Goal: Task Accomplishment & Management: Use online tool/utility

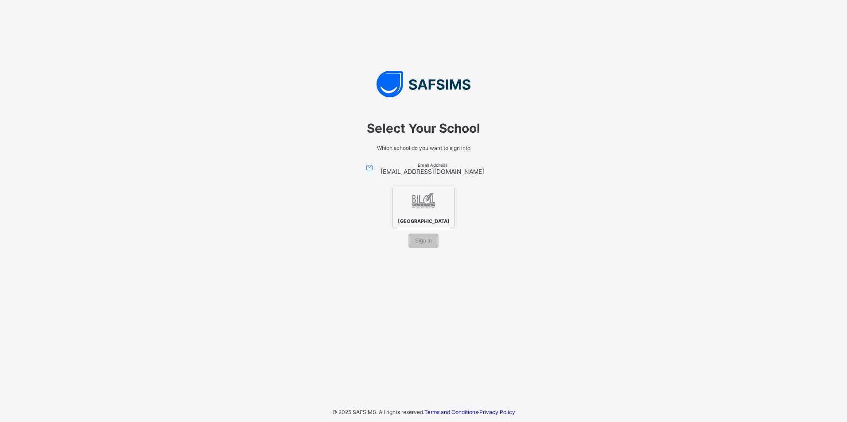
click at [422, 207] on img at bounding box center [423, 202] width 24 height 24
click at [420, 246] on div "Sign In" at bounding box center [423, 241] width 30 height 14
click at [425, 237] on div "Sign In" at bounding box center [423, 241] width 30 height 14
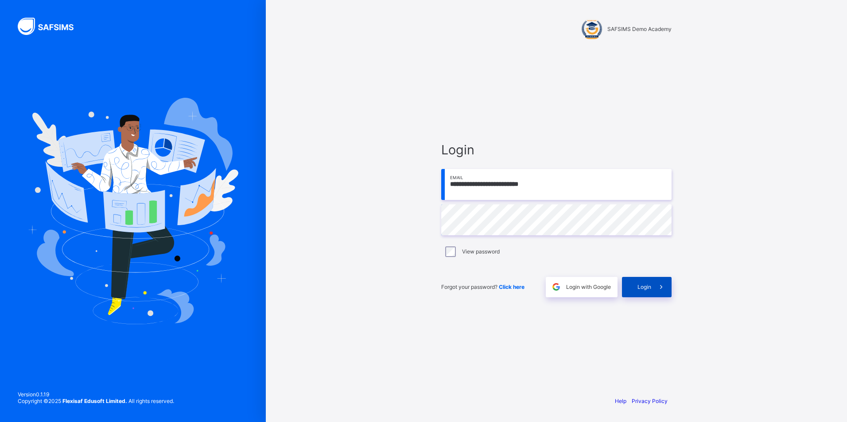
click at [659, 293] on span at bounding box center [661, 287] width 20 height 20
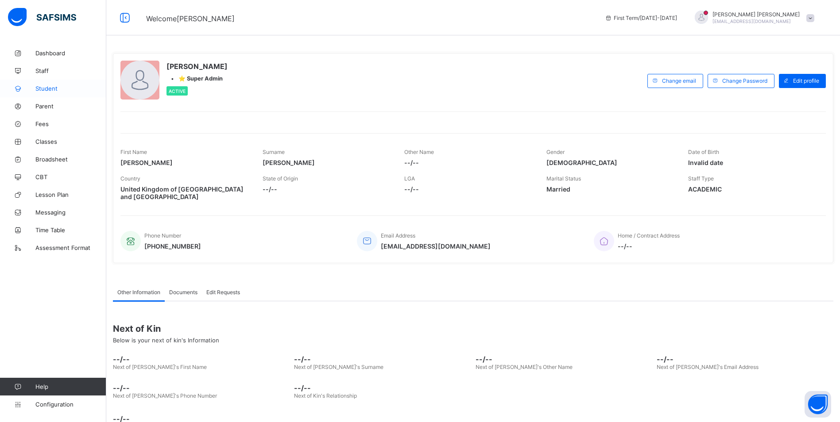
click at [50, 89] on span "Student" at bounding box center [70, 88] width 71 height 7
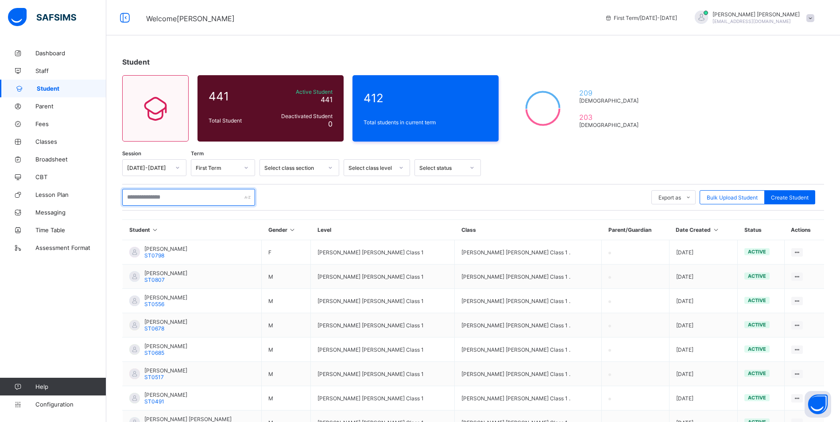
click at [214, 197] on input "text" at bounding box center [188, 197] width 133 height 17
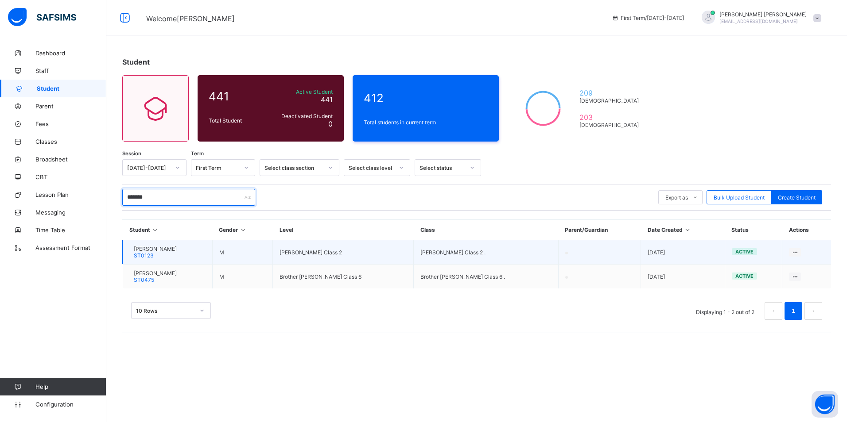
type input "*******"
click at [176, 247] on span "Zeeshan Khaled" at bounding box center [155, 249] width 43 height 7
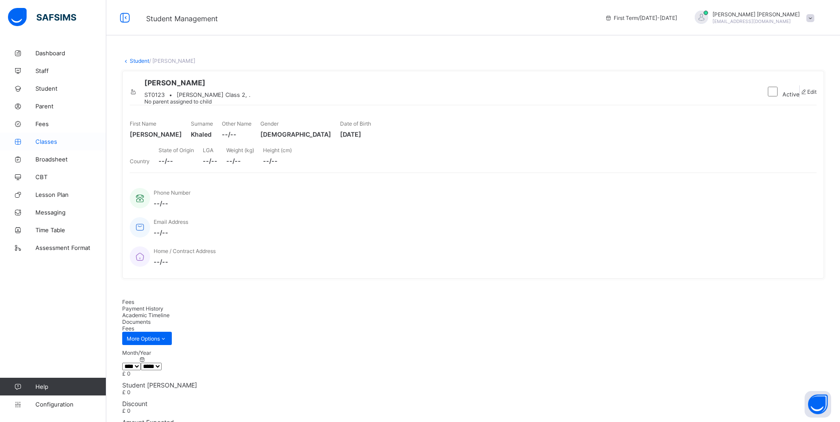
click at [52, 143] on span "Classes" at bounding box center [70, 141] width 71 height 7
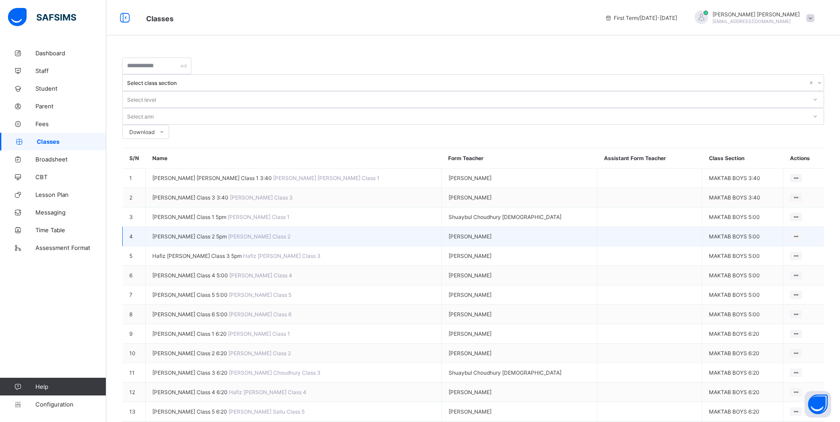
click at [197, 233] on span "[PERSON_NAME] Class 2 5pm" at bounding box center [190, 236] width 76 height 7
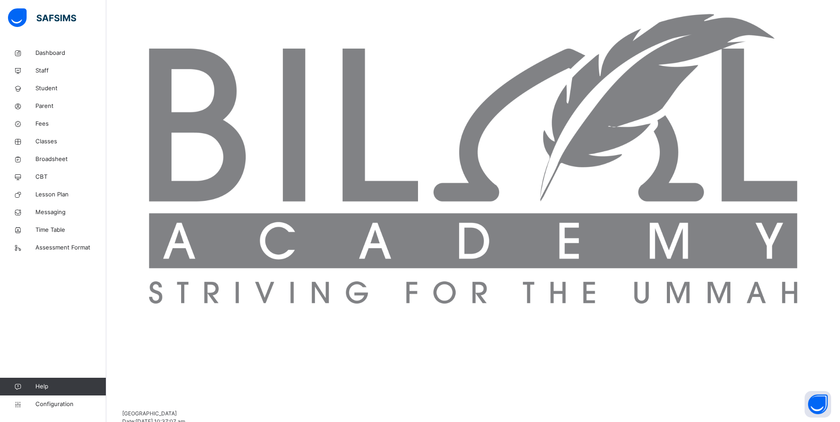
scroll to position [81, 0]
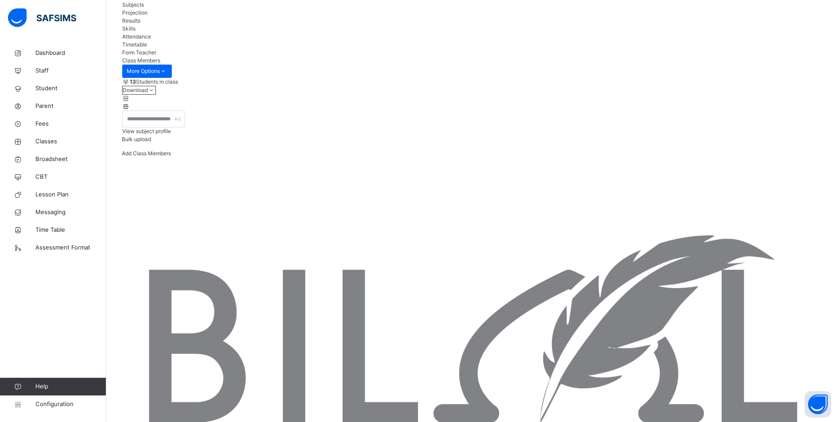
click at [291, 41] on div "Attendance" at bounding box center [473, 37] width 702 height 8
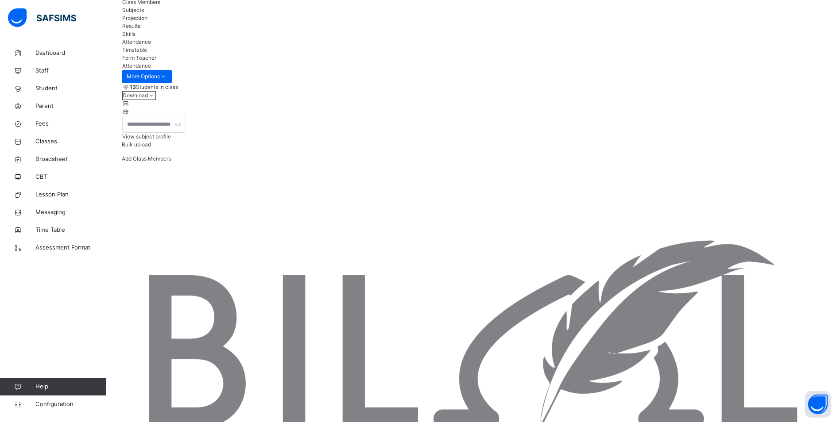
scroll to position [58, 0]
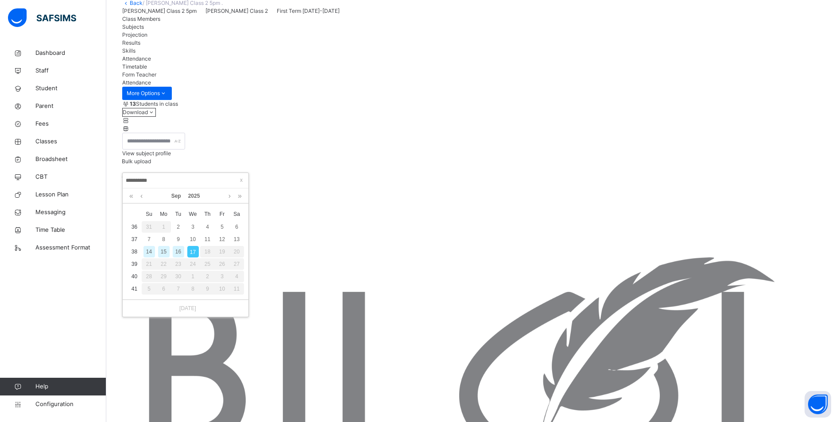
click at [178, 252] on div "16" at bounding box center [179, 252] width 12 height 12
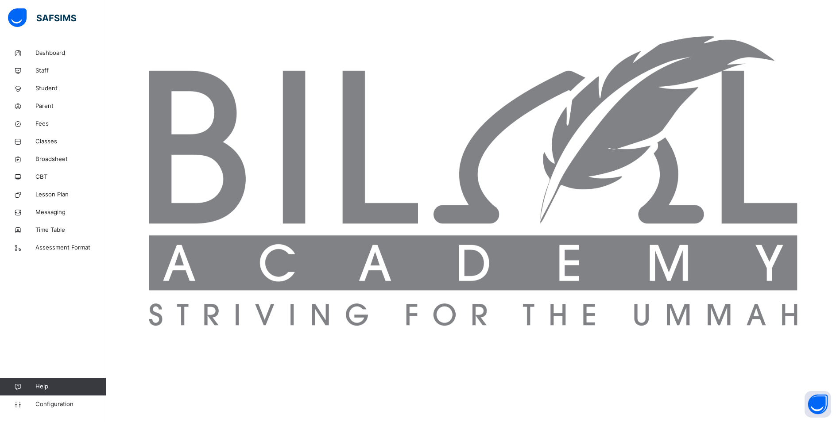
scroll to position [344, 0]
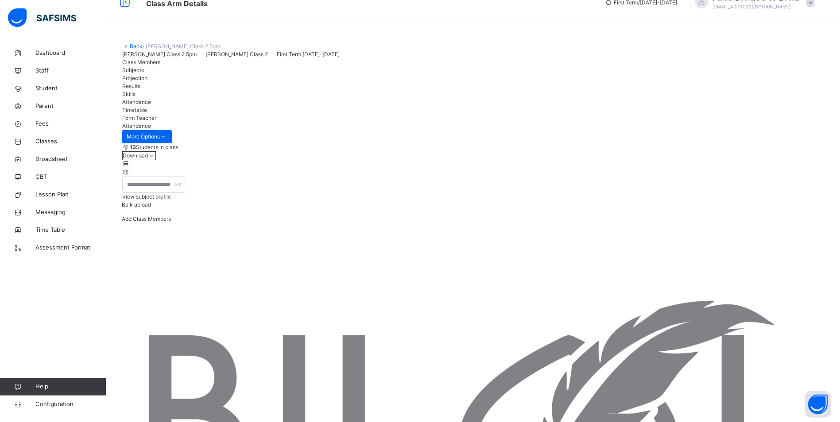
scroll to position [14, 0]
click at [41, 139] on span "Classes" at bounding box center [70, 141] width 71 height 9
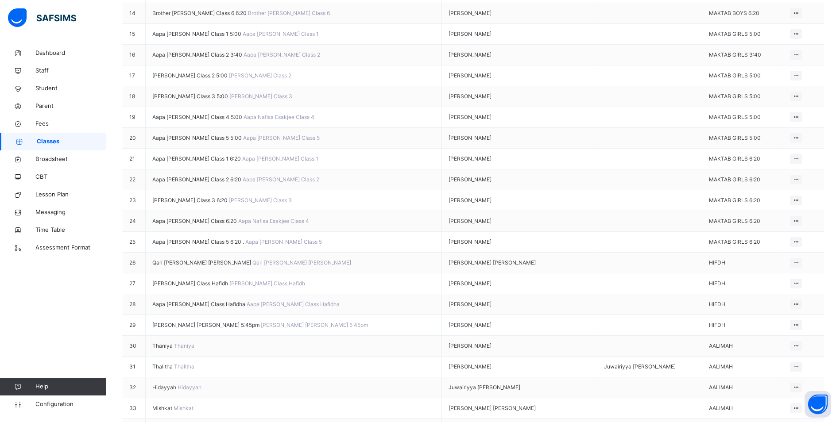
scroll to position [443, 0]
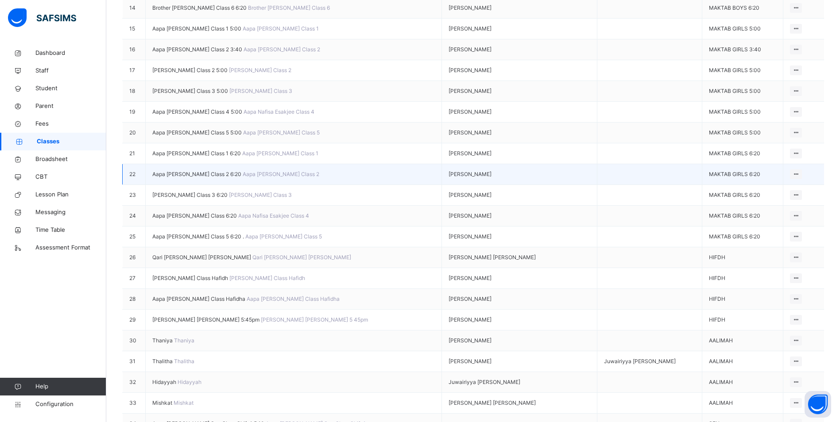
click at [231, 178] on span "Aapa [PERSON_NAME] Class 2 6:20" at bounding box center [197, 174] width 90 height 7
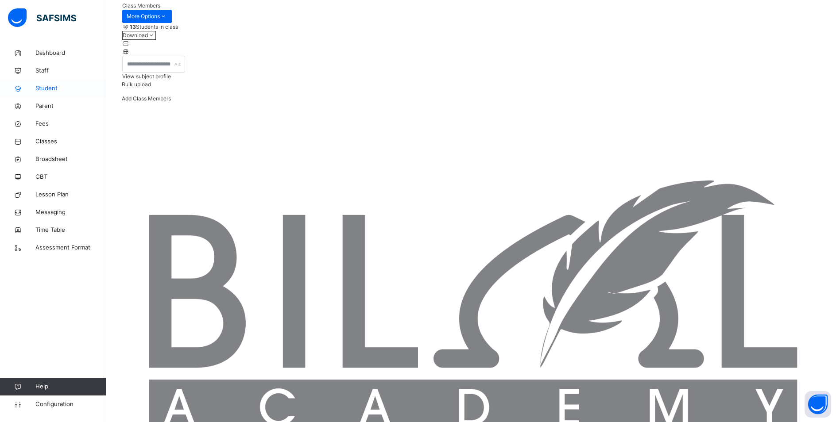
scroll to position [81, 0]
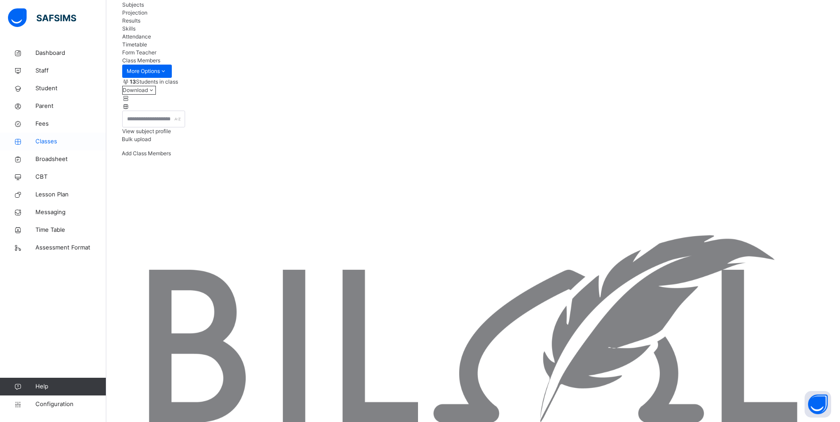
click at [46, 143] on span "Classes" at bounding box center [70, 141] width 71 height 9
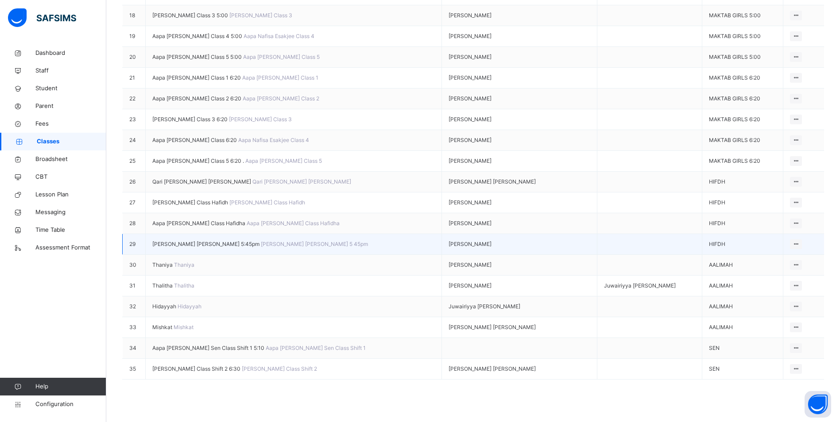
scroll to position [518, 0]
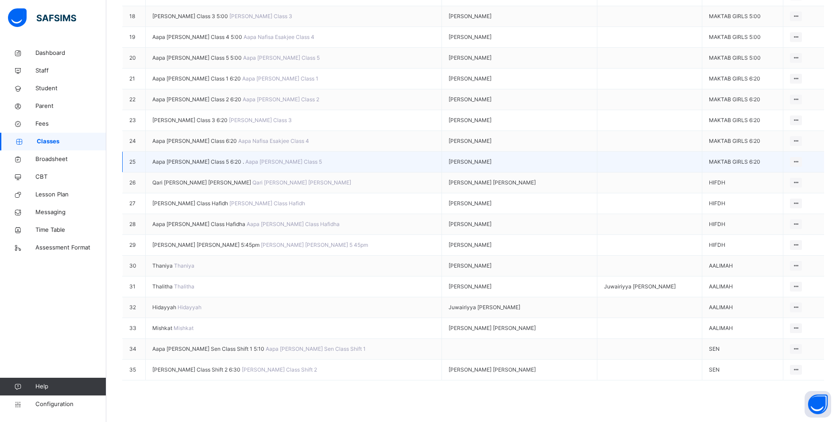
click at [204, 165] on span "Aapa [PERSON_NAME] Class 5 6:20 ." at bounding box center [198, 162] width 93 height 7
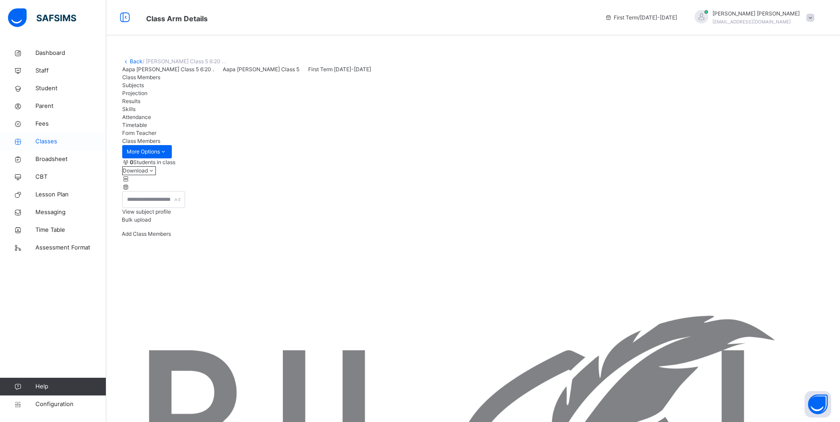
click at [46, 143] on span "Classes" at bounding box center [70, 141] width 71 height 9
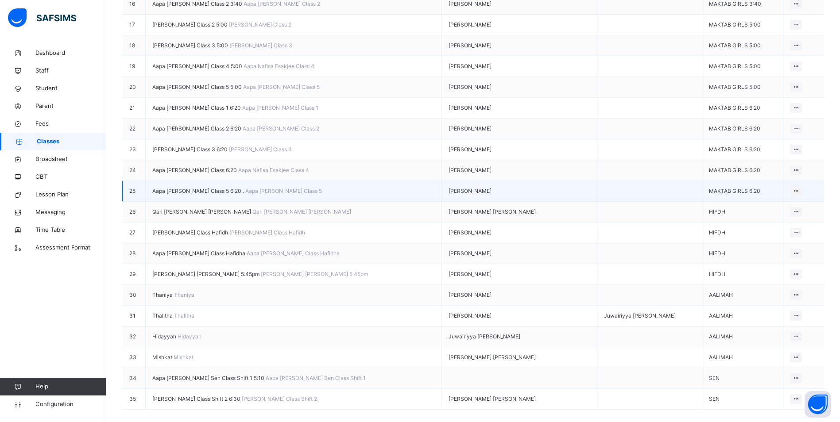
scroll to position [487, 0]
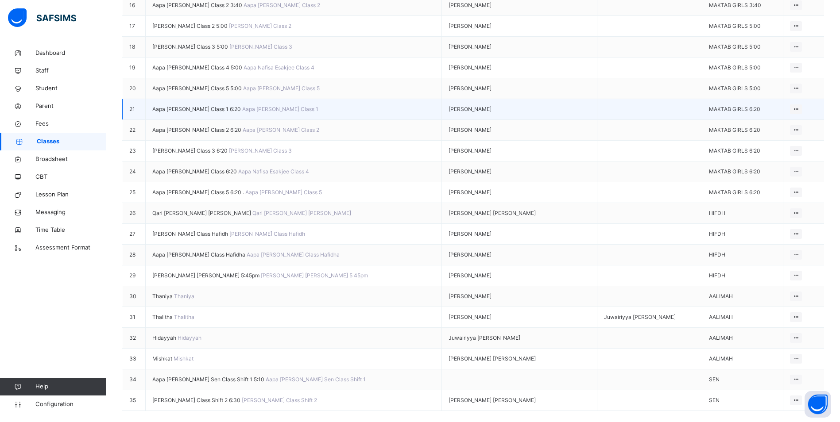
click at [184, 112] on span "Aapa [PERSON_NAME] Class 1 6:20" at bounding box center [197, 109] width 90 height 7
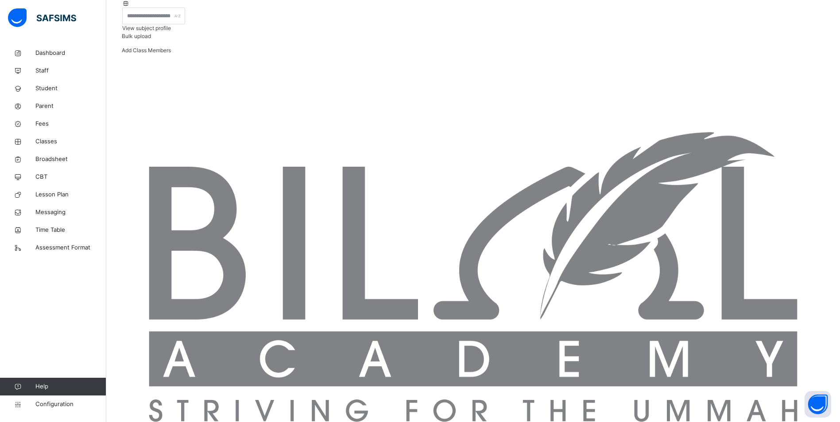
scroll to position [7, 0]
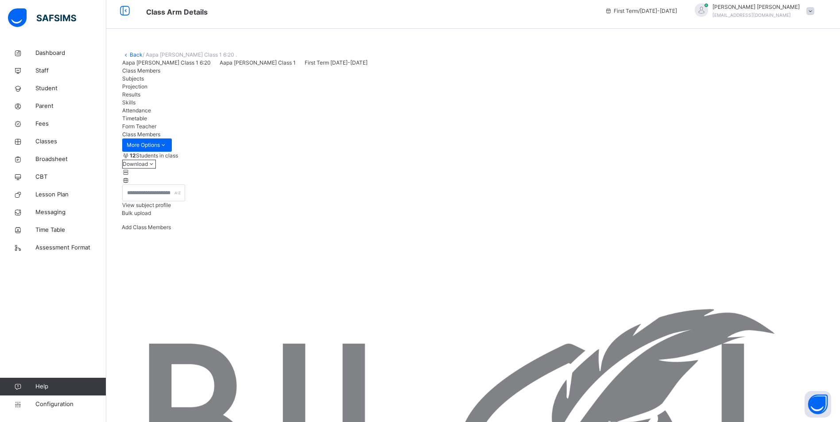
click at [151, 114] on span "Attendance" at bounding box center [136, 110] width 29 height 7
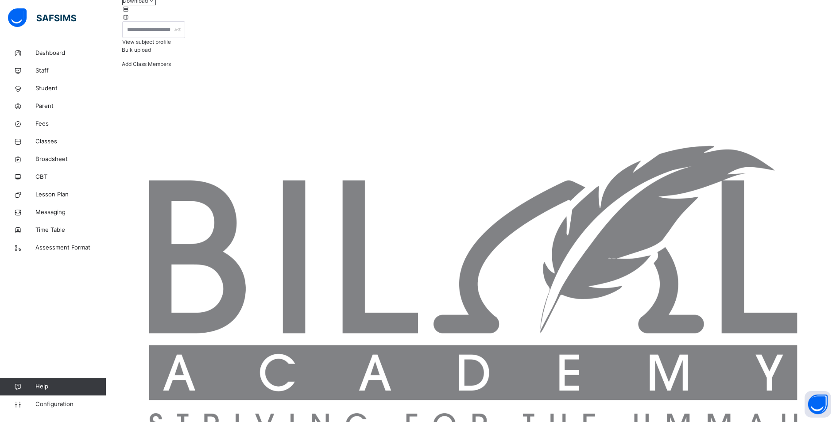
scroll to position [162, 0]
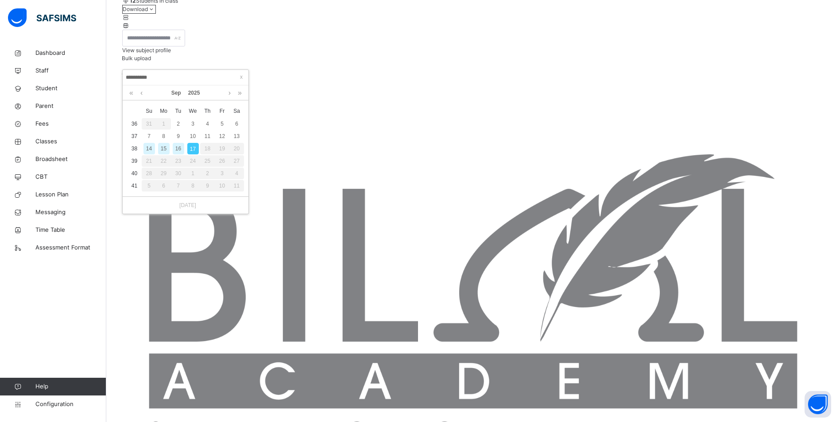
click at [179, 149] on div "16" at bounding box center [179, 149] width 12 height 12
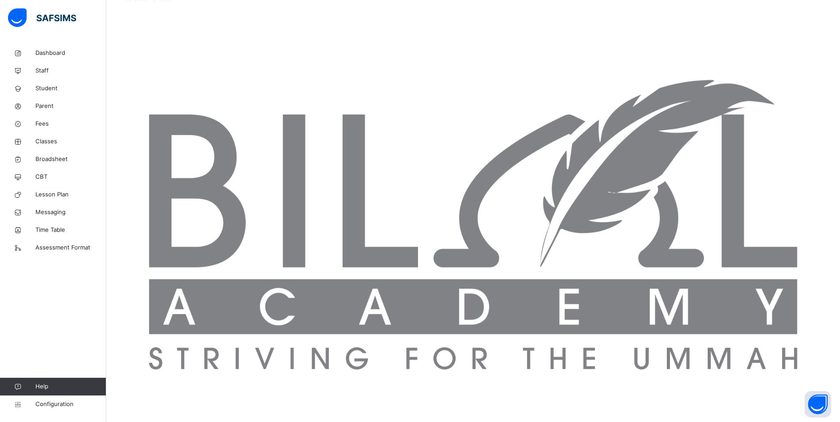
scroll to position [250, 0]
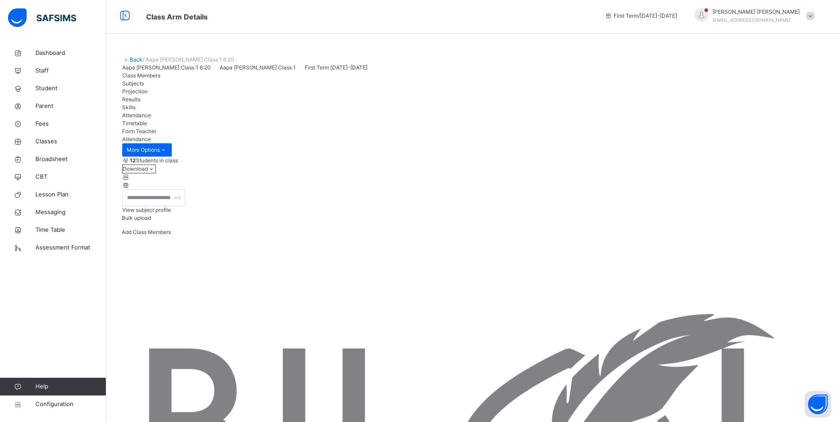
scroll to position [0, 0]
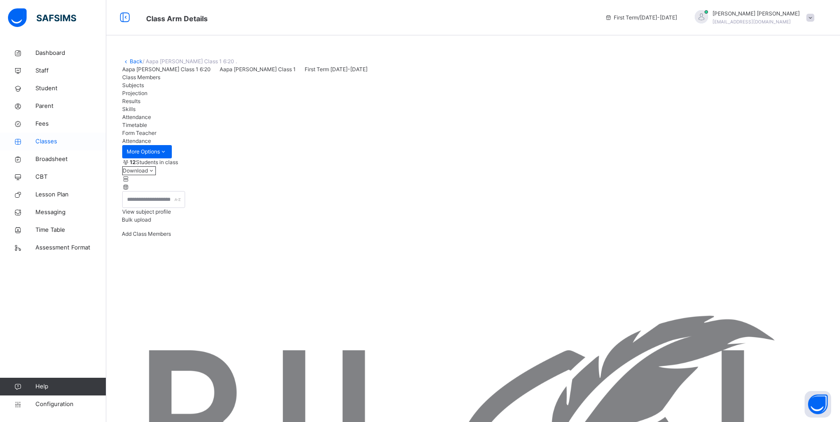
click at [51, 141] on span "Classes" at bounding box center [70, 141] width 71 height 9
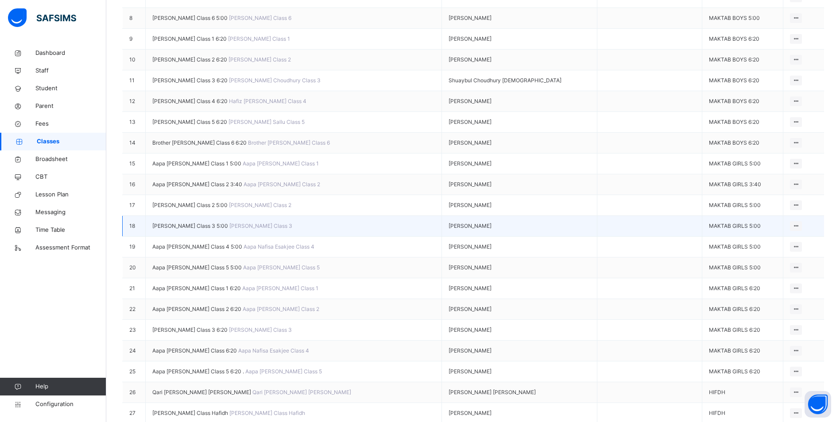
scroll to position [310, 0]
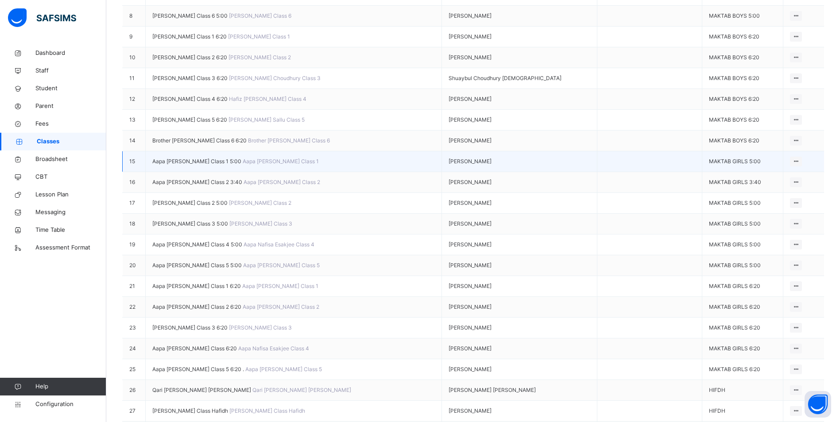
click at [213, 165] on span "Aapa [PERSON_NAME] Class 1 5:00" at bounding box center [197, 161] width 90 height 7
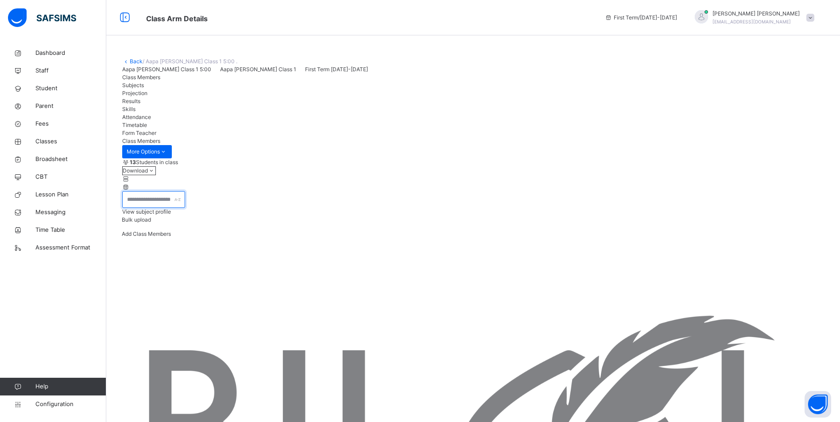
click at [185, 208] on input "text" at bounding box center [153, 199] width 63 height 17
click at [151, 120] on span "Attendance" at bounding box center [136, 117] width 29 height 7
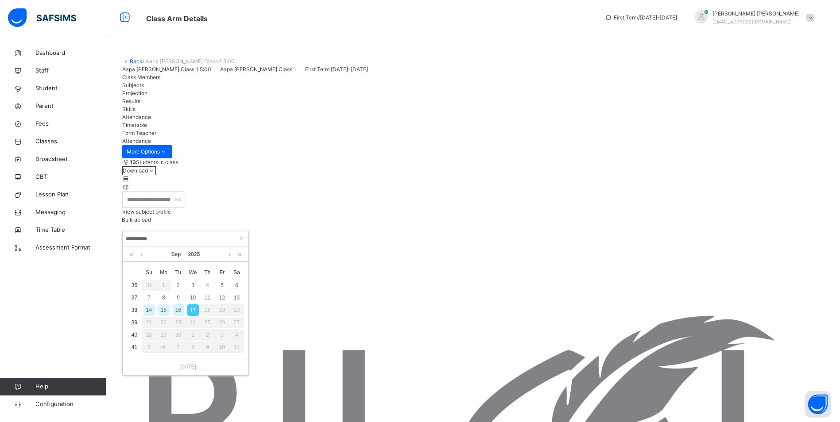
click at [178, 309] on div "16" at bounding box center [179, 311] width 12 height 12
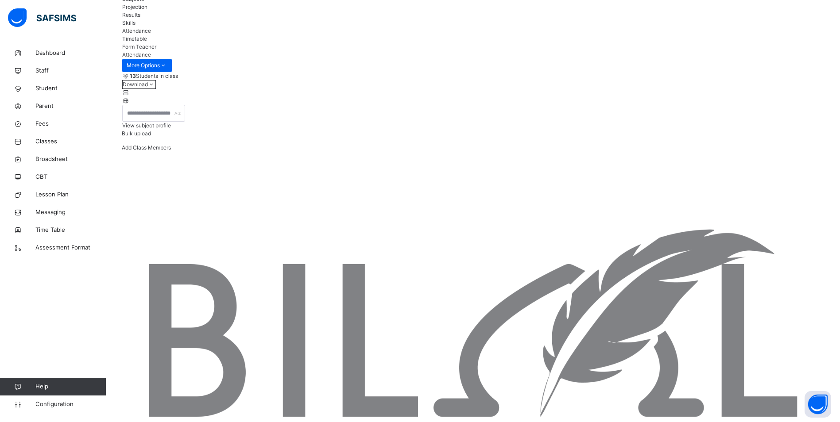
scroll to position [89, 0]
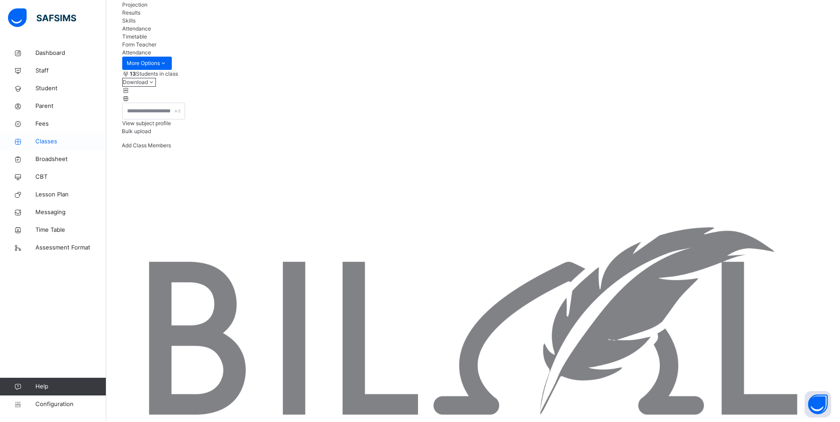
click at [39, 142] on span "Classes" at bounding box center [70, 141] width 71 height 9
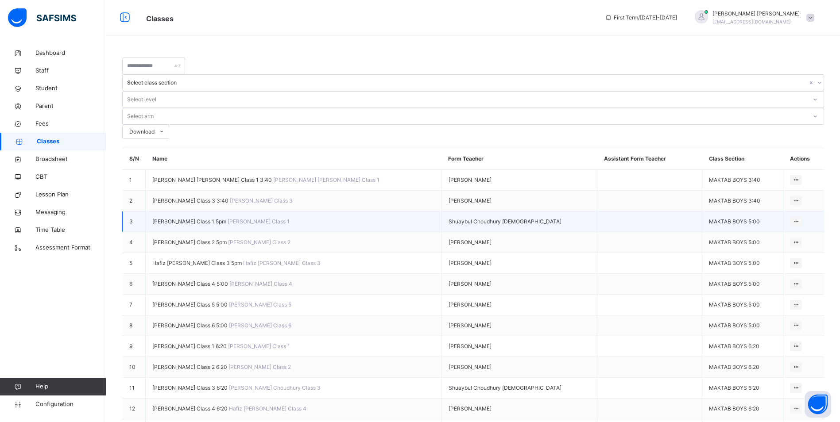
click at [228, 218] on span "[PERSON_NAME] Class 1 5pm" at bounding box center [189, 221] width 75 height 7
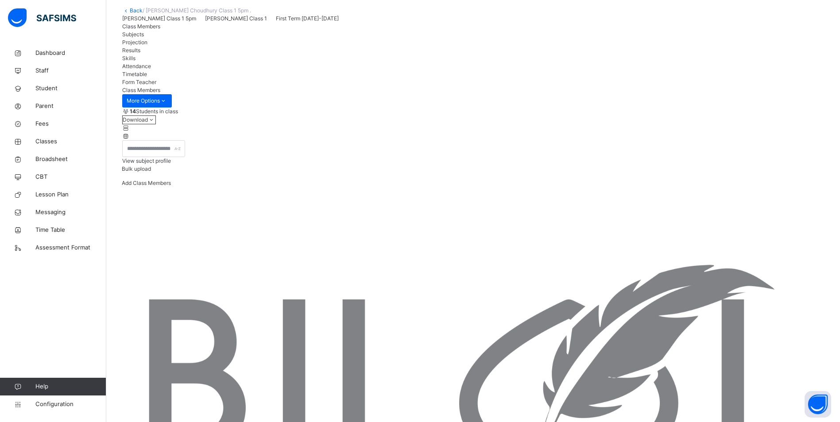
scroll to position [89, 0]
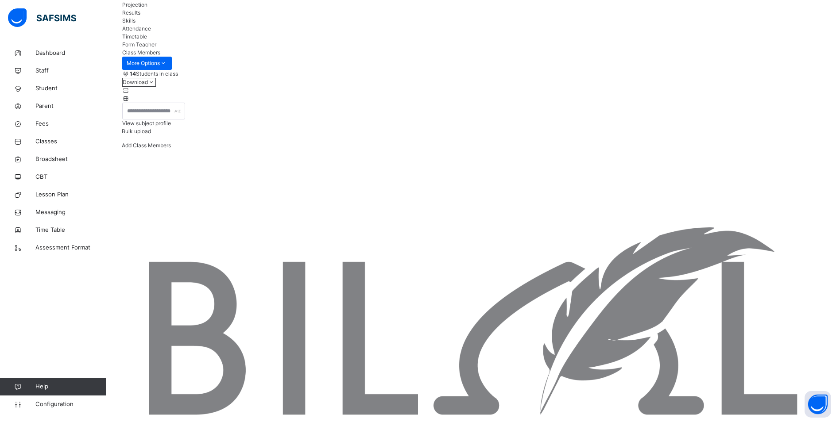
drag, startPoint x: 295, startPoint y: 85, endPoint x: 300, endPoint y: 88, distance: 5.8
click at [151, 32] on span "Attendance" at bounding box center [136, 28] width 29 height 7
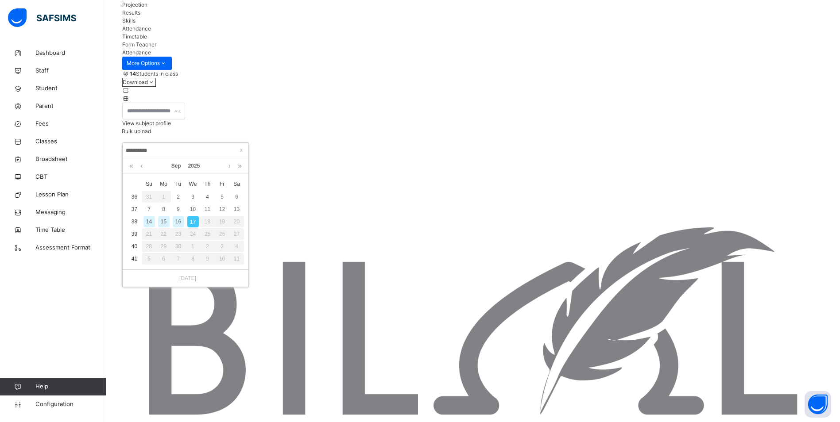
click at [178, 220] on div "16" at bounding box center [179, 222] width 12 height 12
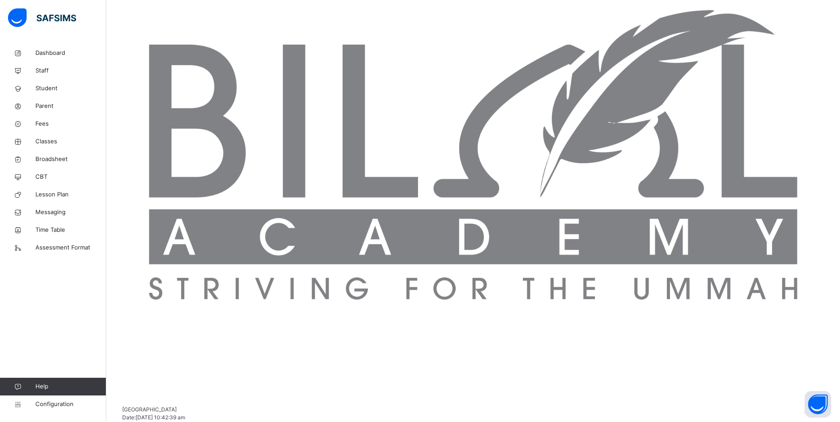
scroll to position [310, 0]
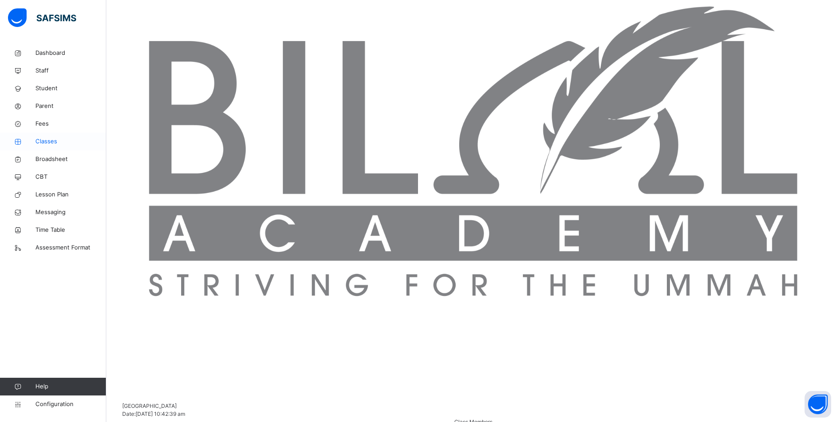
click at [49, 137] on link "Classes" at bounding box center [53, 142] width 106 height 18
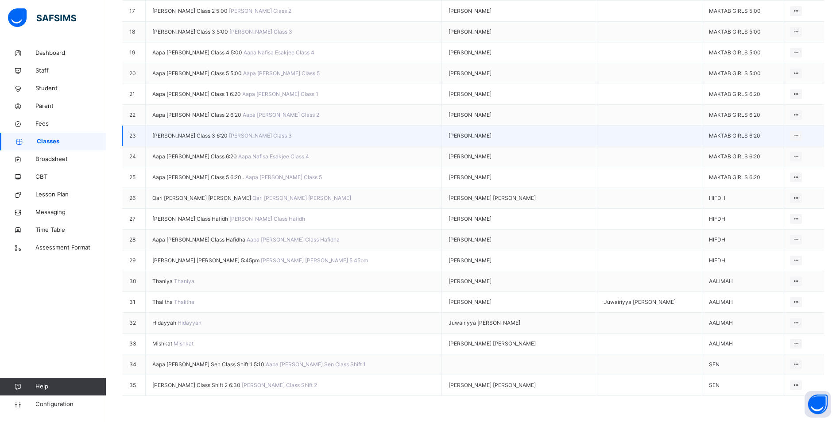
scroll to position [473, 0]
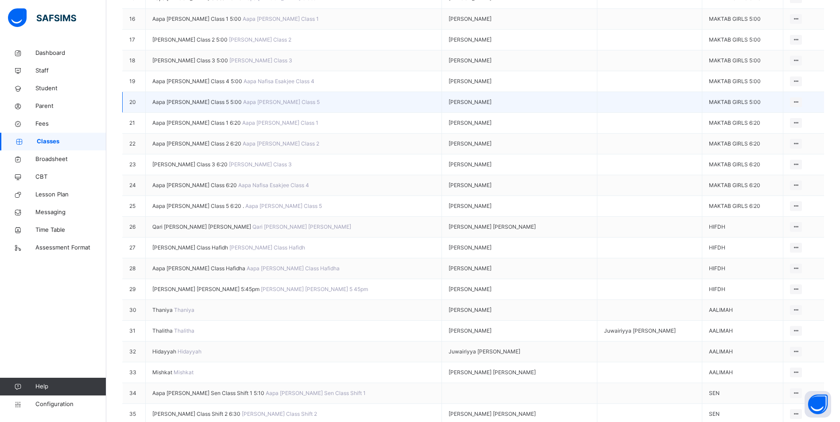
click at [212, 105] on span "Aapa [PERSON_NAME] Class 5 5:00" at bounding box center [197, 102] width 91 height 7
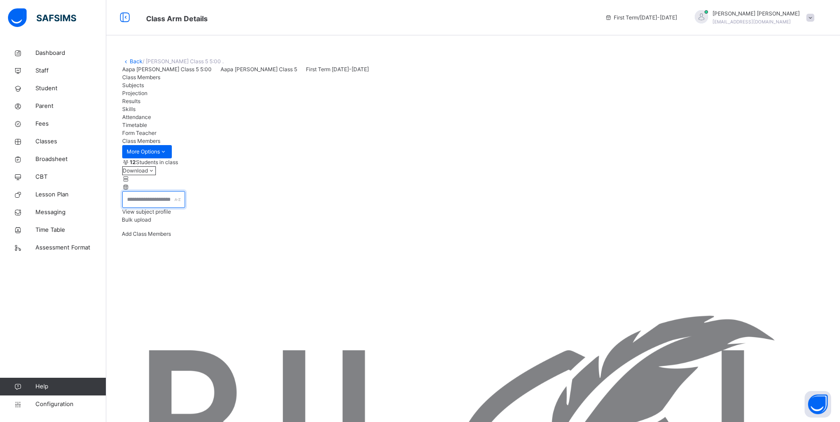
click at [185, 208] on input "text" at bounding box center [153, 199] width 63 height 17
click at [151, 120] on span "Attendance" at bounding box center [136, 117] width 29 height 7
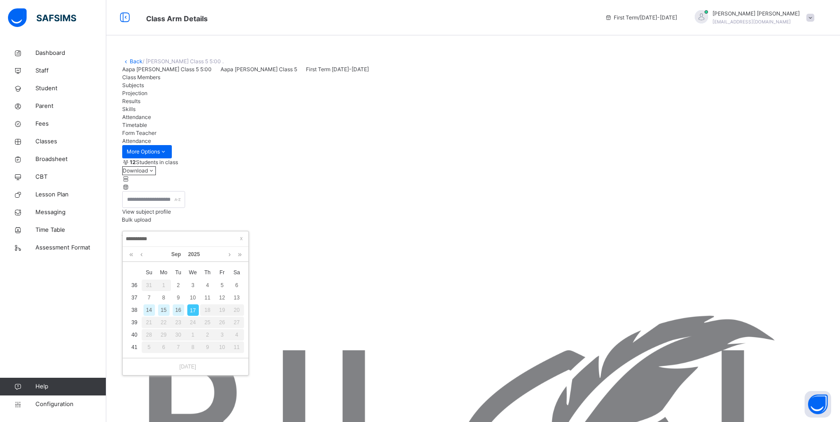
click at [176, 309] on div "16" at bounding box center [179, 311] width 12 height 12
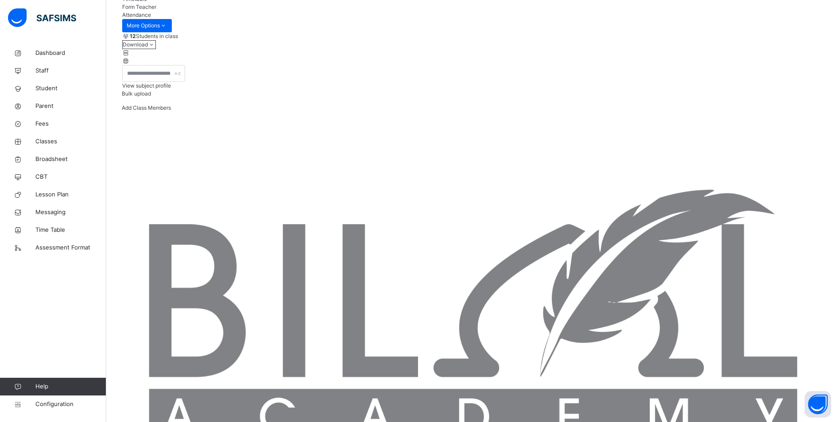
scroll to position [117, 0]
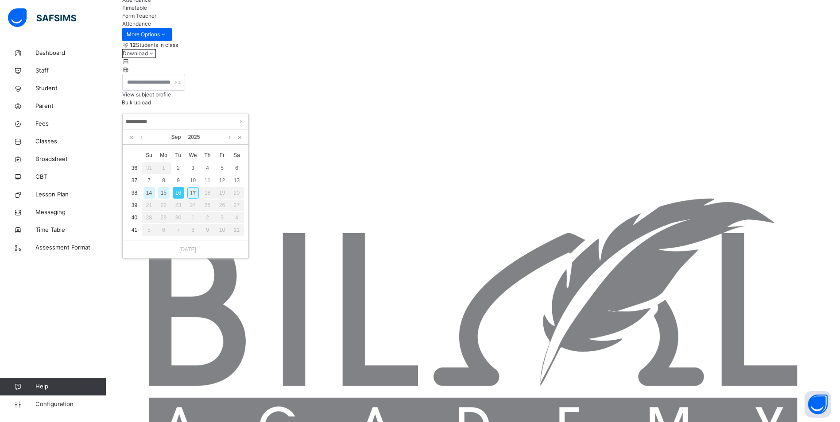
click at [177, 191] on div "16" at bounding box center [179, 193] width 12 height 12
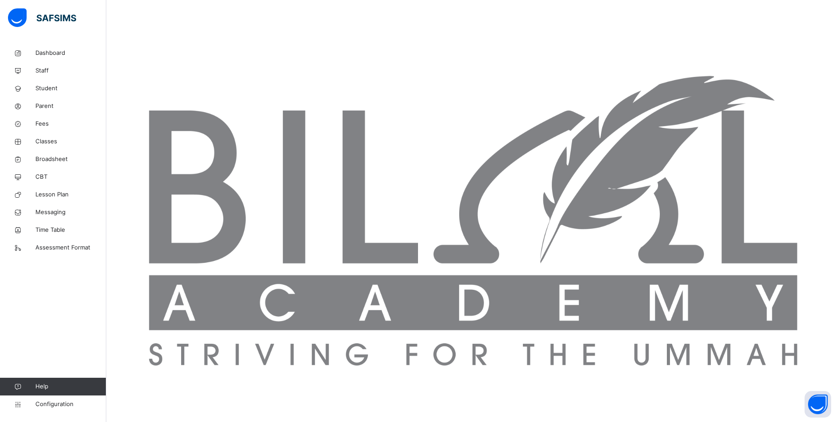
scroll to position [250, 0]
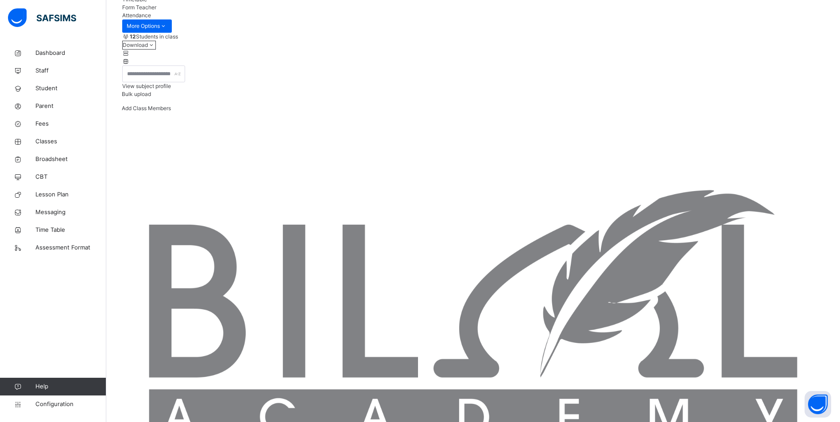
scroll to position [117, 0]
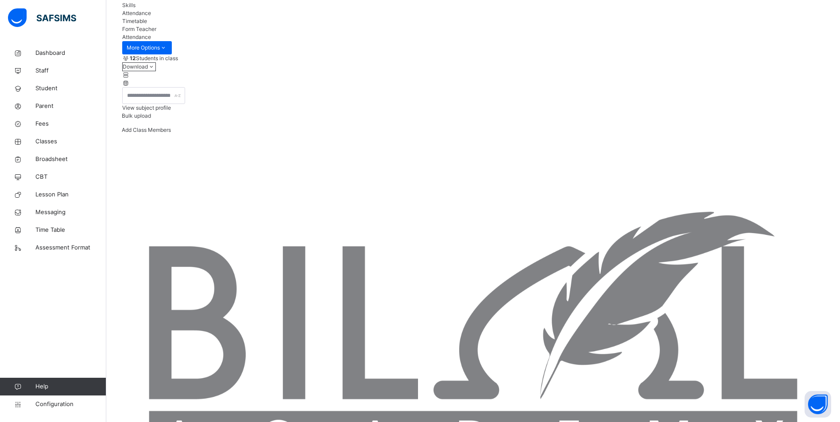
scroll to position [89, 0]
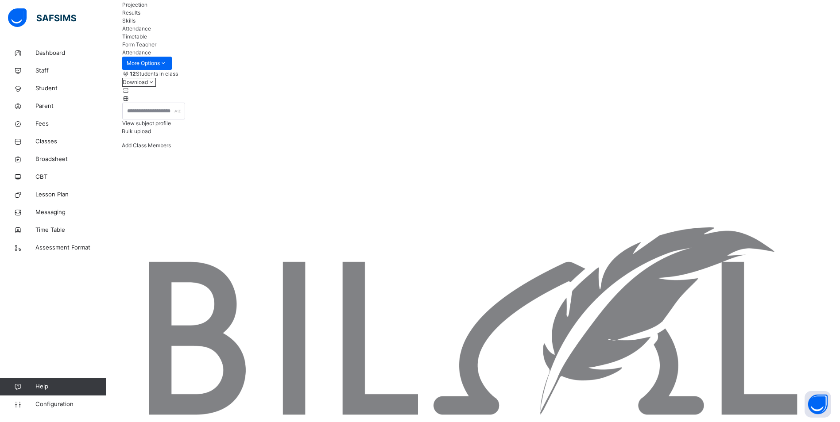
drag, startPoint x: 159, startPoint y: 83, endPoint x: 207, endPoint y: 132, distance: 68.9
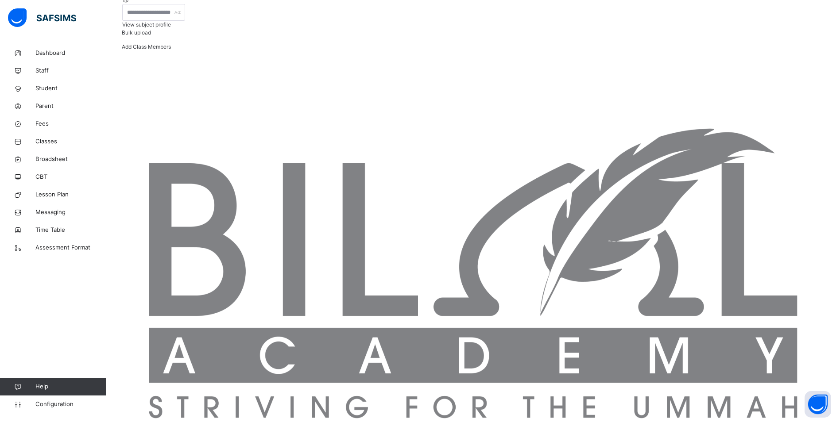
scroll to position [184, 0]
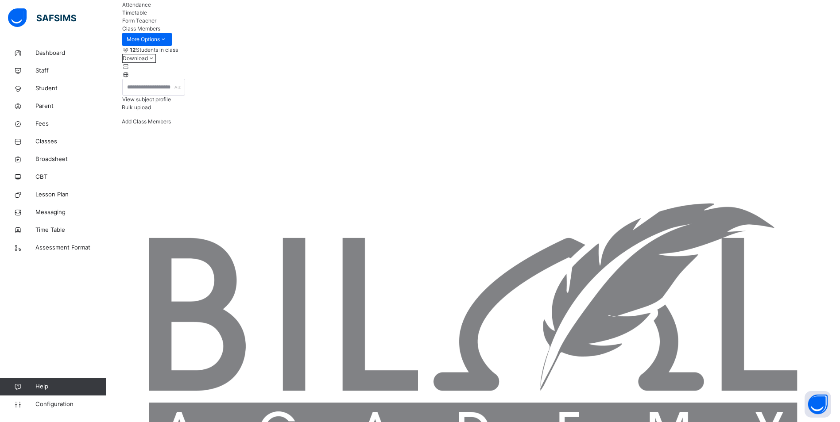
scroll to position [0, 0]
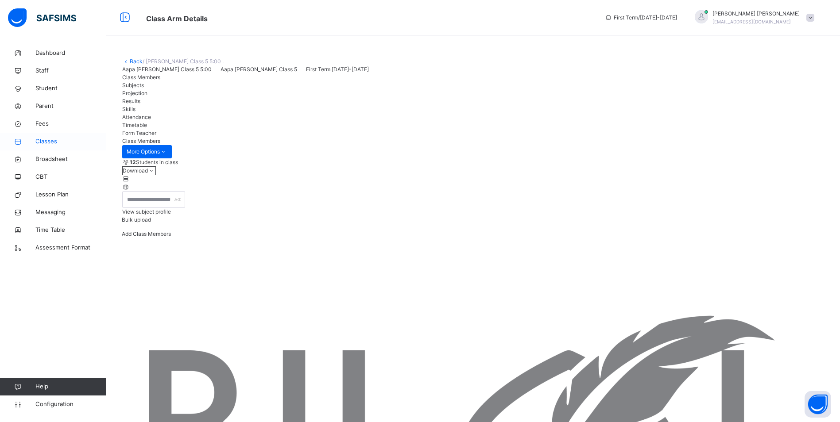
click at [53, 139] on span "Classes" at bounding box center [70, 141] width 71 height 9
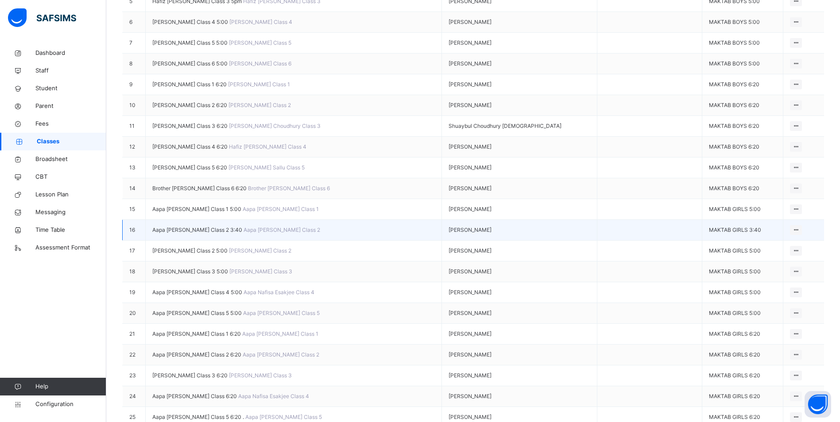
scroll to position [266, 0]
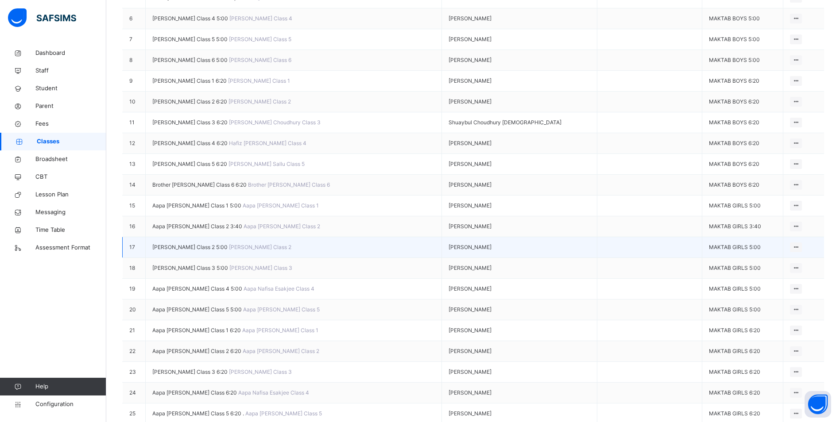
click at [220, 251] on span "[PERSON_NAME] Class 2 5:00" at bounding box center [190, 247] width 77 height 7
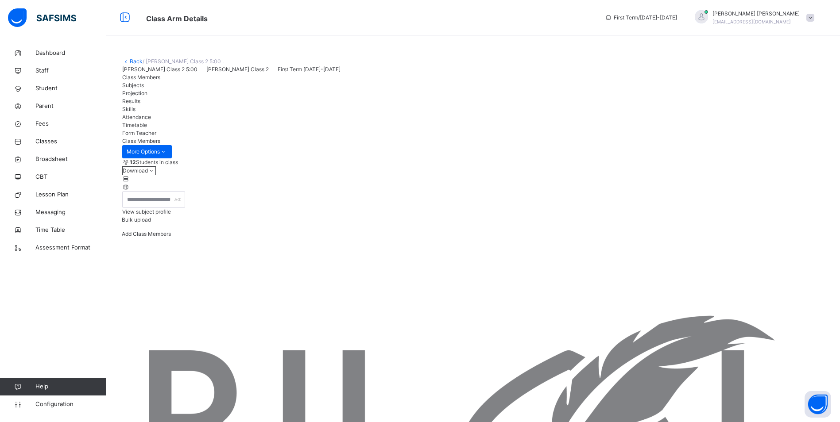
click at [151, 120] on span "Attendance" at bounding box center [136, 117] width 29 height 7
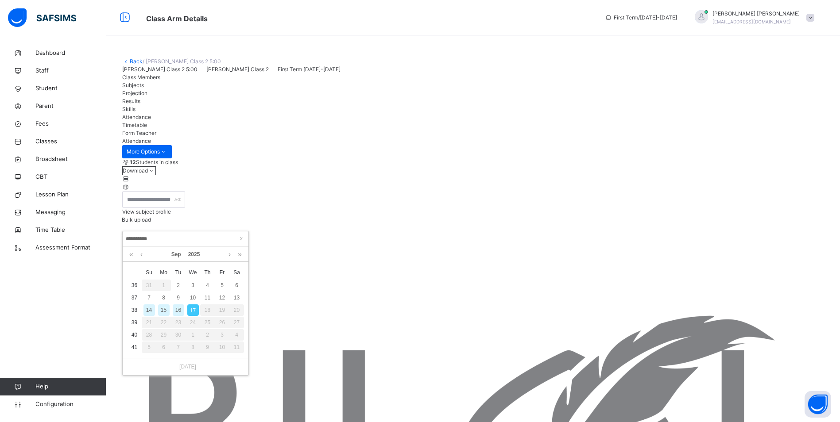
click at [177, 310] on div "16" at bounding box center [179, 311] width 12 height 12
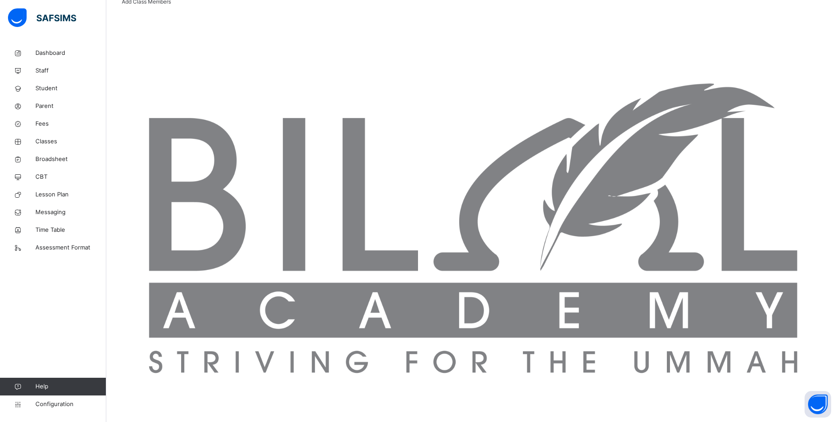
scroll to position [250, 0]
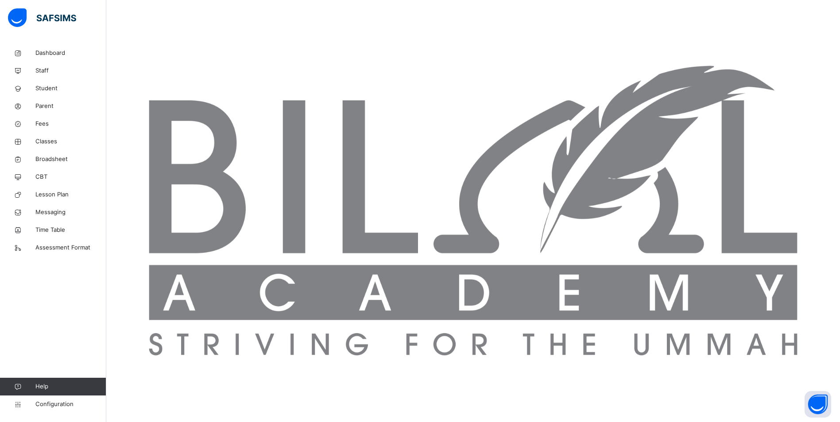
click at [50, 140] on span "Classes" at bounding box center [70, 141] width 71 height 9
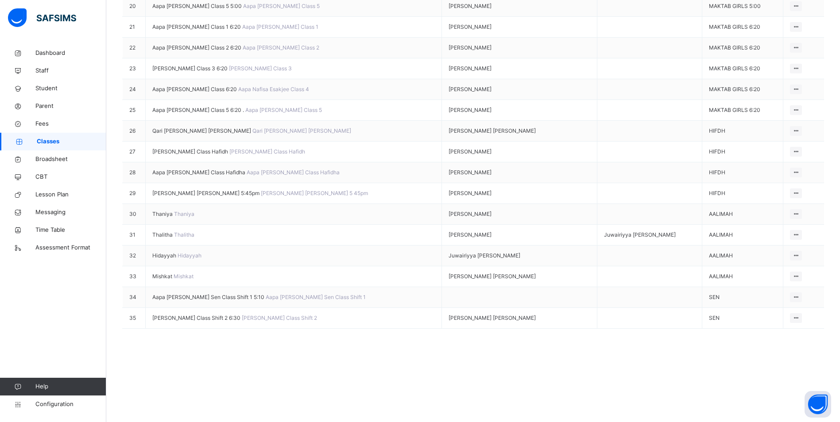
scroll to position [651, 0]
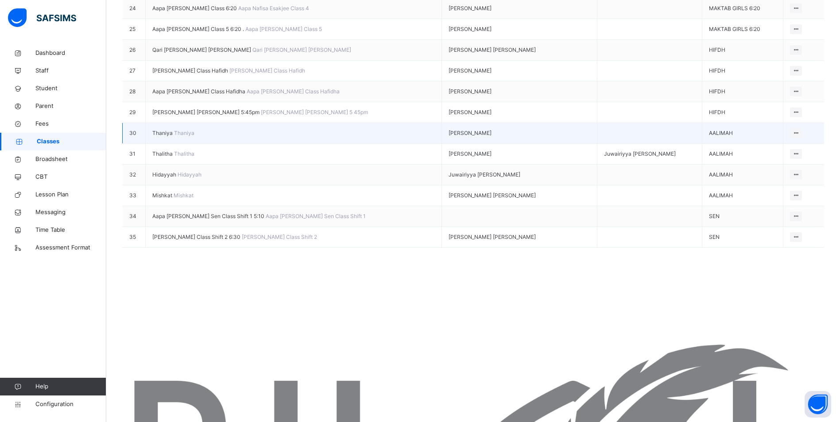
click at [163, 136] on span "Thaniya" at bounding box center [163, 133] width 22 height 7
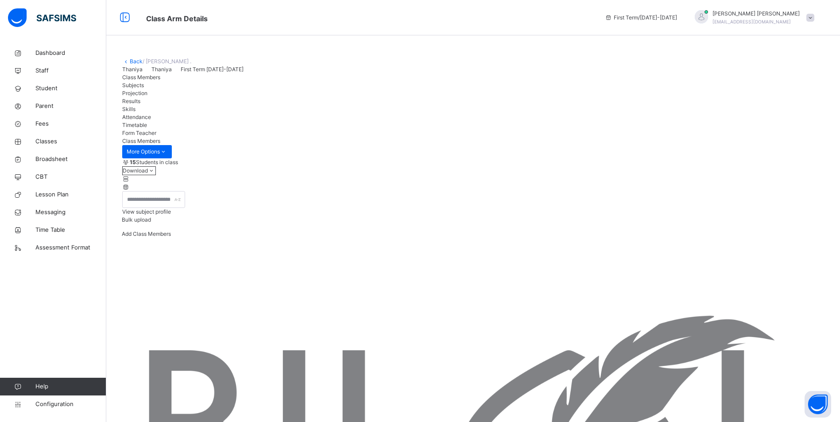
click at [151, 120] on span "Attendance" at bounding box center [136, 117] width 29 height 7
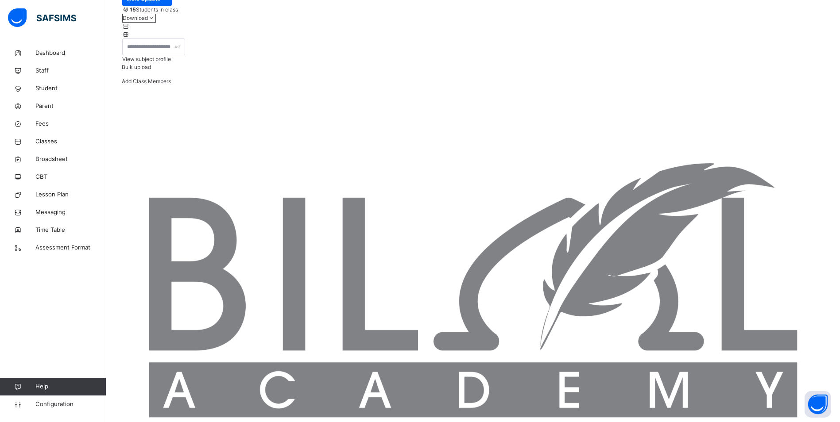
scroll to position [44, 0]
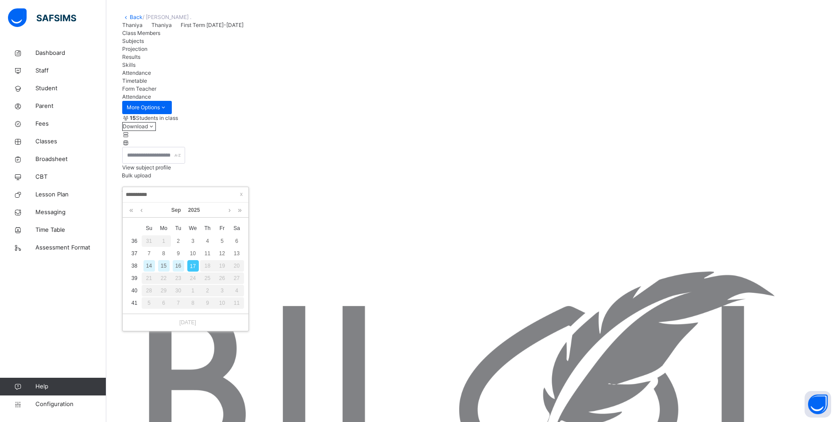
click at [180, 263] on div "16" at bounding box center [179, 266] width 12 height 12
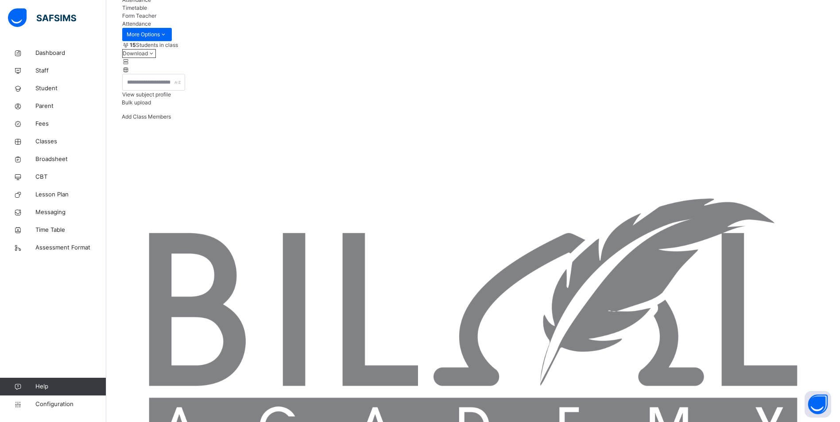
scroll to position [177, 0]
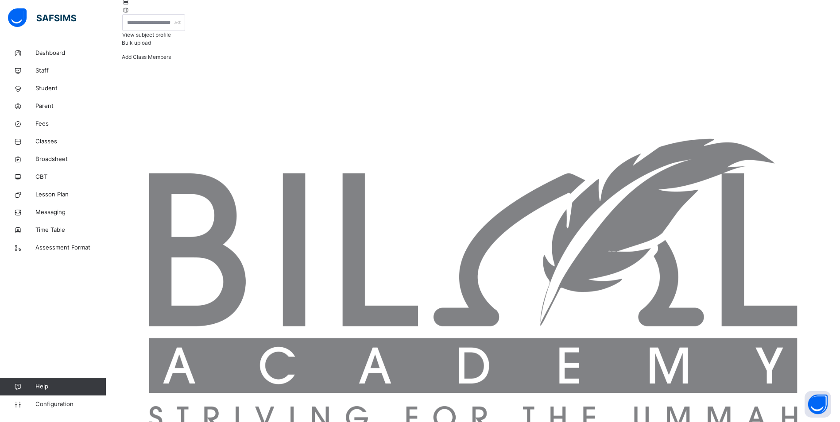
drag, startPoint x: 46, startPoint y: 144, endPoint x: 209, endPoint y: 258, distance: 199.1
click at [46, 144] on span "Classes" at bounding box center [70, 141] width 71 height 9
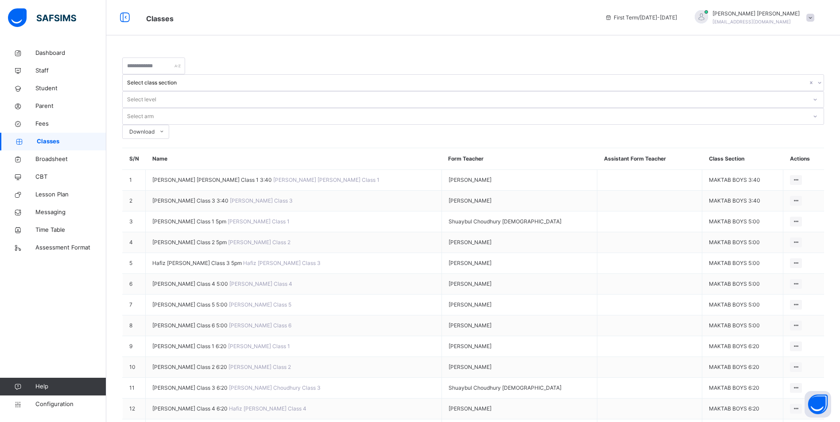
scroll to position [44, 0]
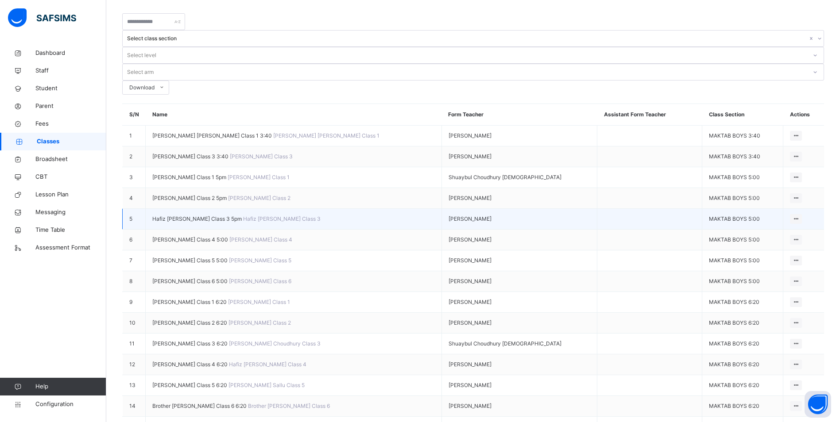
click at [206, 216] on span "Hafiz [PERSON_NAME] Class 3 5pm" at bounding box center [197, 219] width 91 height 7
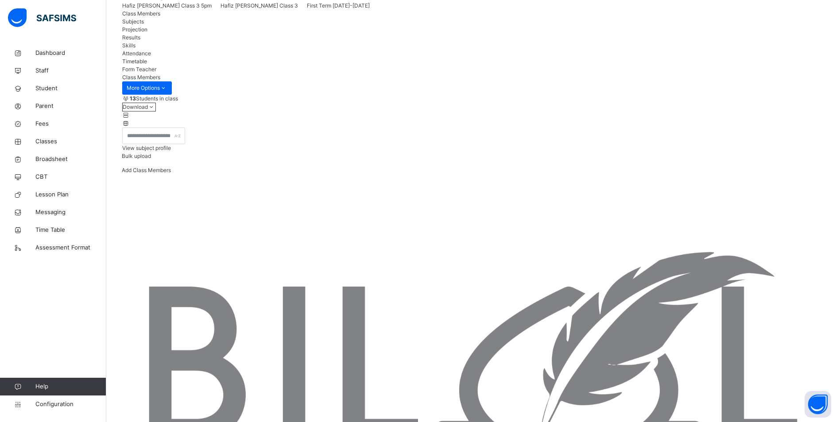
scroll to position [89, 0]
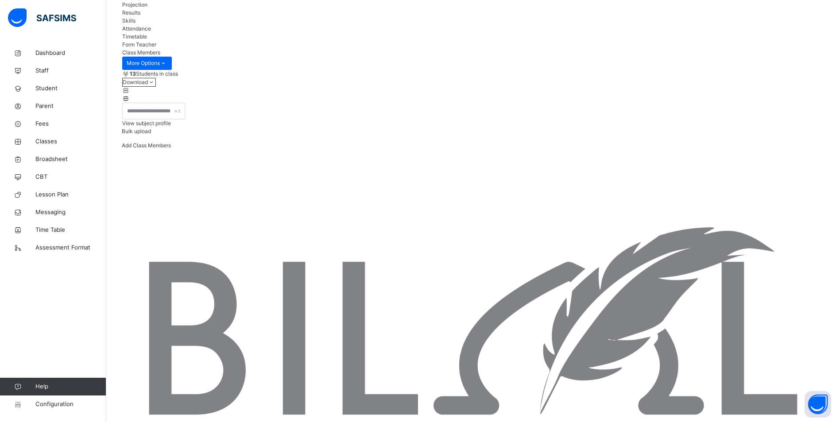
click at [313, 33] on div "Attendance" at bounding box center [473, 29] width 702 height 8
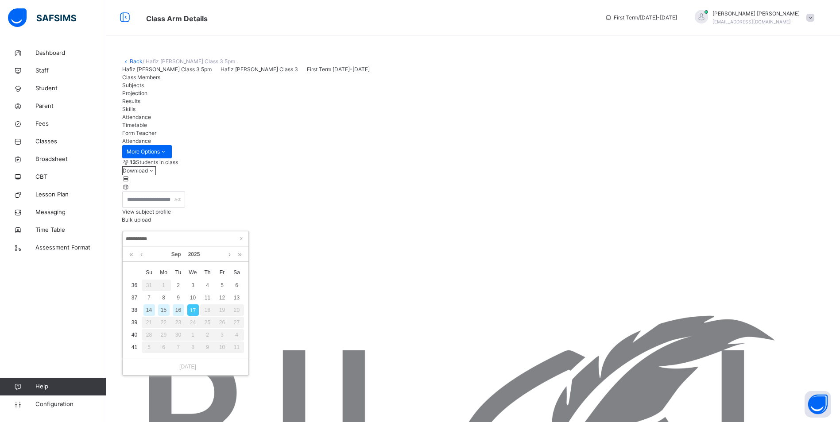
click at [178, 312] on div "16" at bounding box center [179, 311] width 12 height 12
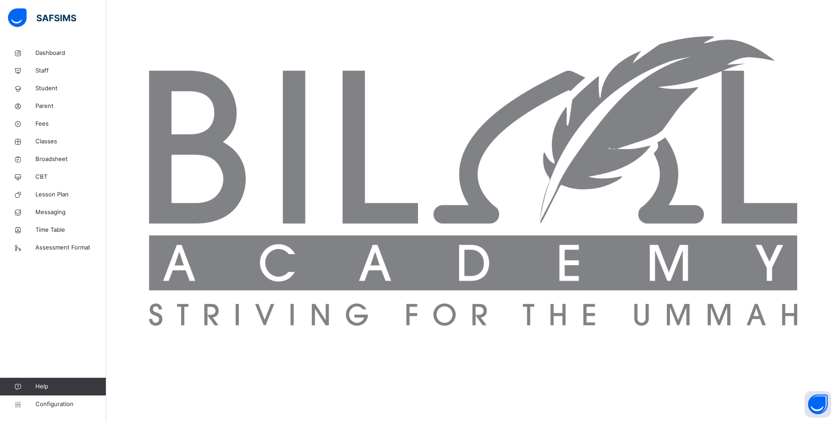
scroll to position [236, 0]
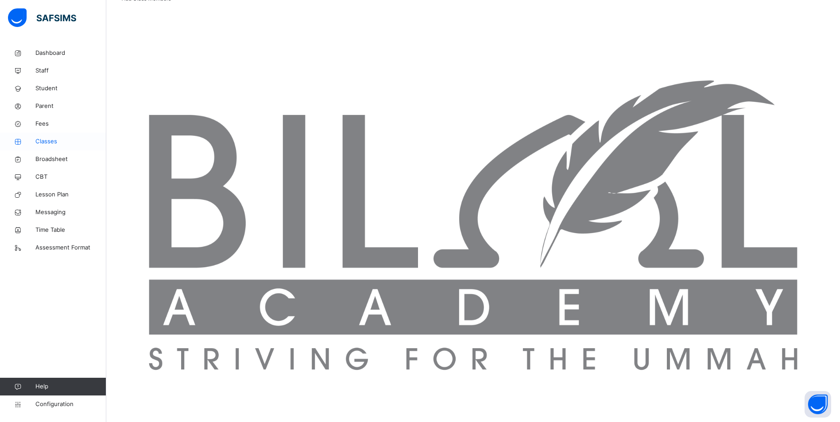
click at [50, 142] on span "Classes" at bounding box center [70, 141] width 71 height 9
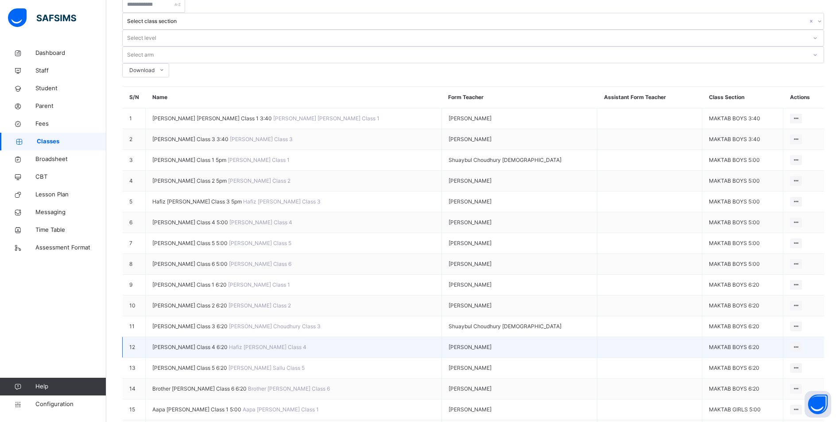
scroll to position [44, 0]
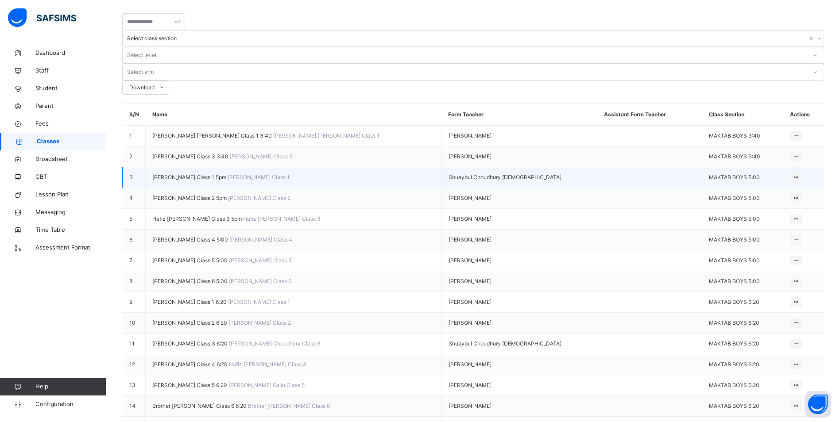
click at [213, 174] on span "[PERSON_NAME] Class 1 5pm" at bounding box center [189, 177] width 75 height 7
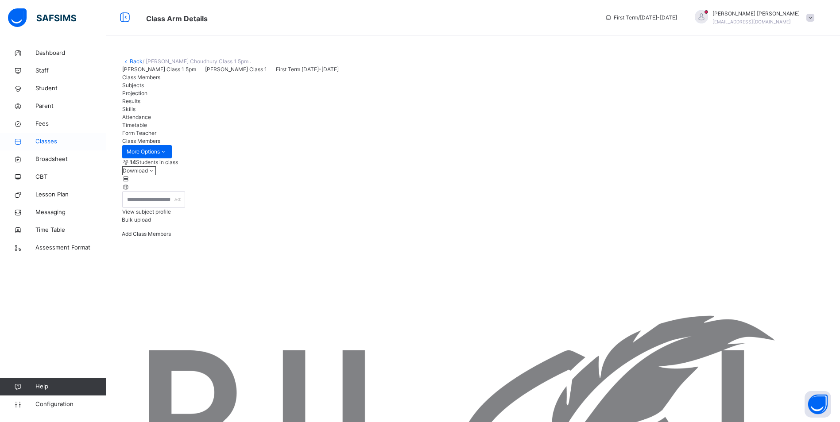
click at [55, 140] on span "Classes" at bounding box center [70, 141] width 71 height 9
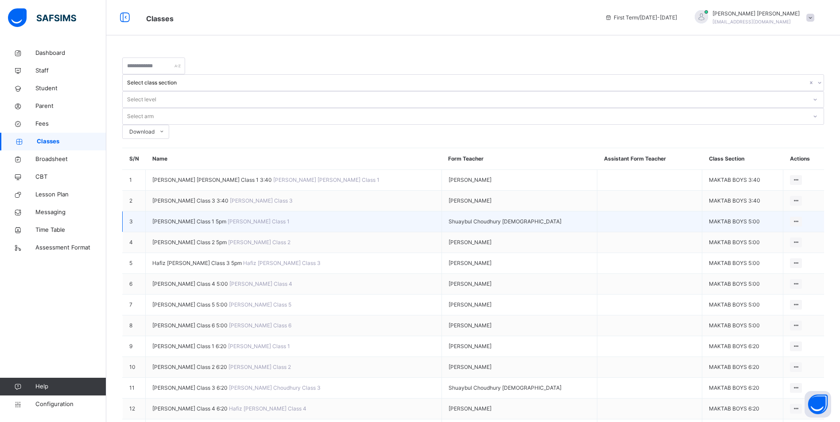
click at [223, 218] on span "[PERSON_NAME] Class 1 5pm" at bounding box center [189, 221] width 75 height 7
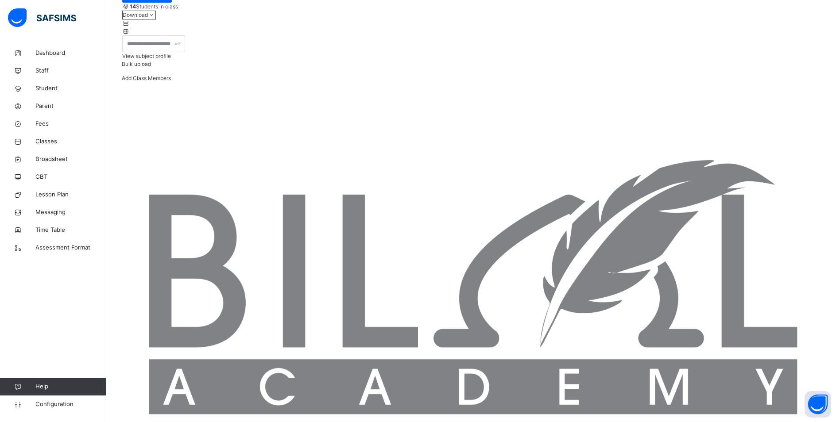
scroll to position [133, 0]
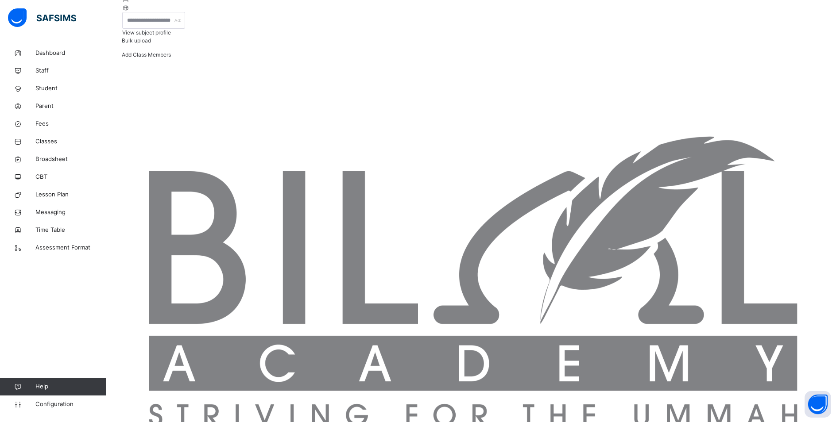
scroll to position [177, 0]
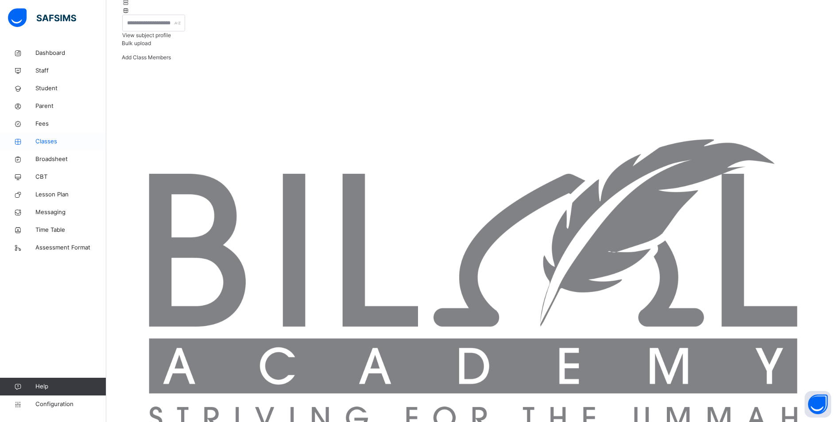
click at [47, 144] on span "Classes" at bounding box center [70, 141] width 71 height 9
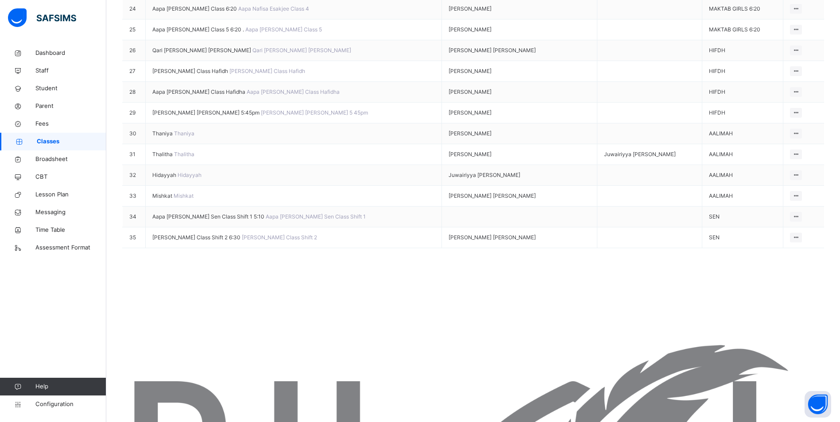
scroll to position [651, 0]
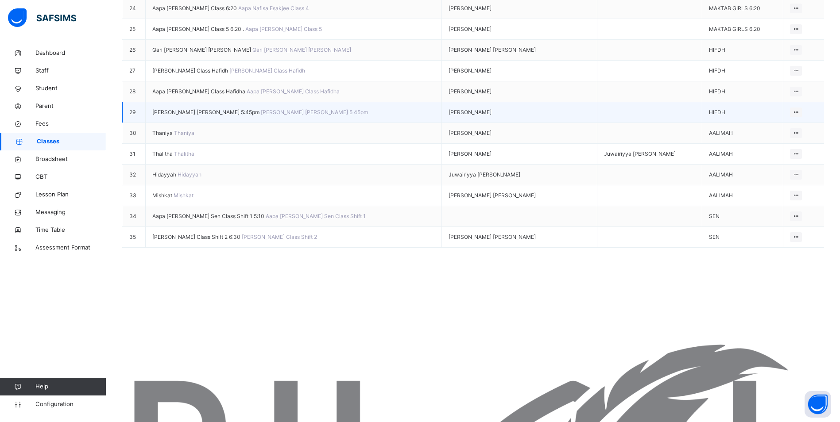
click at [171, 116] on span "[PERSON_NAME] [PERSON_NAME] 5:45pm" at bounding box center [206, 112] width 109 height 7
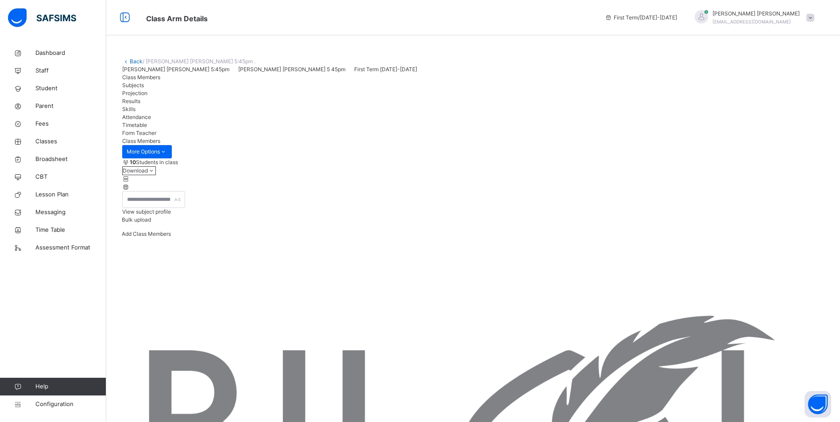
click at [151, 120] on span "Attendance" at bounding box center [136, 117] width 29 height 7
drag, startPoint x: 202, startPoint y: 269, endPoint x: 163, endPoint y: 233, distance: 52.3
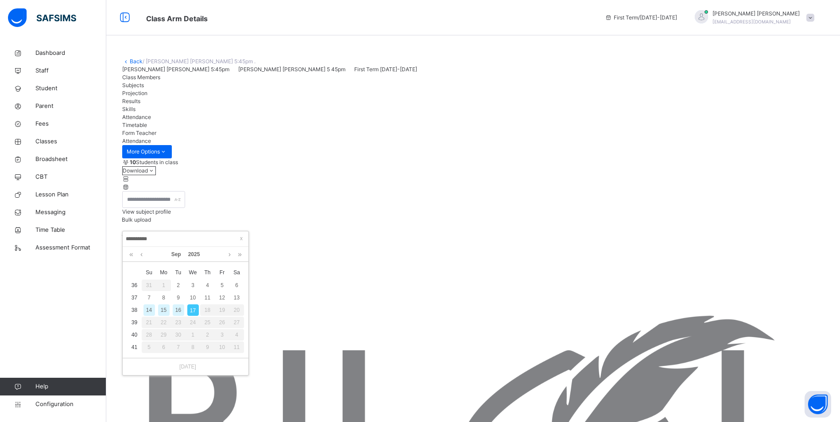
click at [183, 308] on div "16" at bounding box center [179, 311] width 12 height 12
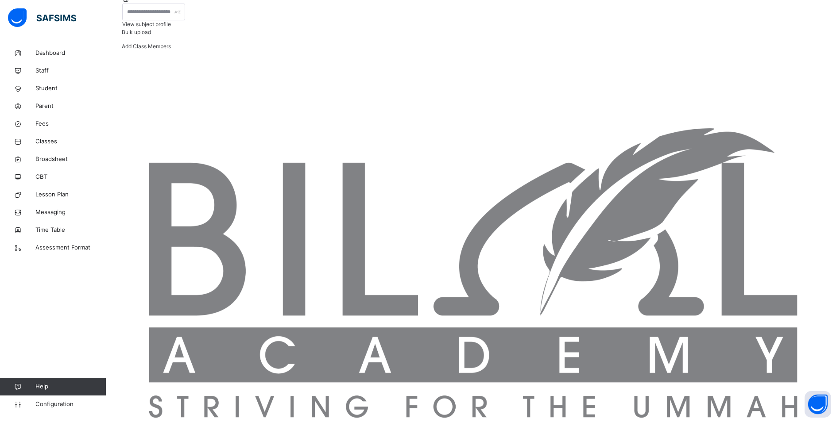
scroll to position [191, 0]
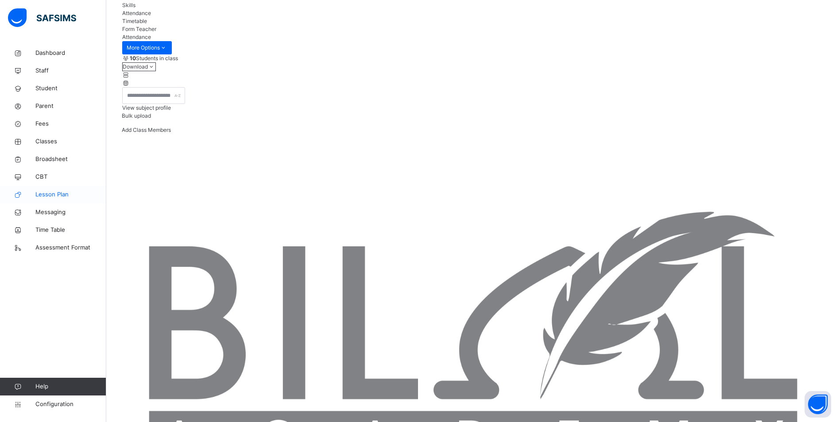
scroll to position [89, 0]
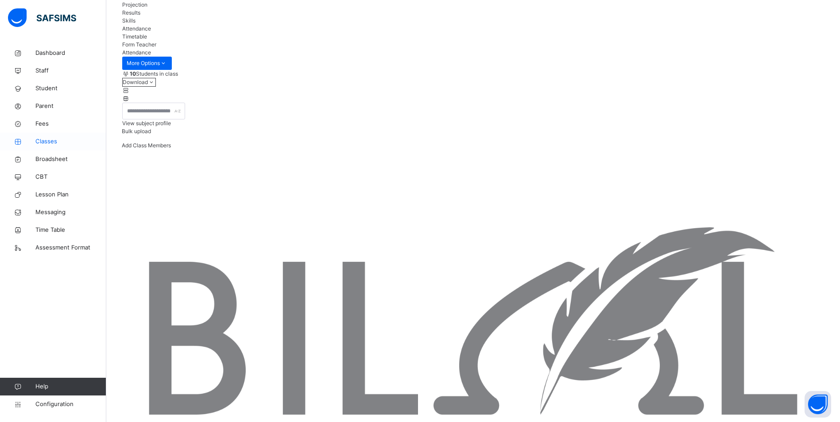
click at [50, 141] on span "Classes" at bounding box center [70, 141] width 71 height 9
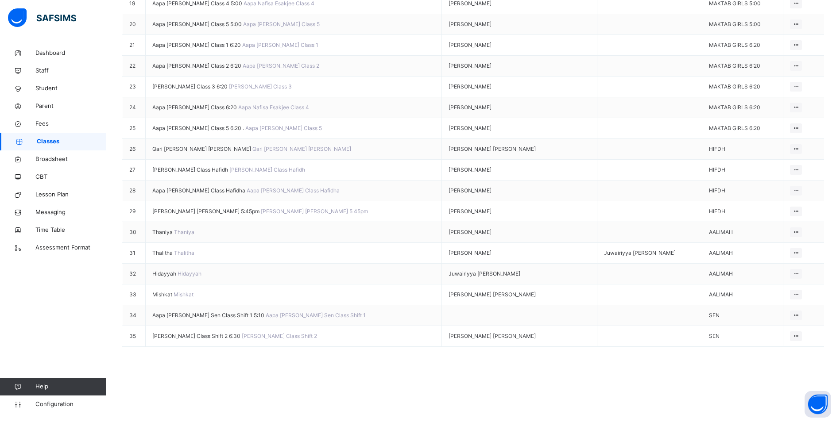
scroll to position [651, 0]
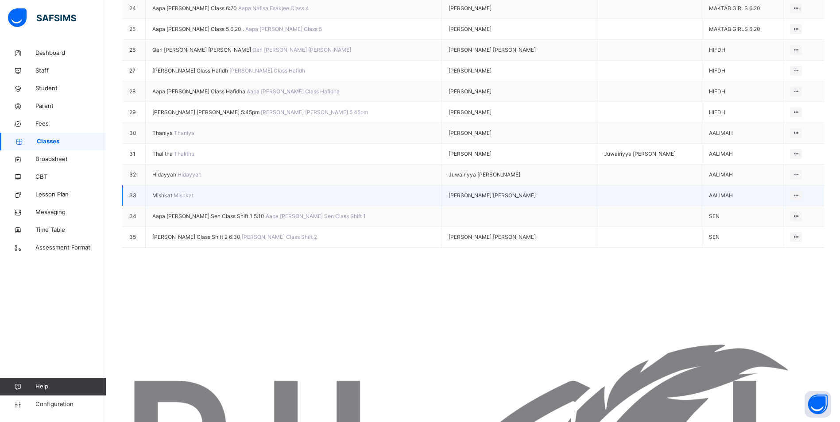
click at [160, 199] on span "Mishkat" at bounding box center [162, 195] width 21 height 7
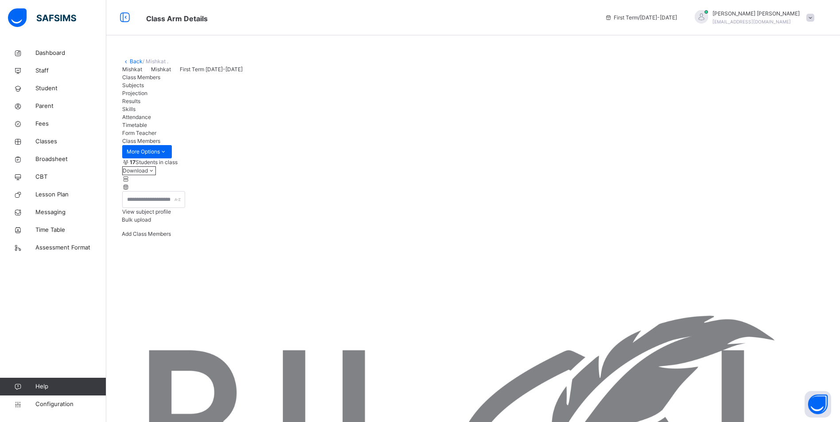
click at [151, 120] on span "Attendance" at bounding box center [136, 117] width 29 height 7
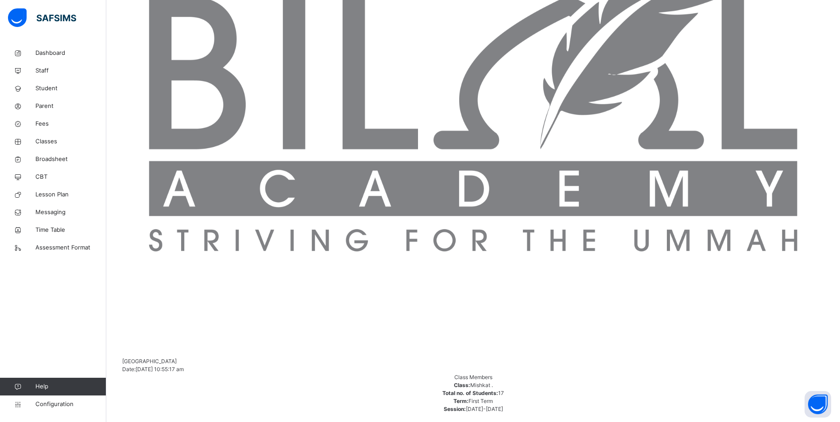
scroll to position [399, 0]
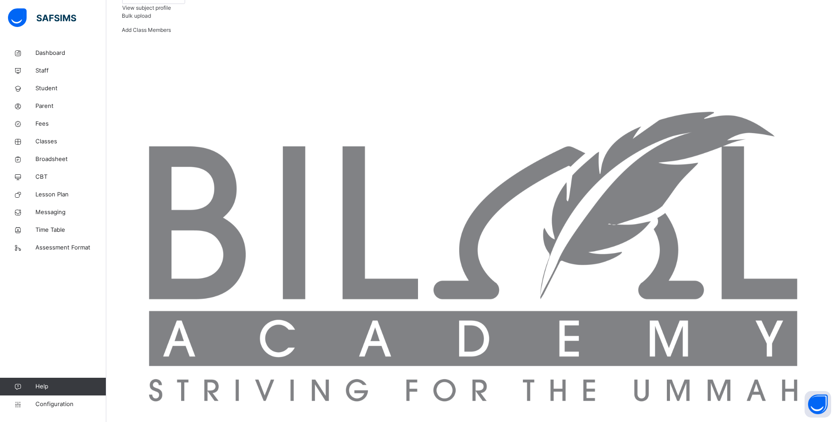
scroll to position [89, 0]
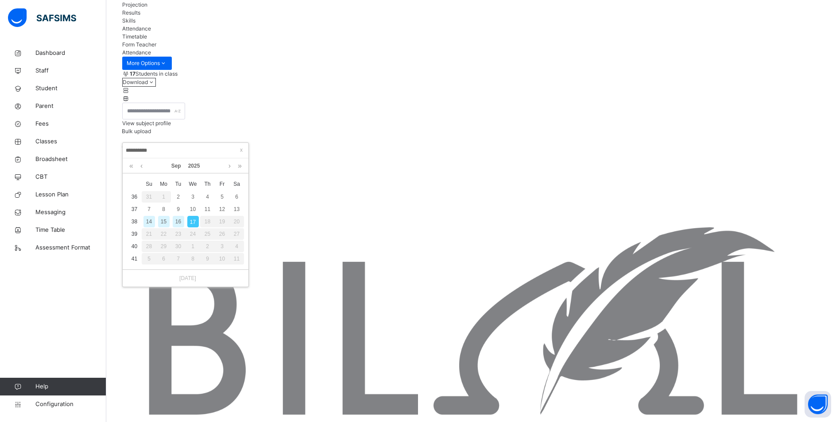
click at [165, 225] on div "15" at bounding box center [164, 222] width 12 height 12
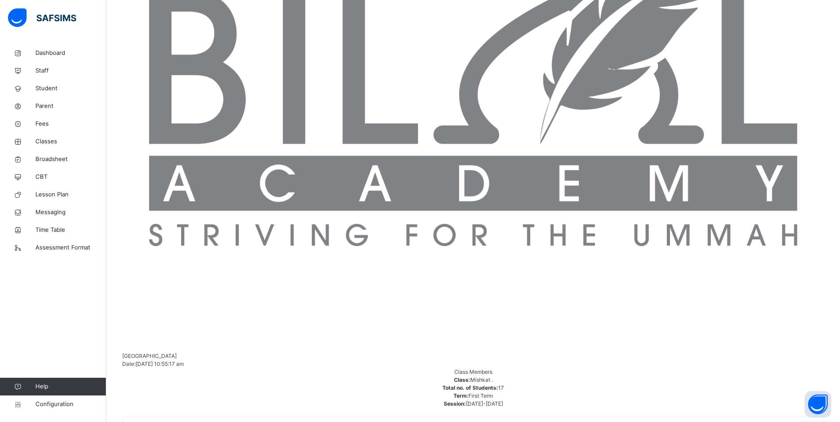
scroll to position [399, 0]
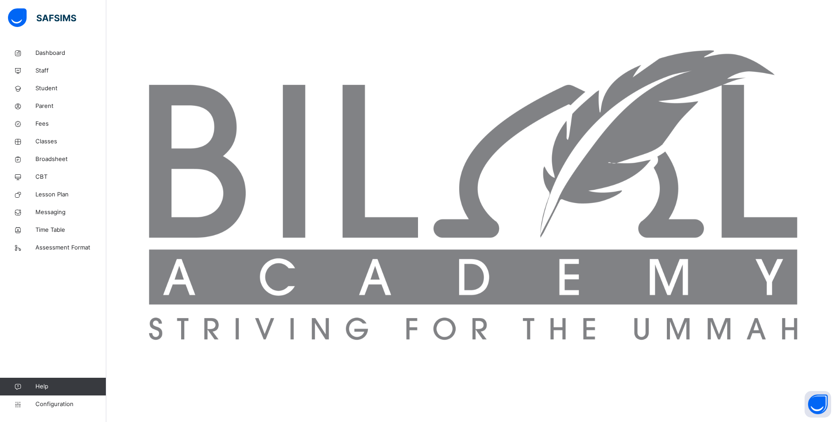
scroll to position [177, 0]
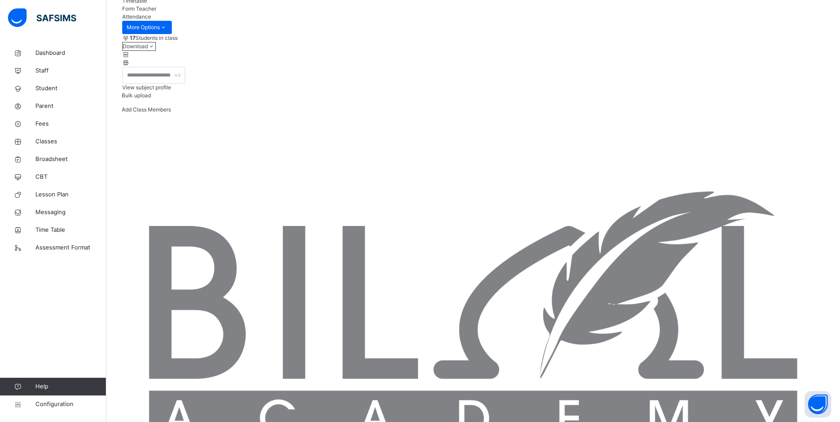
scroll to position [133, 0]
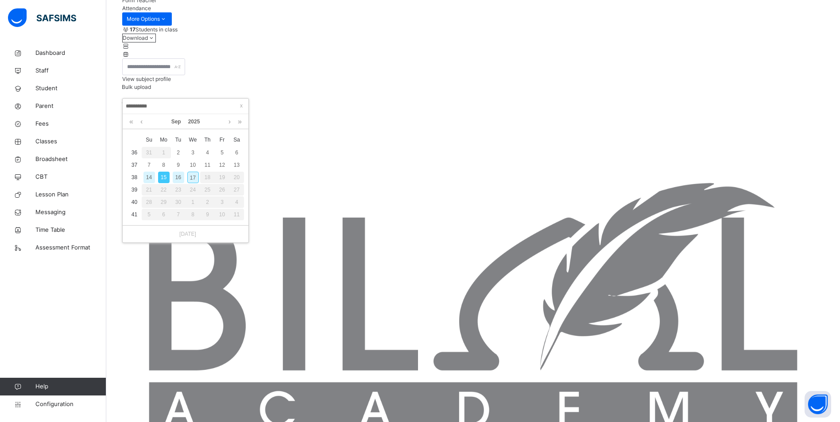
click at [175, 179] on div "16" at bounding box center [179, 178] width 12 height 12
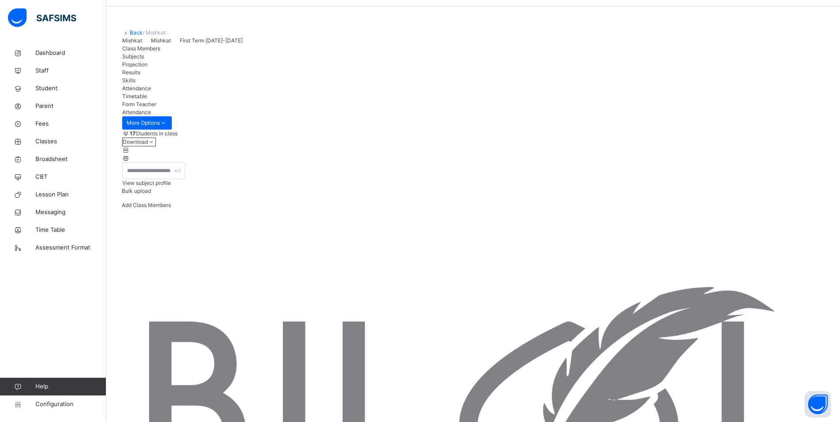
scroll to position [399, 0]
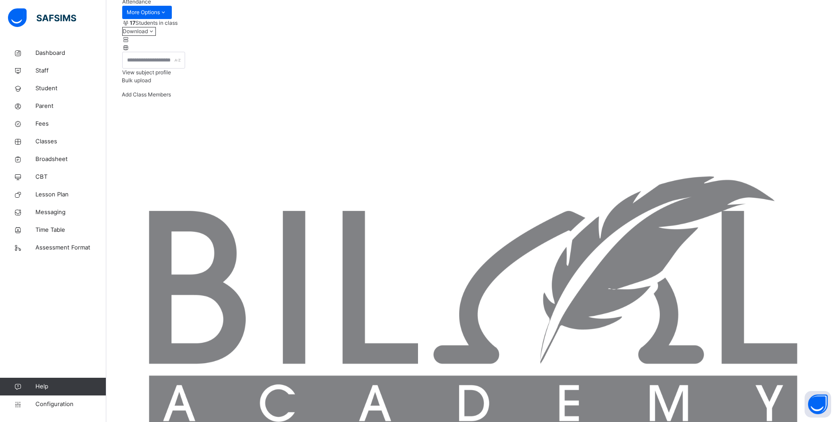
scroll to position [133, 0]
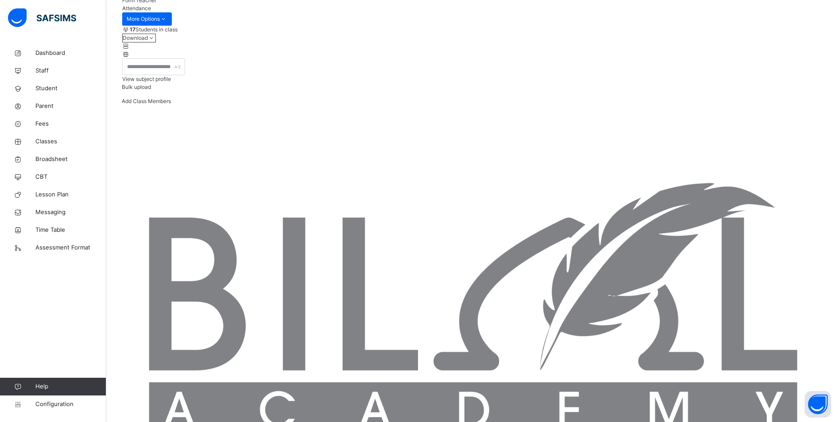
drag, startPoint x: 771, startPoint y: 101, endPoint x: 744, endPoint y: 109, distance: 28.6
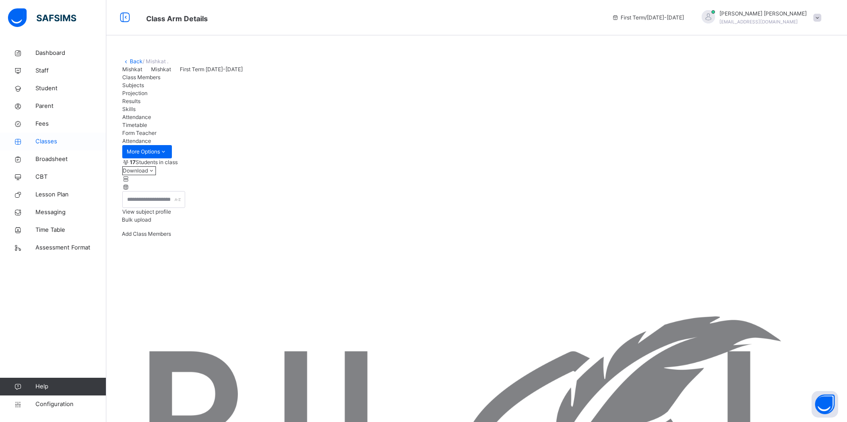
click at [54, 140] on span "Classes" at bounding box center [70, 141] width 71 height 9
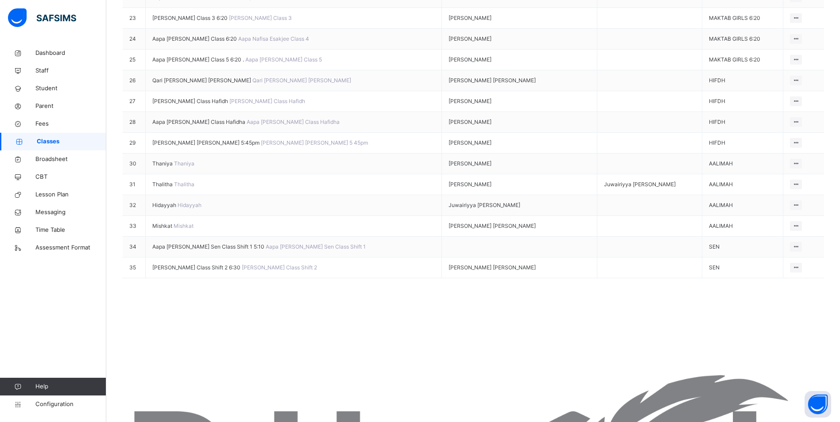
scroll to position [651, 0]
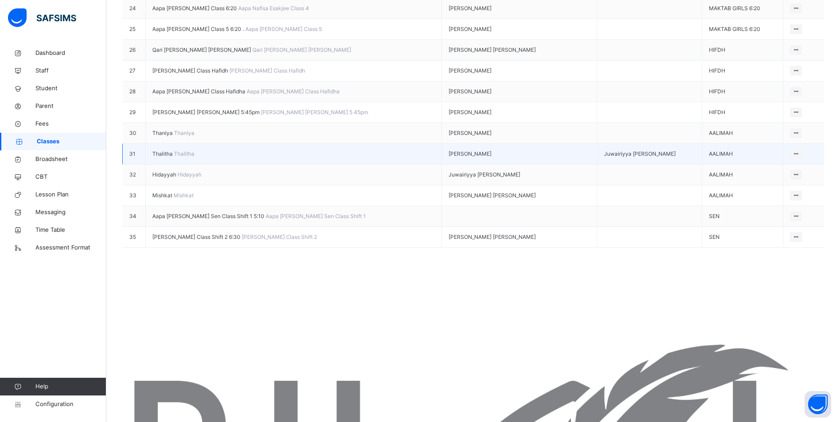
click at [169, 157] on span "Thalitha" at bounding box center [163, 154] width 22 height 7
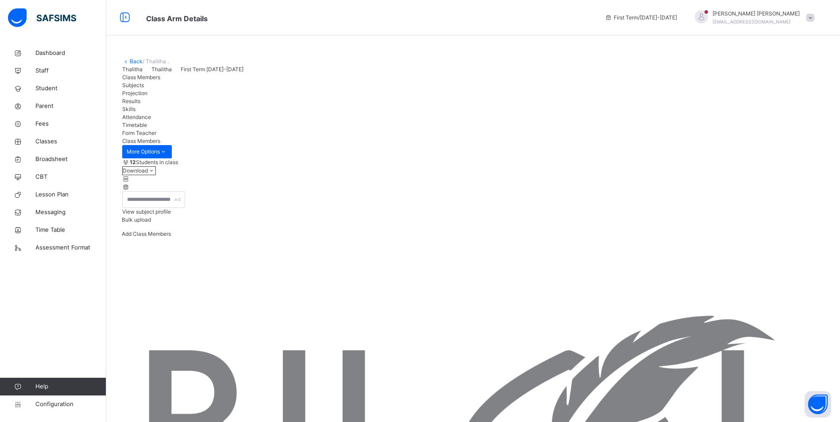
click at [151, 120] on span "Attendance" at bounding box center [136, 117] width 29 height 7
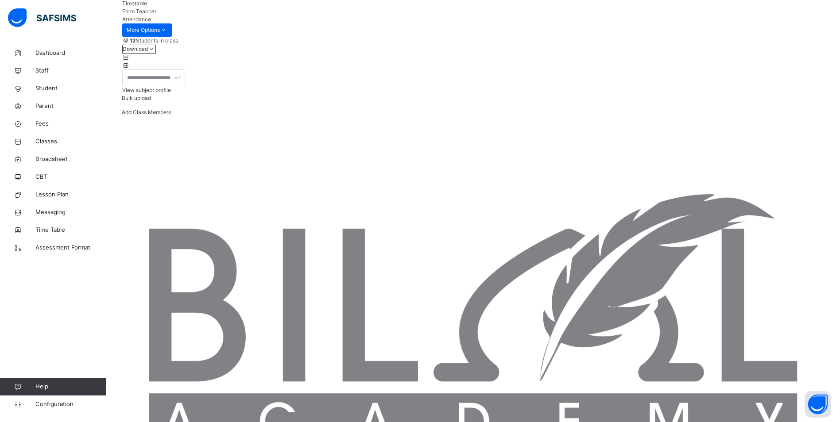
scroll to position [133, 0]
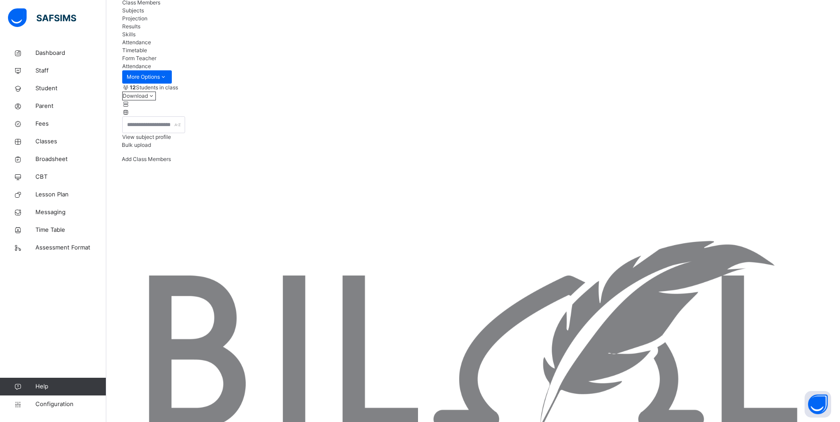
scroll to position [73, 0]
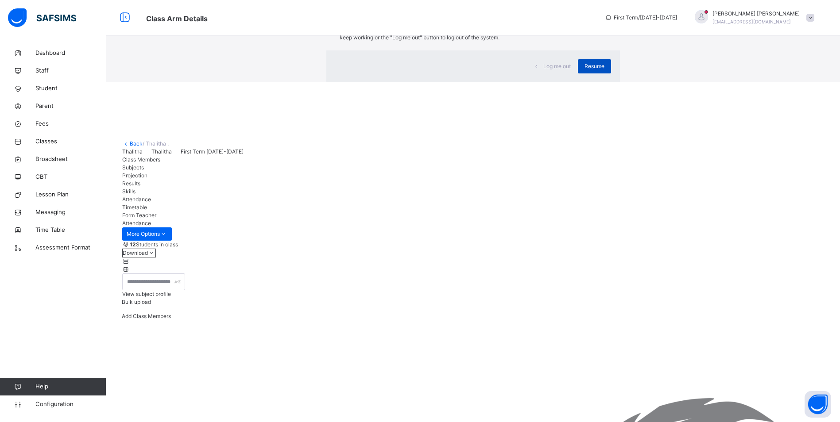
click at [585, 70] on span "Resume" at bounding box center [595, 66] width 20 height 8
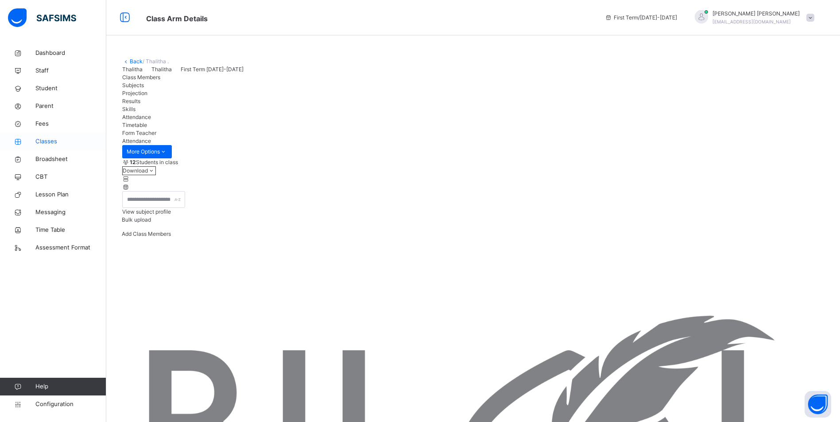
click at [58, 142] on span "Classes" at bounding box center [70, 141] width 71 height 9
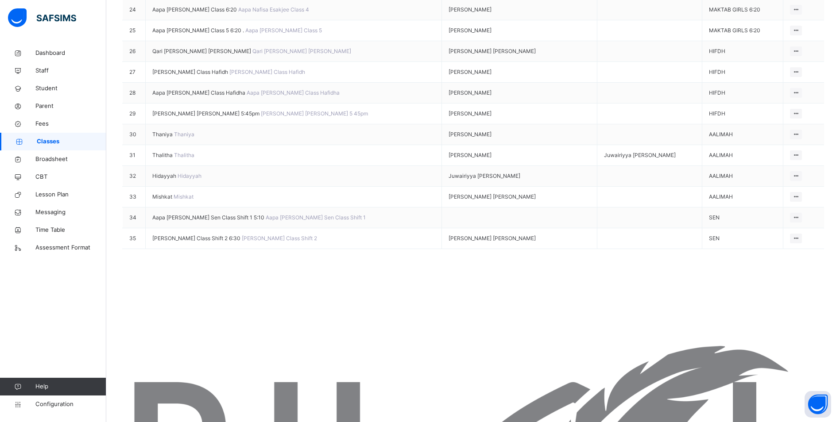
scroll to position [651, 0]
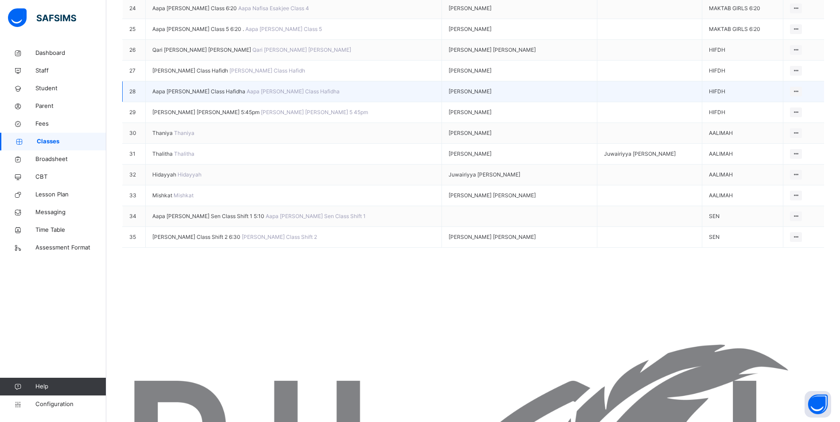
click at [201, 95] on span "Aapa [PERSON_NAME] Class Hafidha" at bounding box center [199, 91] width 94 height 7
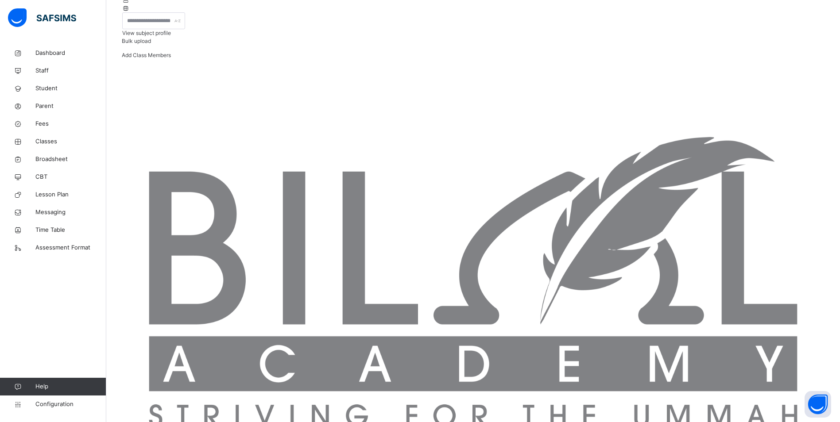
scroll to position [183, 0]
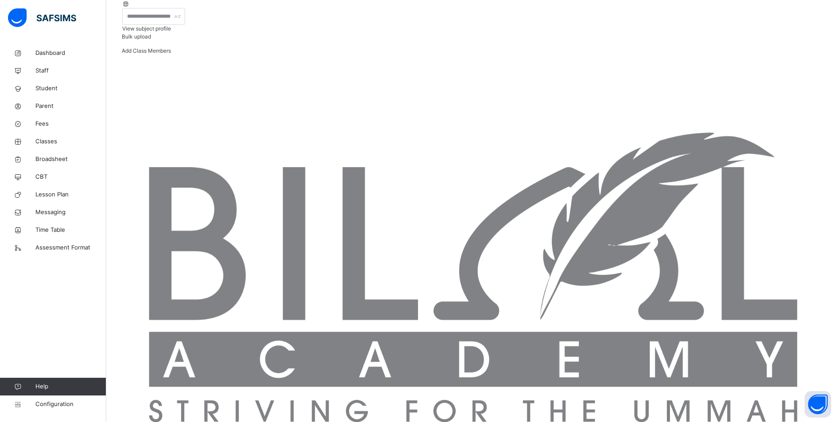
click at [171, 54] on span "Add Class Members" at bounding box center [146, 50] width 49 height 7
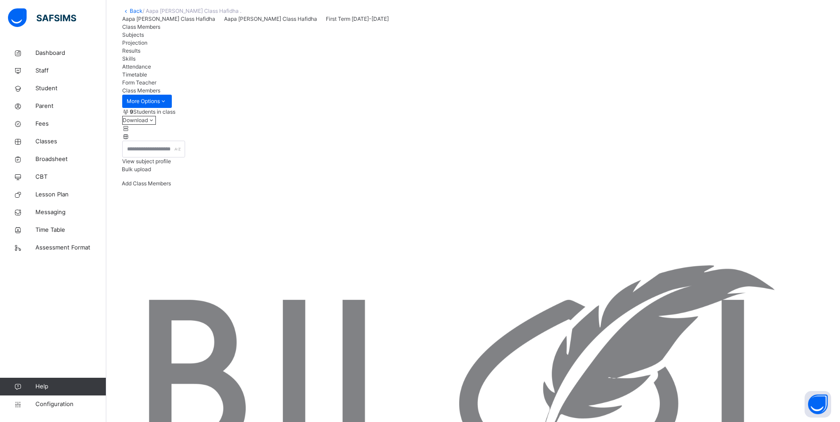
click at [43, 155] on link "Broadsheet" at bounding box center [53, 160] width 106 height 18
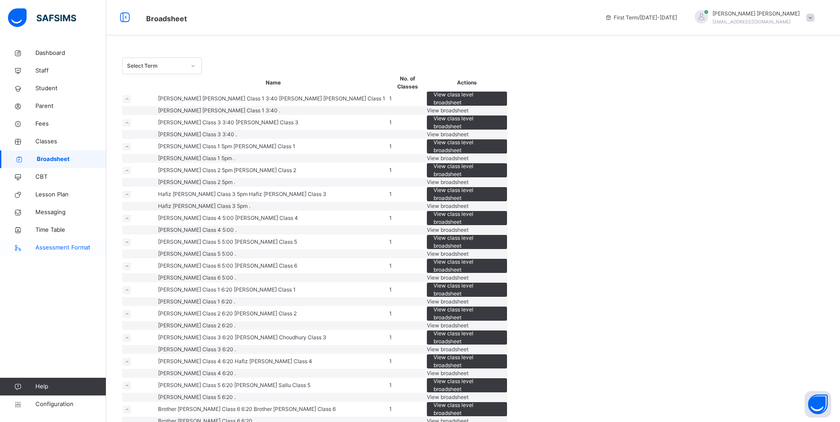
click at [66, 245] on span "Assessment Format" at bounding box center [70, 248] width 71 height 9
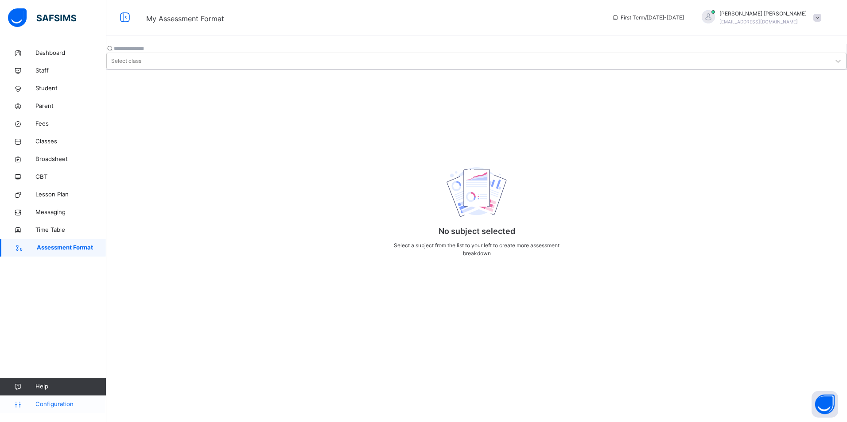
click at [60, 399] on link "Configuration" at bounding box center [53, 405] width 106 height 18
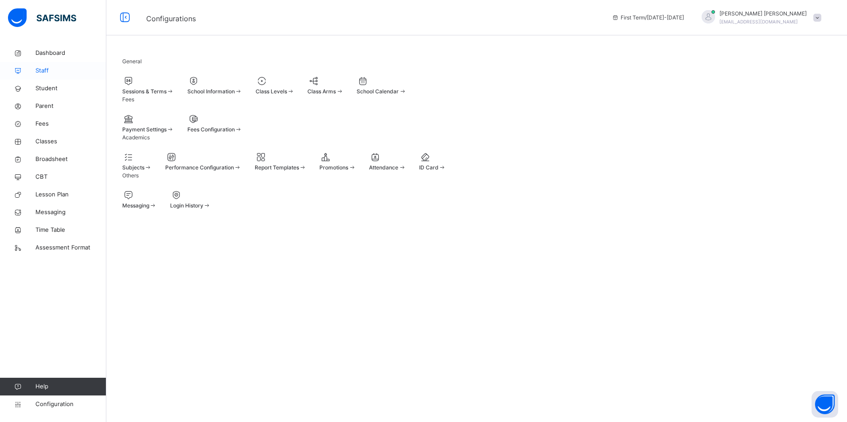
click at [40, 66] on span "Staff" at bounding box center [70, 70] width 71 height 9
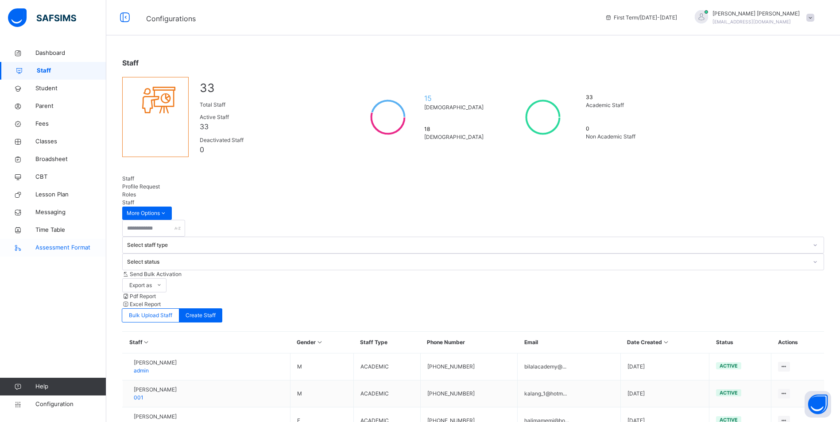
click at [51, 245] on span "Assessment Format" at bounding box center [70, 248] width 71 height 9
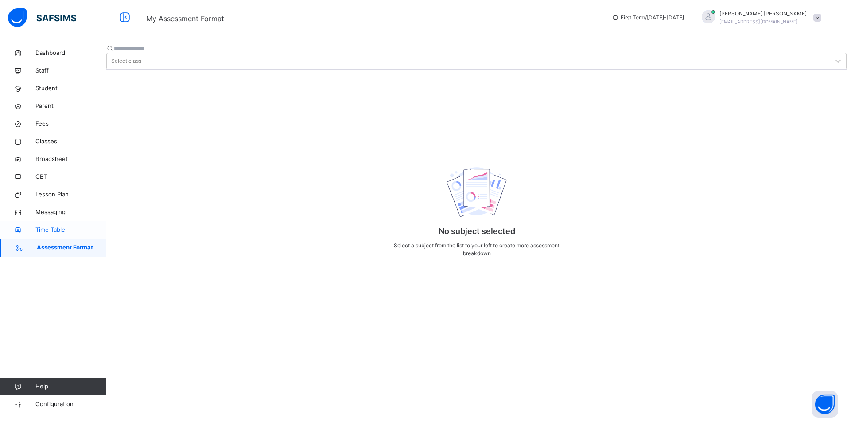
click at [53, 231] on span "Time Table" at bounding box center [70, 230] width 71 height 9
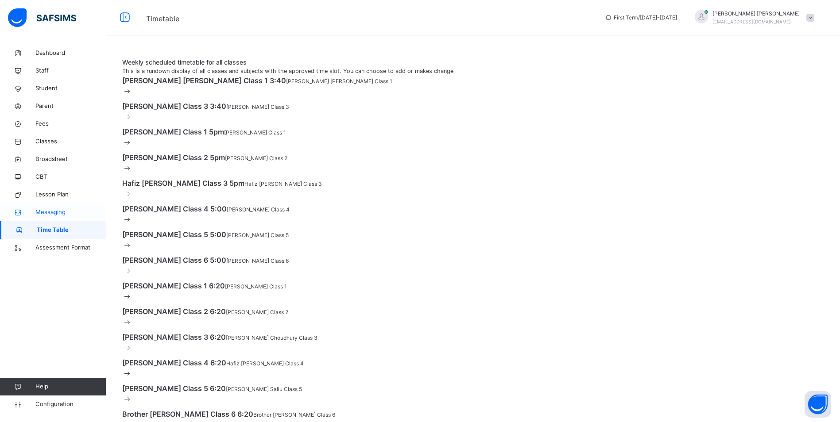
click at [51, 207] on link "Messaging" at bounding box center [53, 213] width 106 height 18
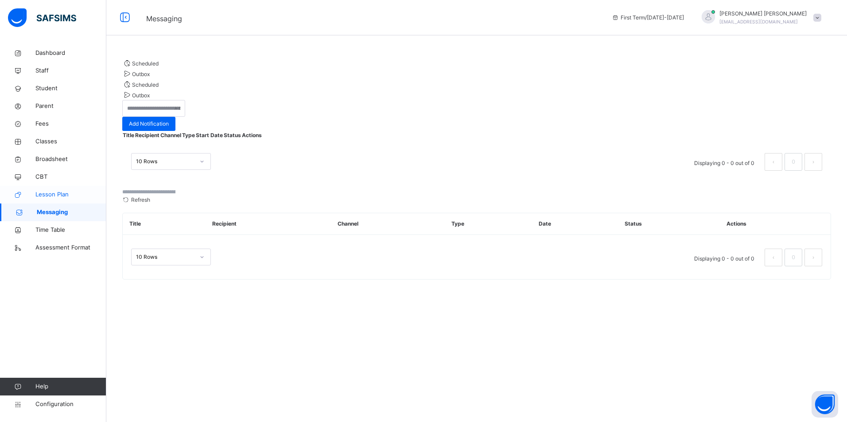
click at [54, 191] on span "Lesson Plan" at bounding box center [70, 194] width 71 height 9
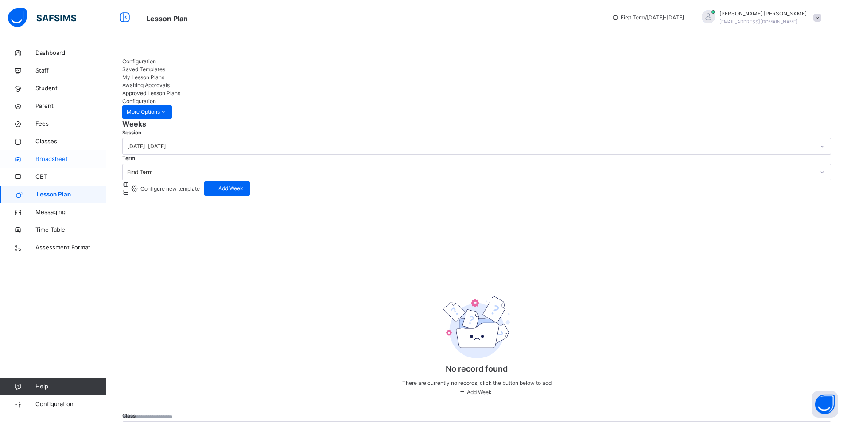
click at [54, 154] on link "Broadsheet" at bounding box center [53, 160] width 106 height 18
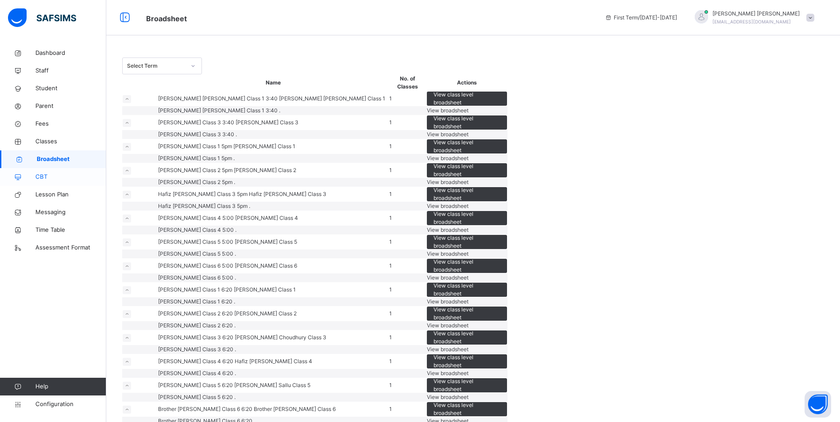
click at [44, 174] on span "CBT" at bounding box center [70, 177] width 71 height 9
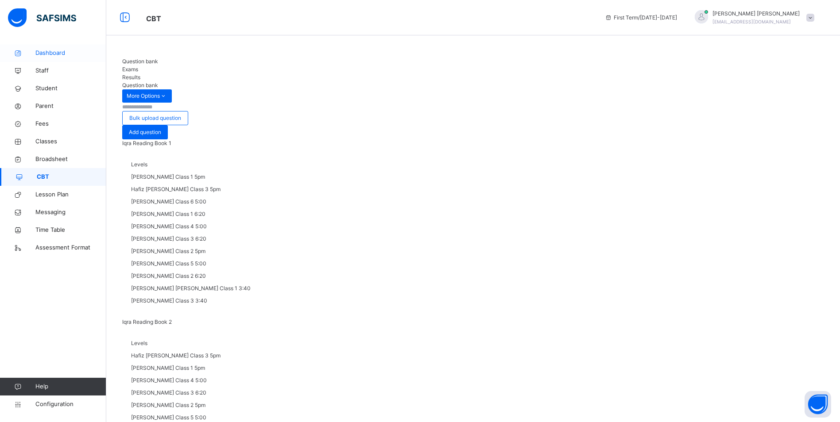
click at [49, 50] on span "Dashboard" at bounding box center [70, 53] width 71 height 9
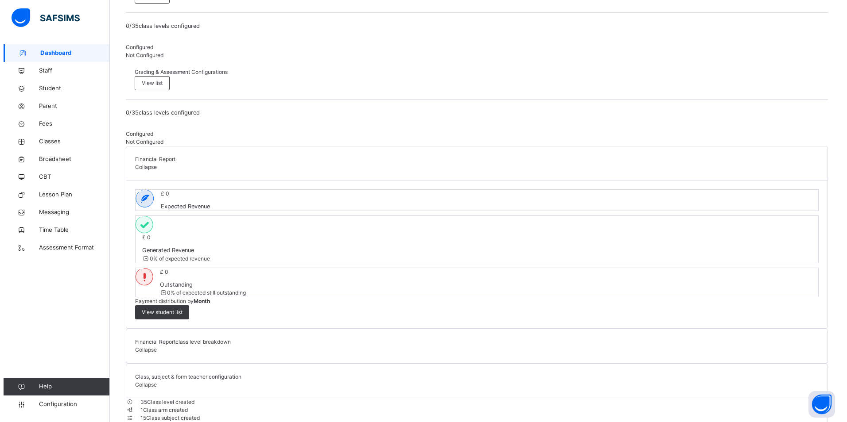
scroll to position [515, 0]
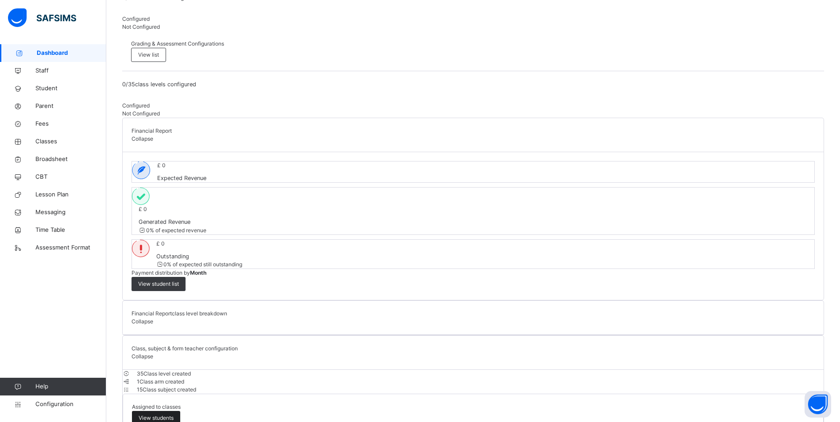
click at [174, 415] on span "View students" at bounding box center [156, 419] width 35 height 8
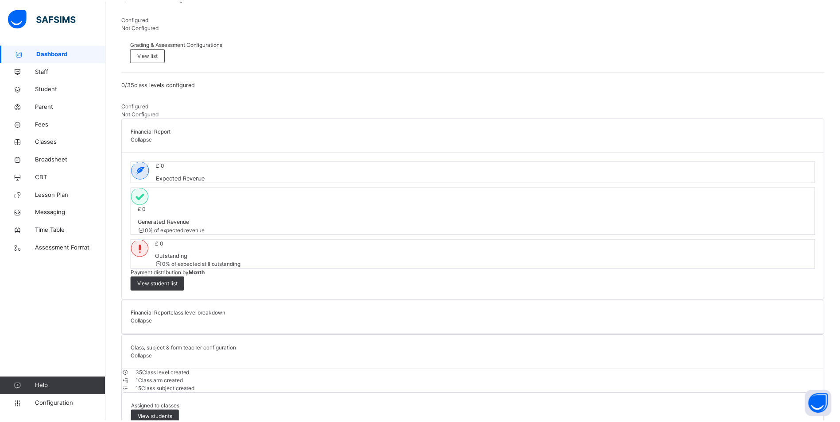
scroll to position [41, 0]
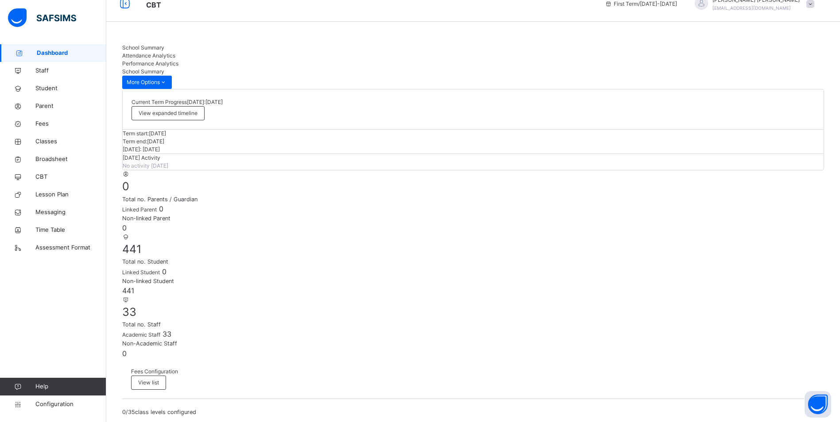
scroll to position [0, 0]
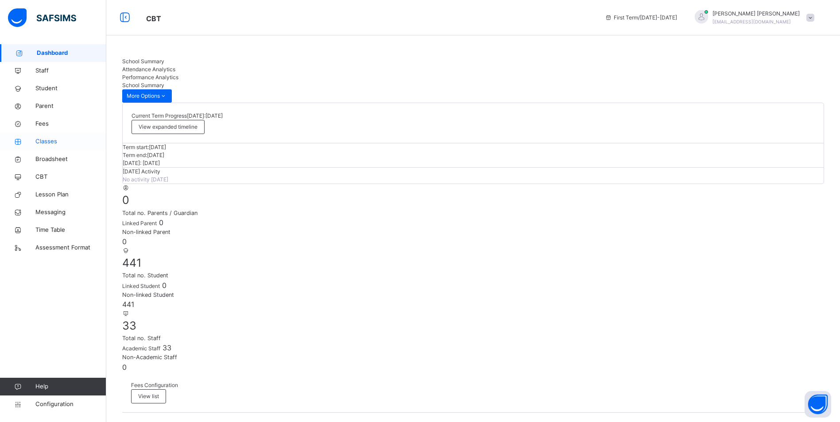
click at [44, 136] on link "Classes" at bounding box center [53, 142] width 106 height 18
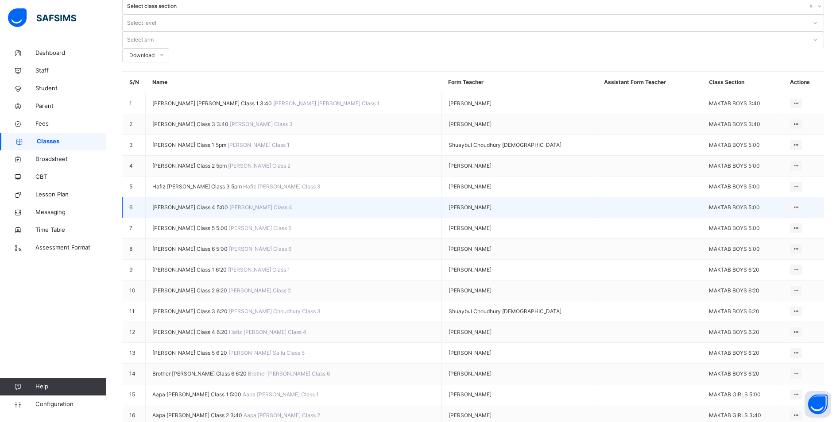
scroll to position [89, 0]
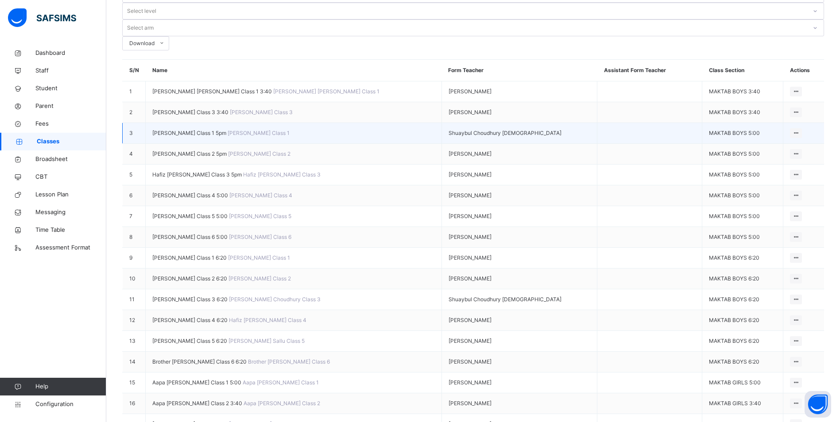
click at [221, 130] on span "[PERSON_NAME] Class 1 5pm" at bounding box center [189, 133] width 75 height 7
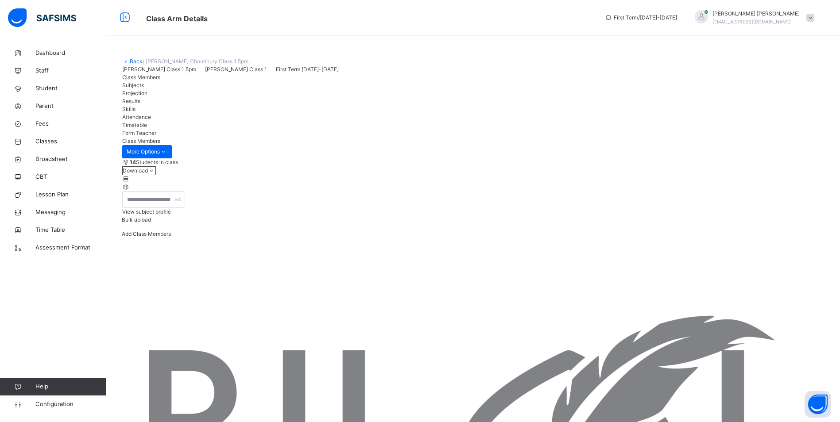
click at [304, 121] on div "Attendance" at bounding box center [473, 117] width 702 height 8
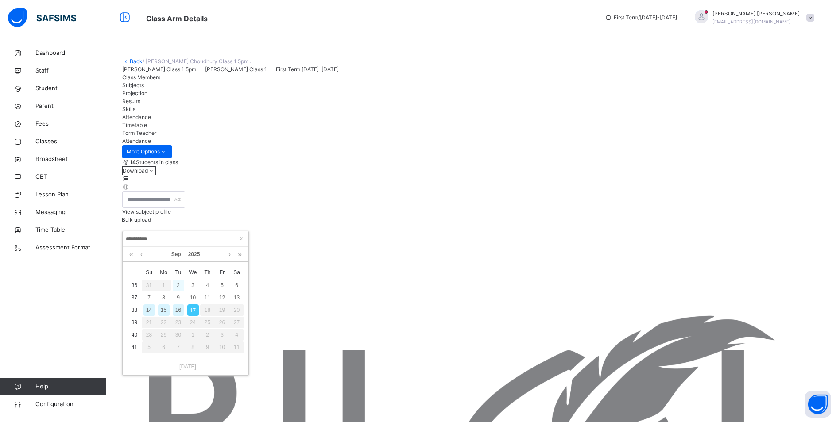
click at [176, 284] on div "2" at bounding box center [179, 286] width 12 height 12
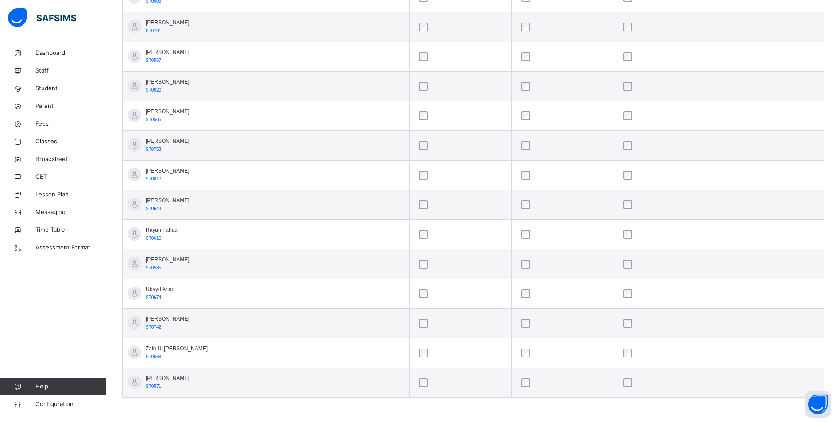
scroll to position [265, 0]
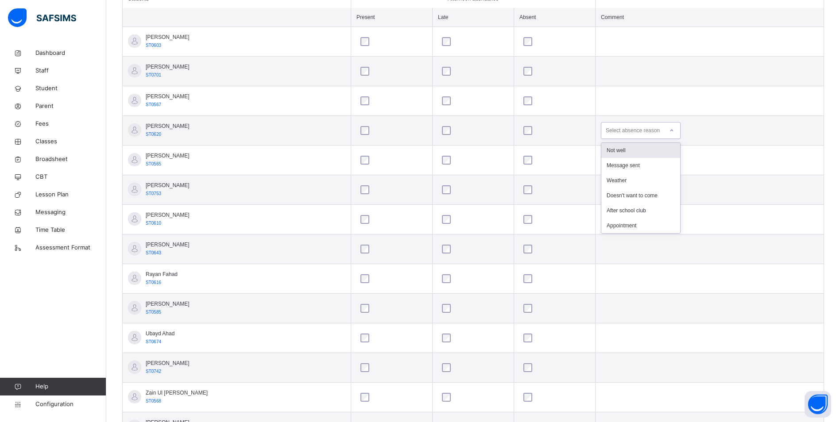
click at [674, 131] on icon at bounding box center [671, 130] width 5 height 9
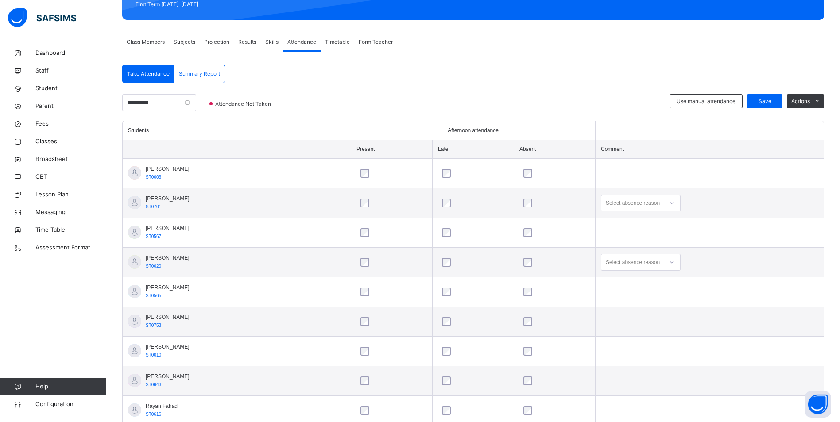
scroll to position [132, 0]
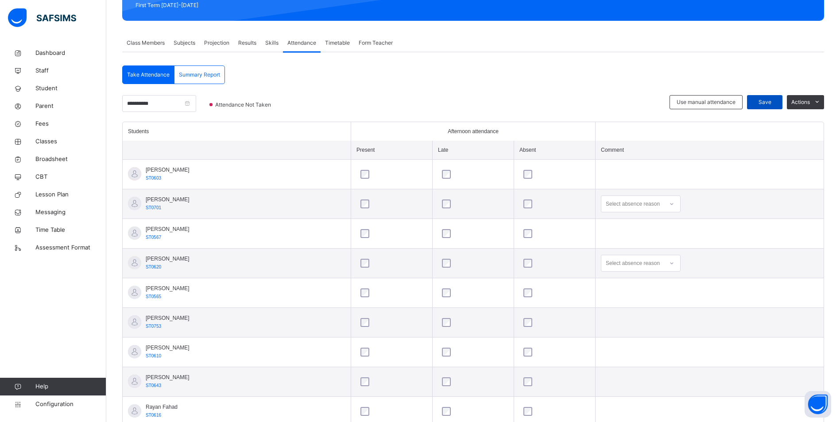
click at [768, 101] on span "Save" at bounding box center [765, 102] width 22 height 8
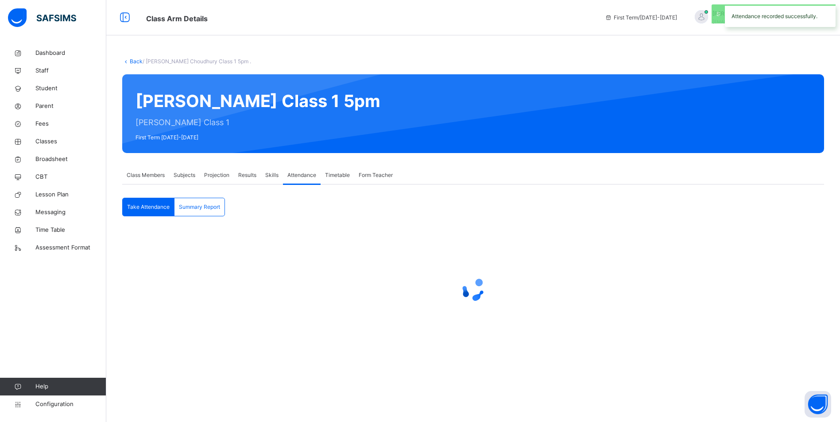
scroll to position [0, 0]
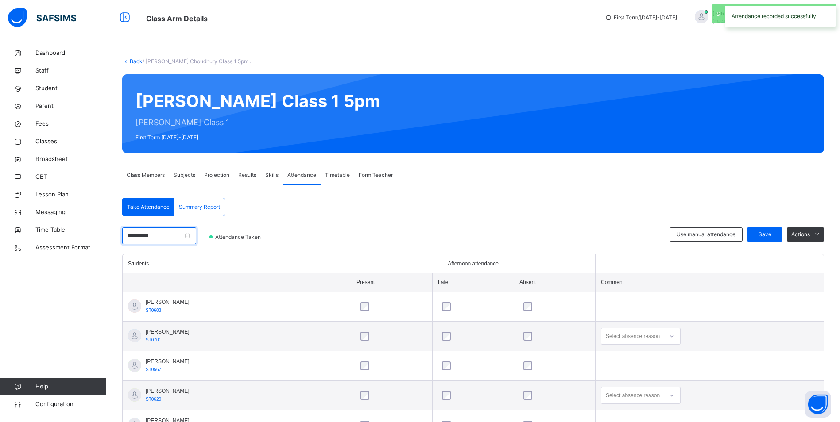
click at [173, 235] on input "**********" at bounding box center [159, 236] width 74 height 17
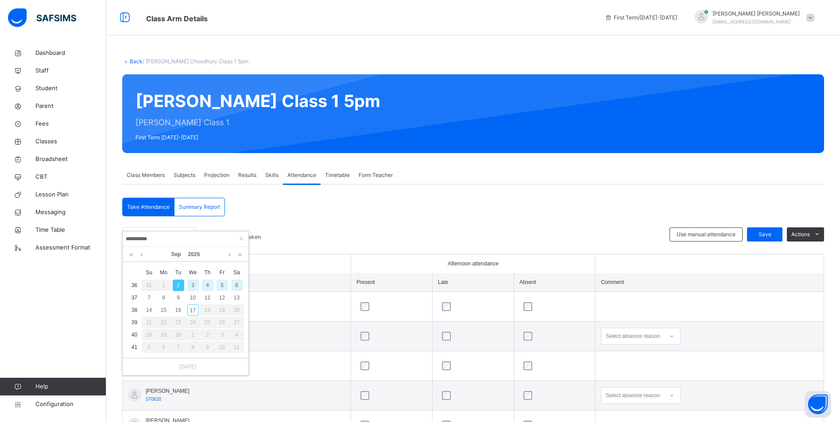
click at [205, 288] on div "4" at bounding box center [208, 286] width 12 height 12
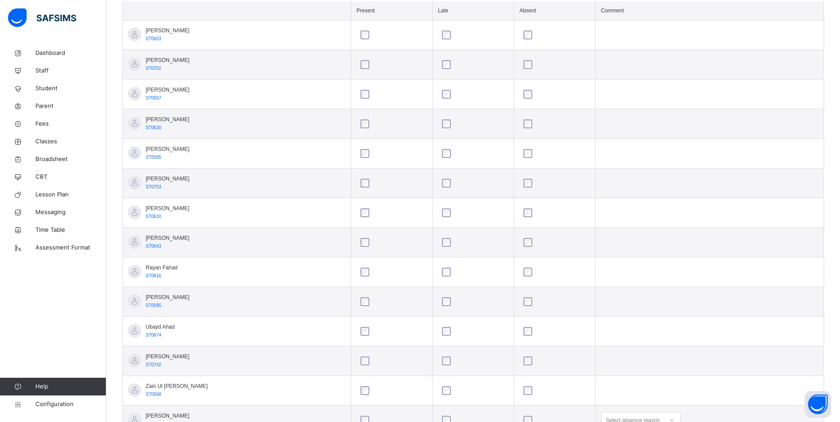
scroll to position [221, 0]
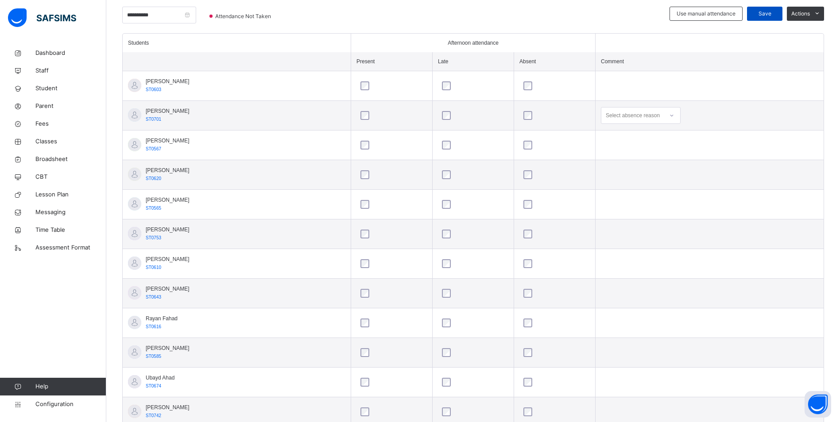
click at [769, 12] on span "Save" at bounding box center [765, 14] width 22 height 8
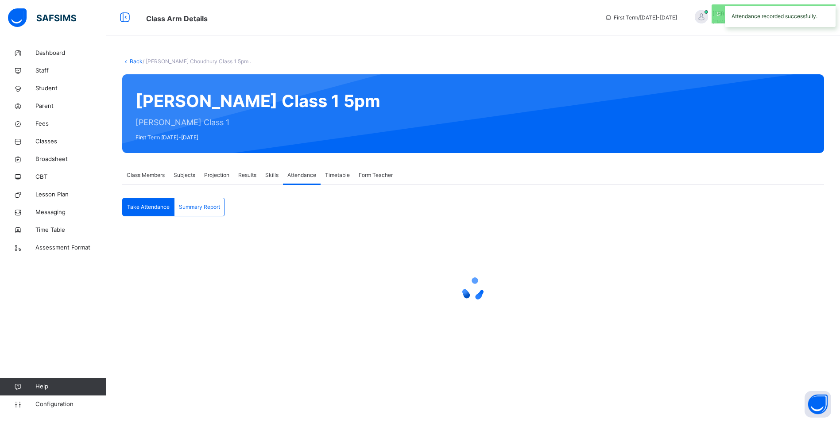
scroll to position [0, 0]
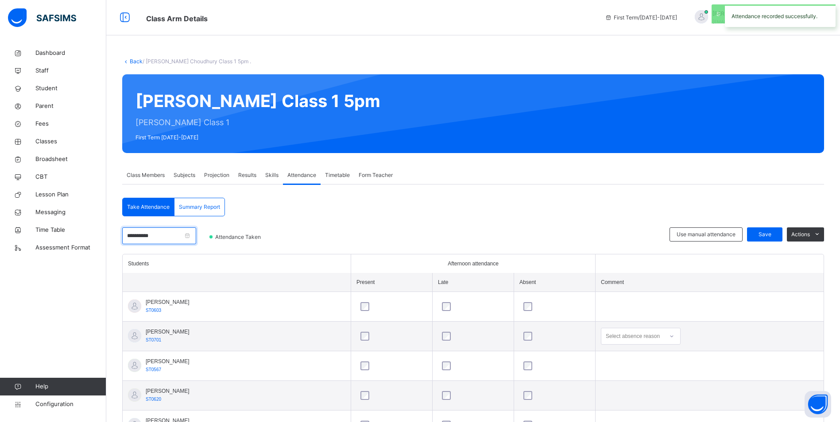
click at [185, 236] on input "**********" at bounding box center [159, 236] width 74 height 17
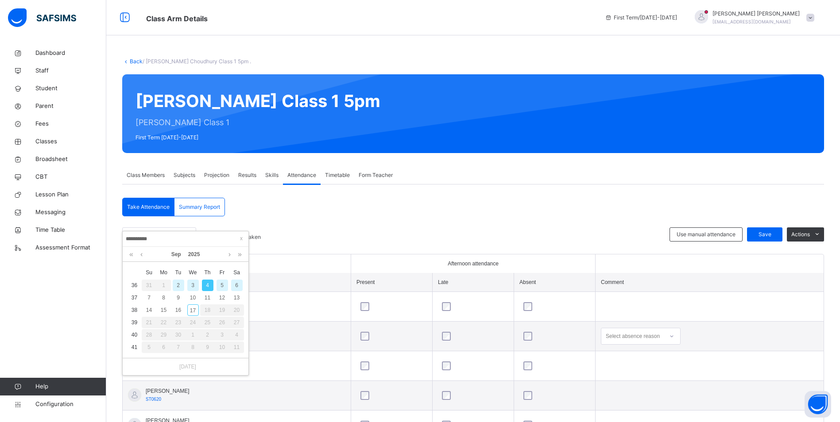
click at [224, 283] on div "5" at bounding box center [223, 286] width 12 height 12
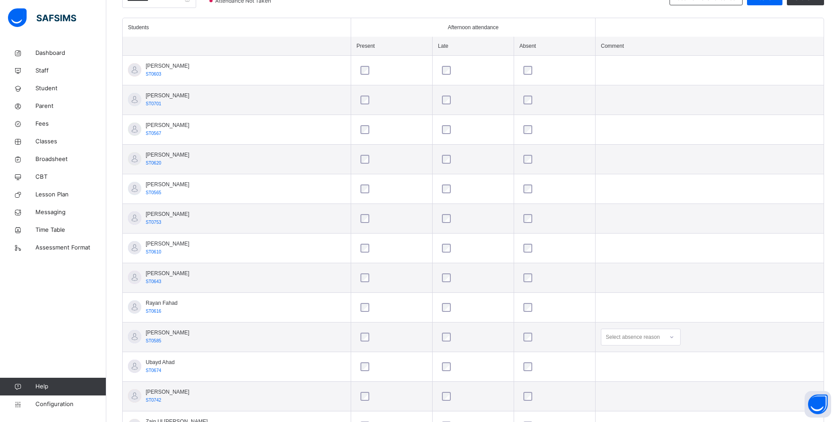
scroll to position [221, 0]
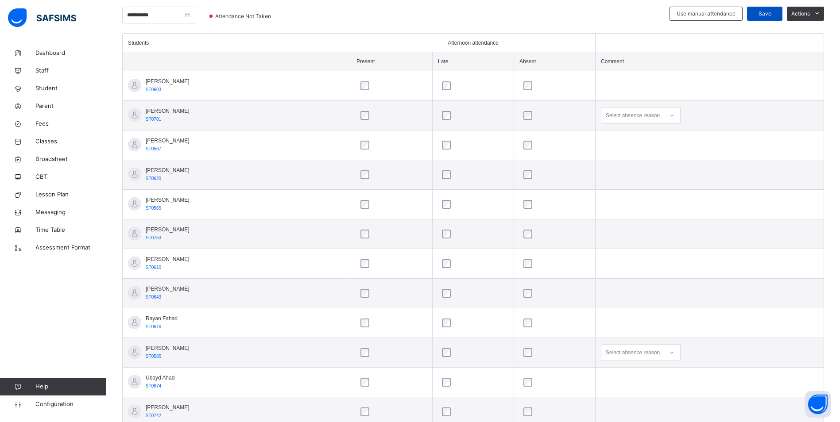
click at [764, 11] on span "Save" at bounding box center [765, 14] width 22 height 8
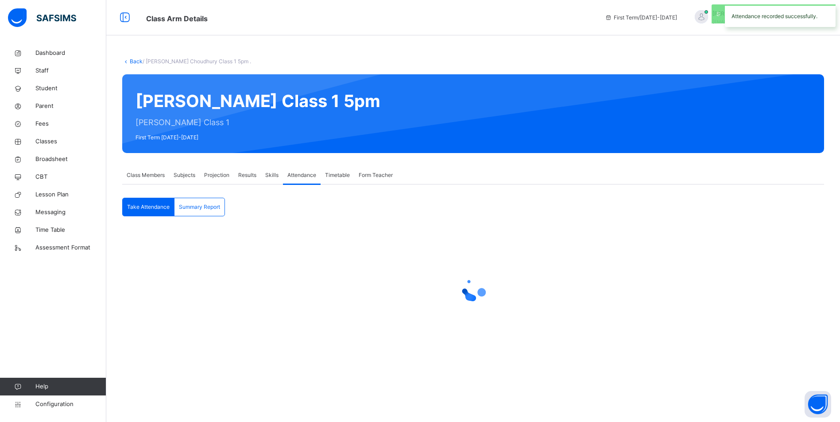
scroll to position [0, 0]
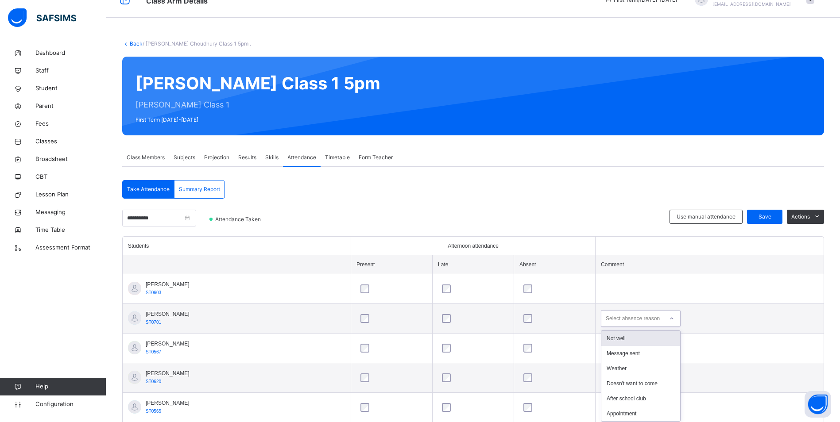
click at [681, 327] on div "option Not well focused, 1 of 6. 6 results available. Use Up and Down to choose…" at bounding box center [641, 318] width 80 height 17
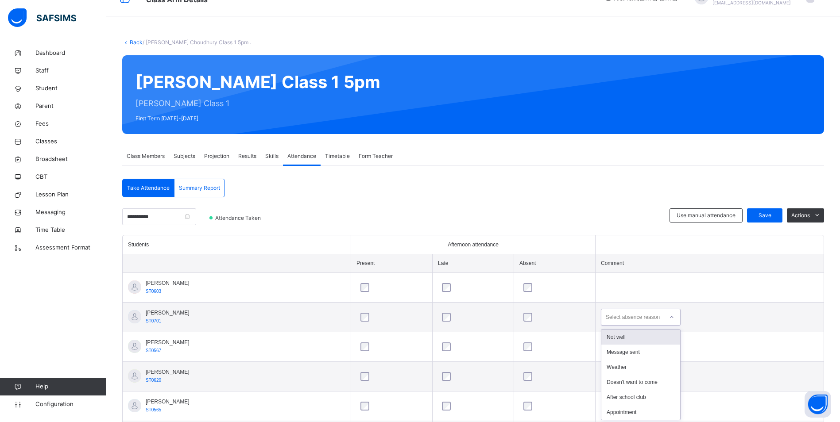
scroll to position [21, 0]
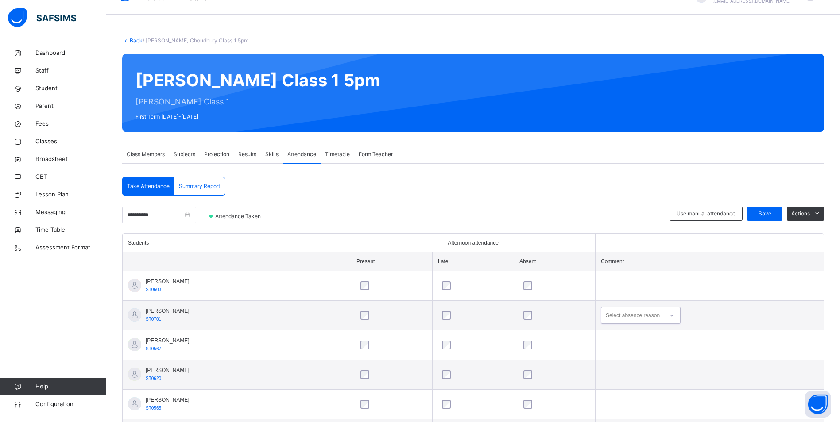
click at [674, 317] on icon at bounding box center [671, 315] width 5 height 9
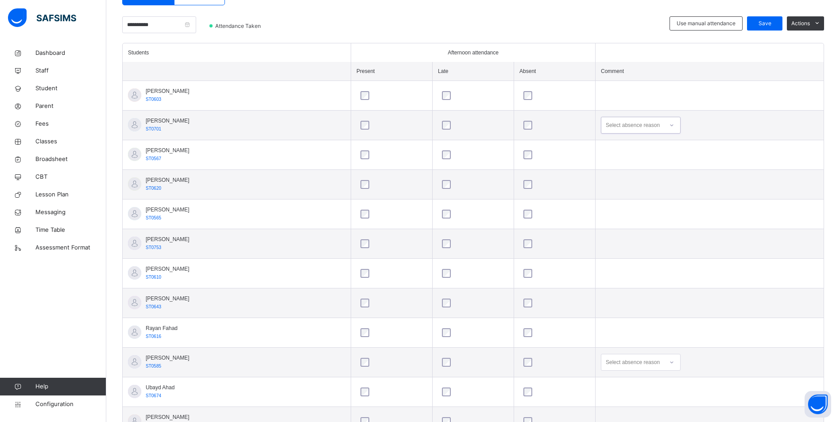
scroll to position [287, 0]
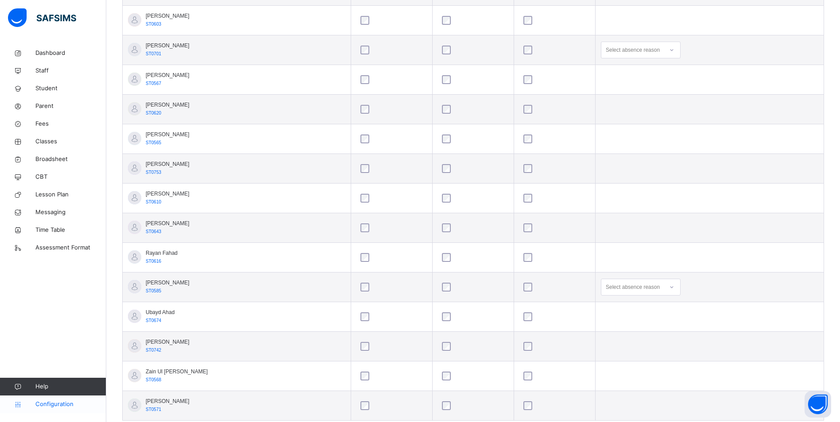
click at [48, 403] on span "Configuration" at bounding box center [70, 404] width 70 height 9
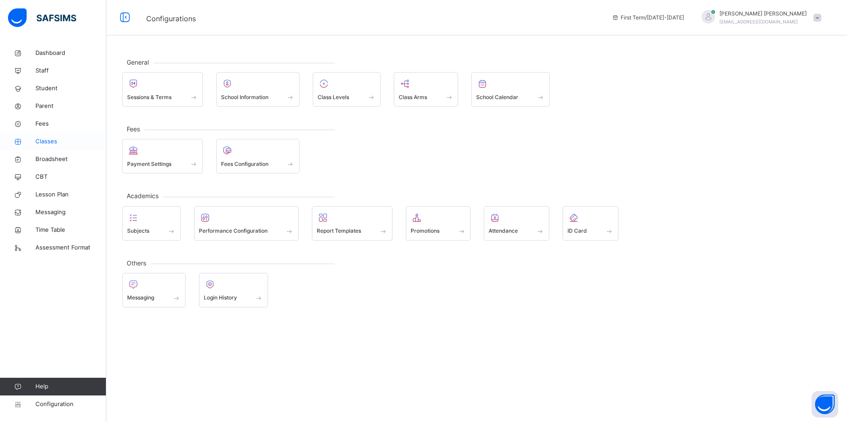
click at [58, 142] on span "Classes" at bounding box center [70, 141] width 71 height 9
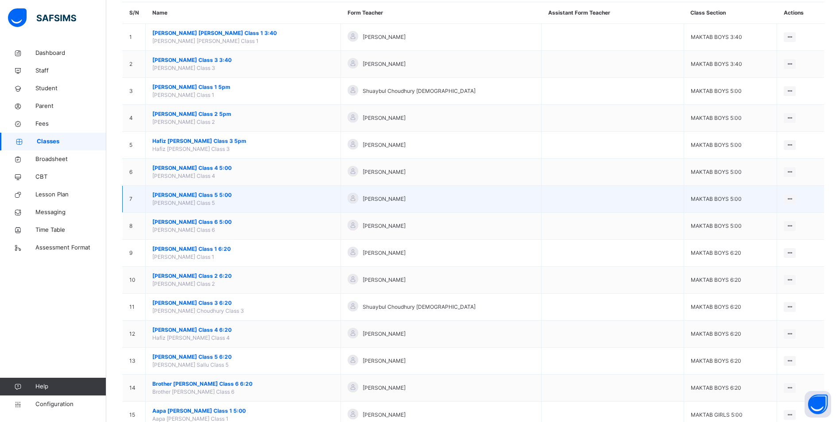
scroll to position [133, 0]
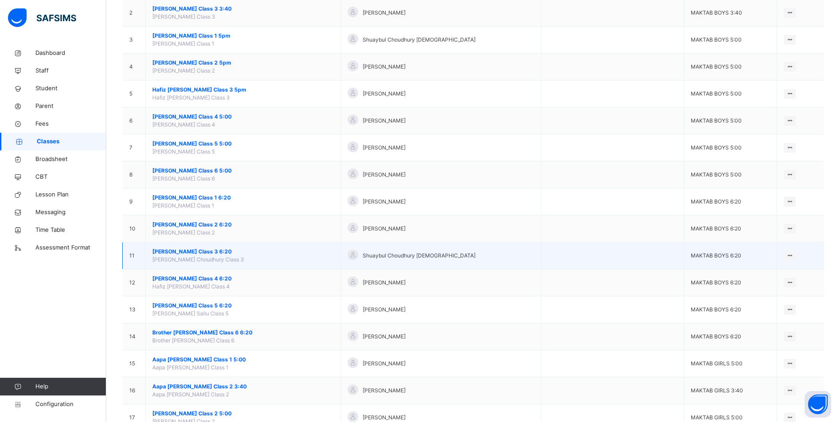
click at [202, 249] on span "[PERSON_NAME] Class 3 6:20" at bounding box center [243, 252] width 182 height 8
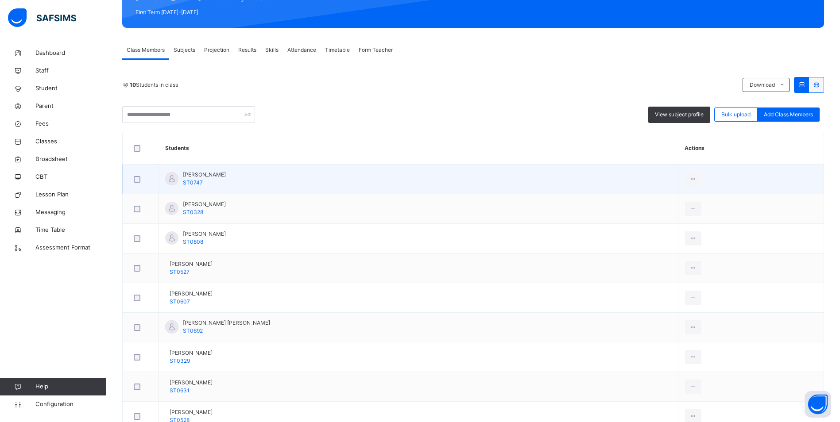
scroll to position [133, 0]
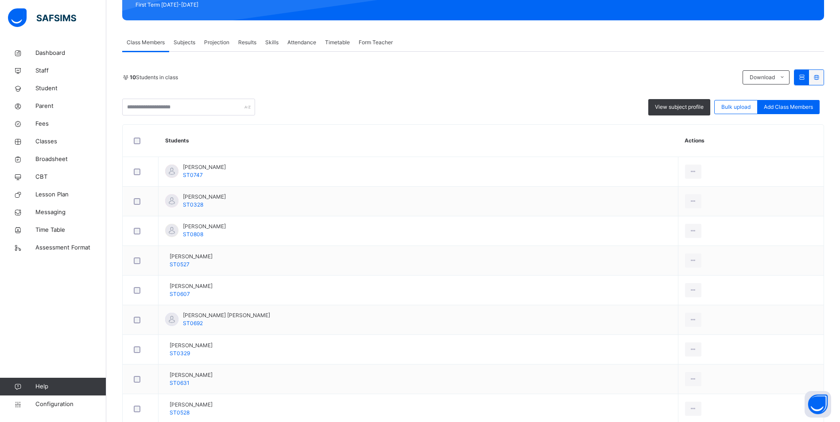
click at [303, 43] on span "Attendance" at bounding box center [301, 43] width 29 height 8
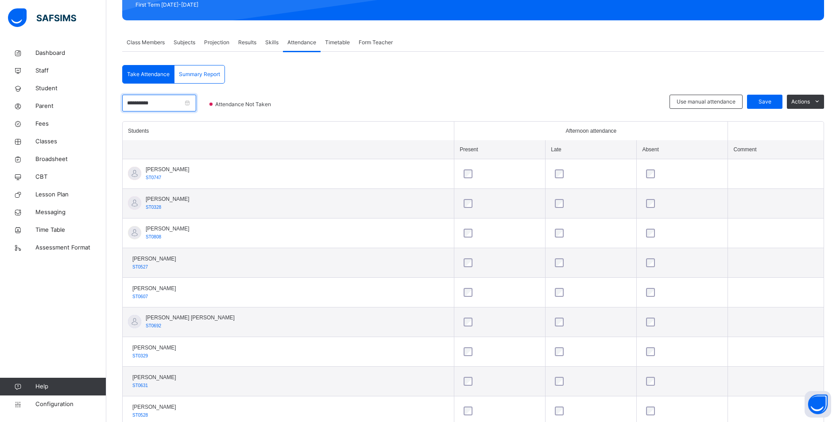
click at [173, 107] on input "**********" at bounding box center [159, 103] width 74 height 17
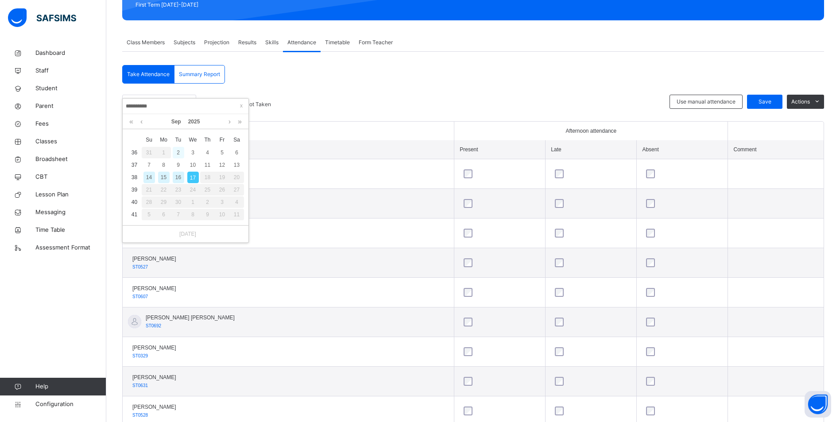
click at [178, 151] on div "2" at bounding box center [179, 153] width 12 height 12
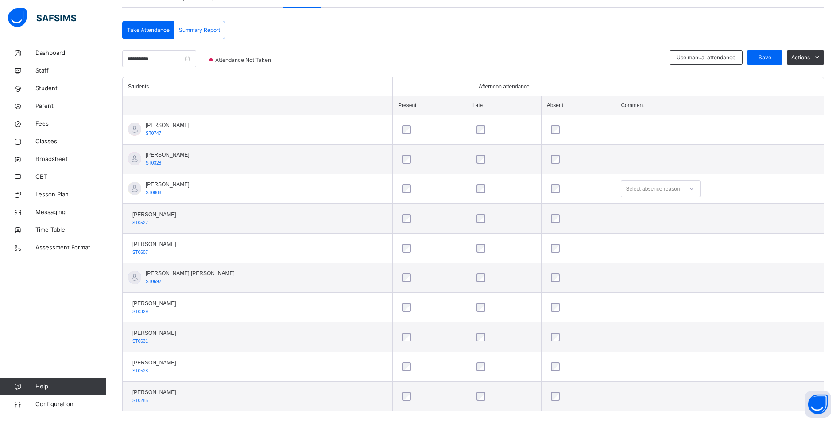
scroll to position [191, 0]
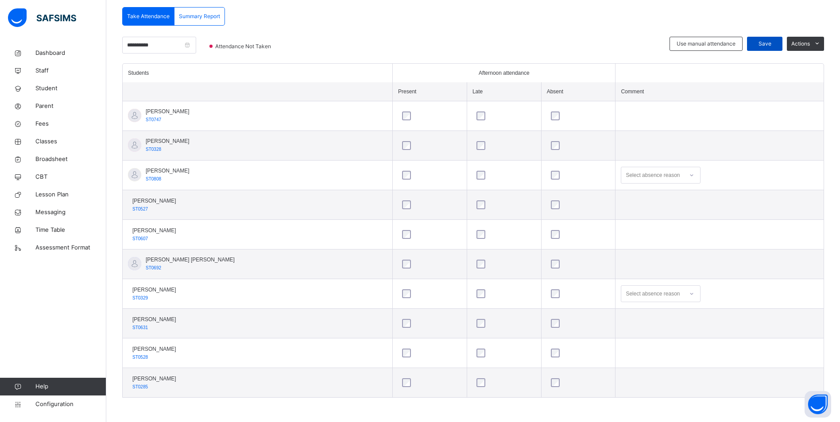
click at [776, 43] on span "Save" at bounding box center [765, 44] width 22 height 8
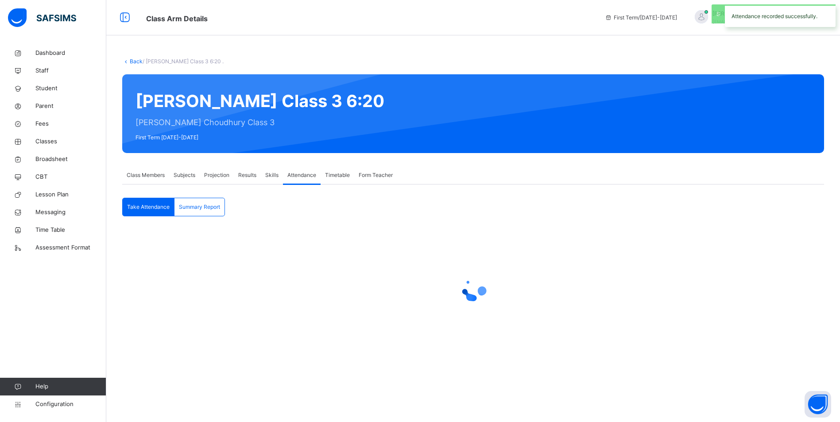
scroll to position [0, 0]
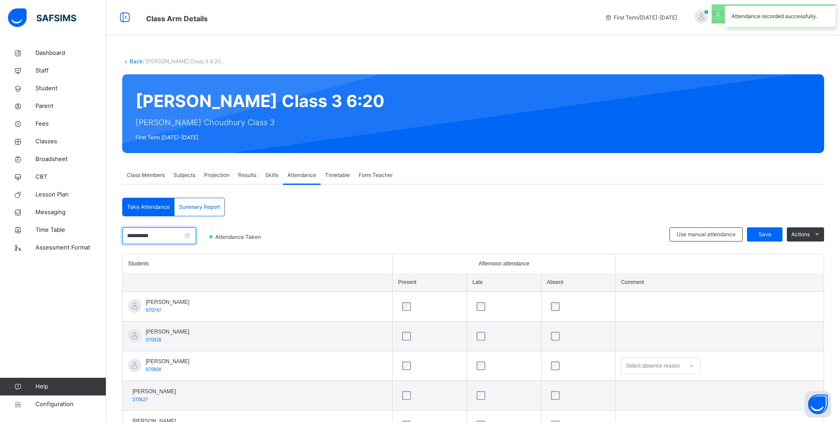
click at [183, 237] on input "**********" at bounding box center [159, 236] width 74 height 17
click at [167, 234] on div "**********" at bounding box center [186, 240] width 126 height 16
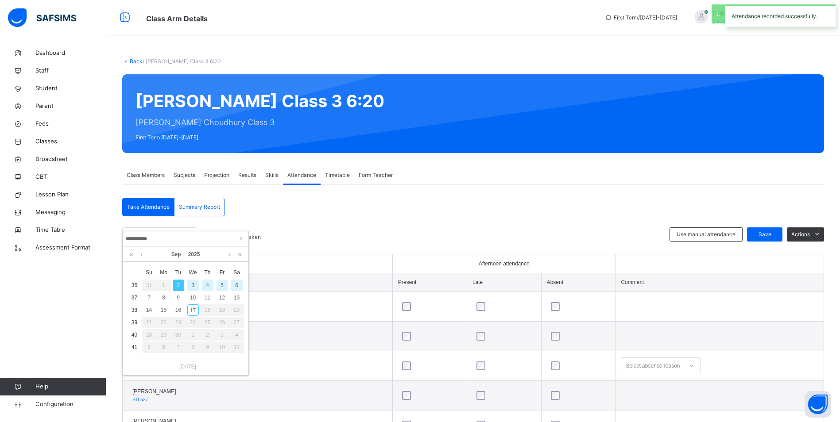
click at [211, 288] on div "4" at bounding box center [208, 286] width 12 height 12
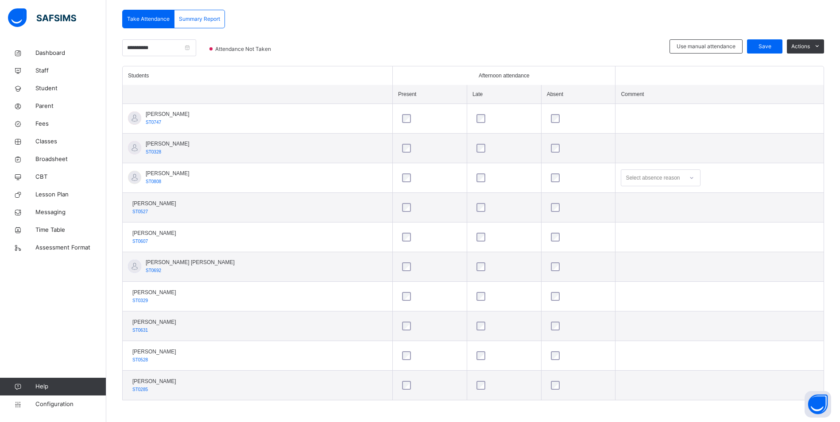
scroll to position [191, 0]
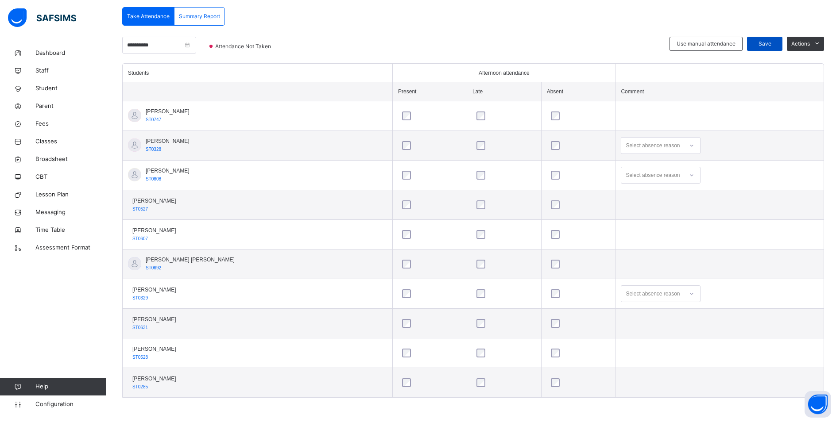
click at [762, 41] on span "Save" at bounding box center [765, 44] width 22 height 8
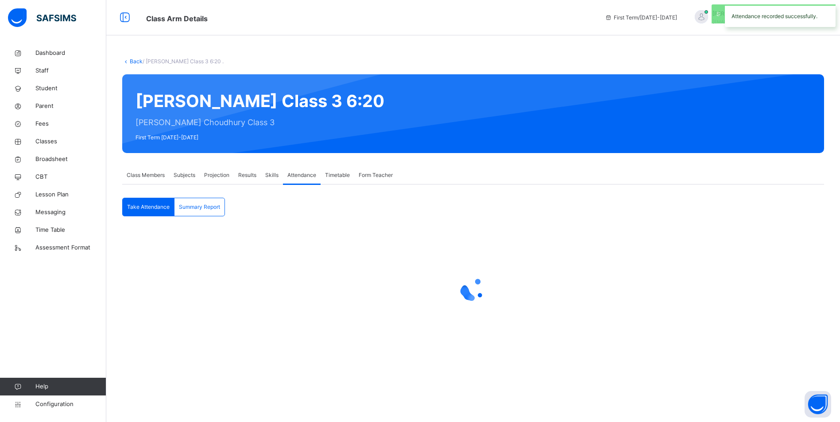
scroll to position [0, 0]
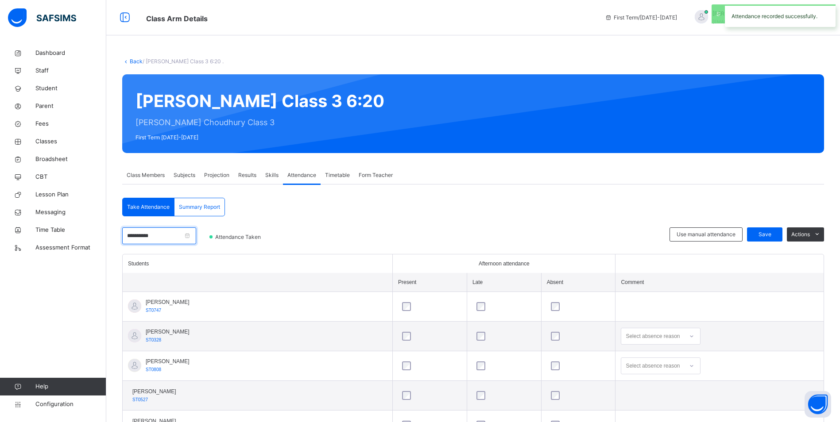
click at [180, 233] on input "**********" at bounding box center [159, 236] width 74 height 17
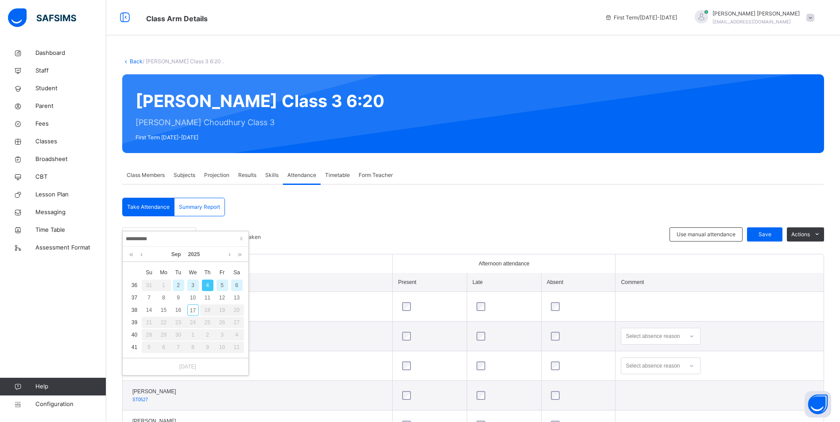
click at [222, 283] on div "5" at bounding box center [223, 286] width 12 height 12
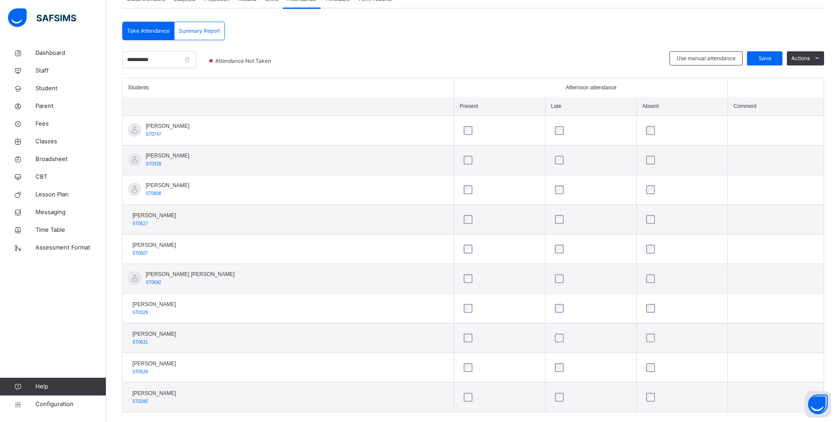
scroll to position [177, 0]
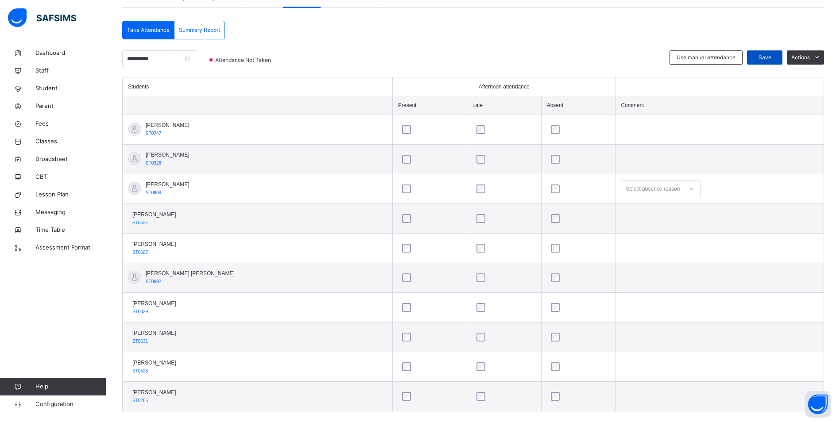
click at [771, 56] on span "Save" at bounding box center [765, 58] width 22 height 8
click at [167, 62] on input "**********" at bounding box center [159, 58] width 74 height 17
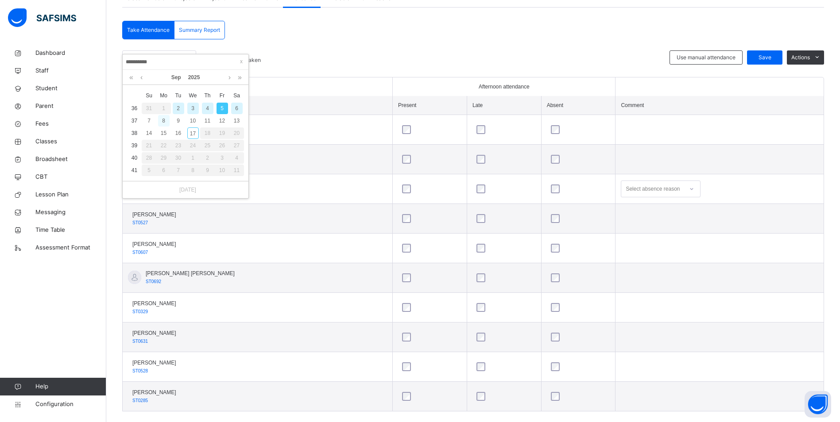
click at [162, 122] on div "8" at bounding box center [164, 121] width 12 height 12
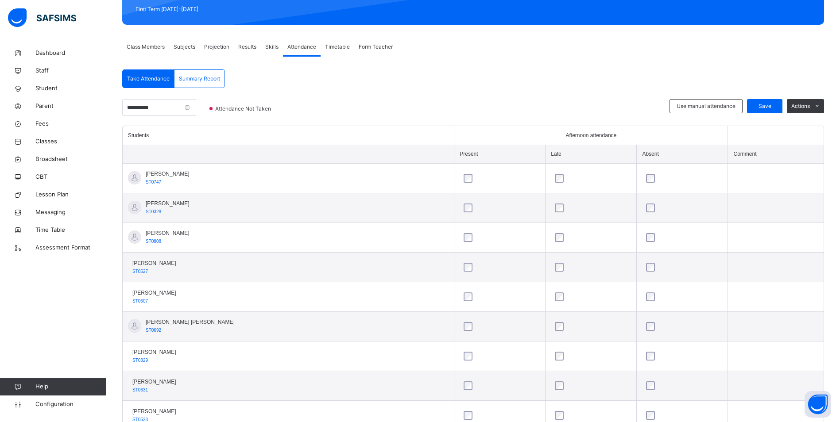
scroll to position [191, 0]
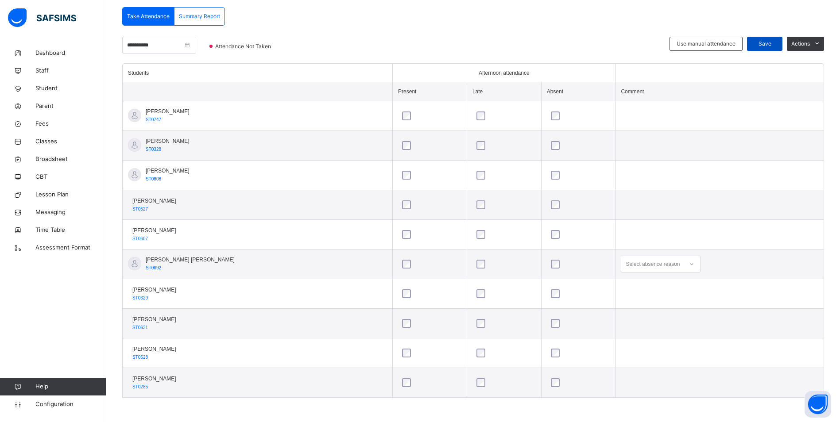
click at [771, 42] on span "Save" at bounding box center [765, 44] width 22 height 8
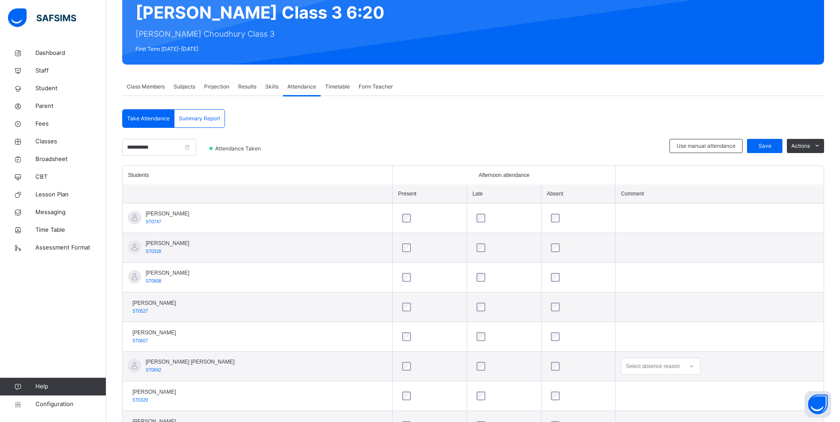
scroll to position [177, 0]
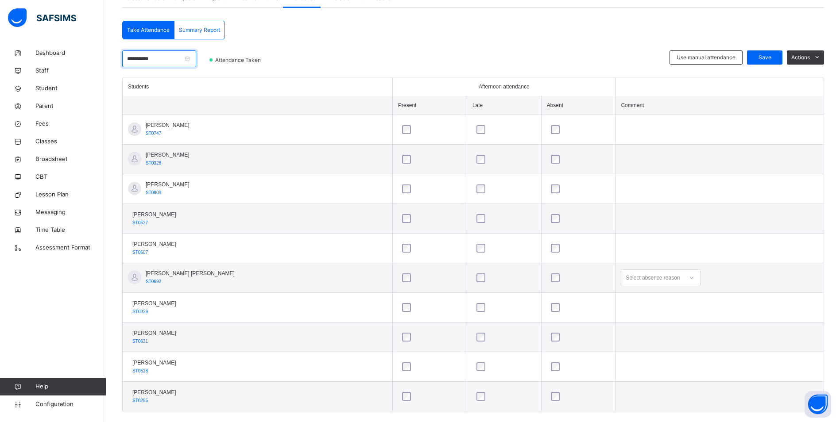
click at [172, 61] on input "**********" at bounding box center [159, 58] width 74 height 17
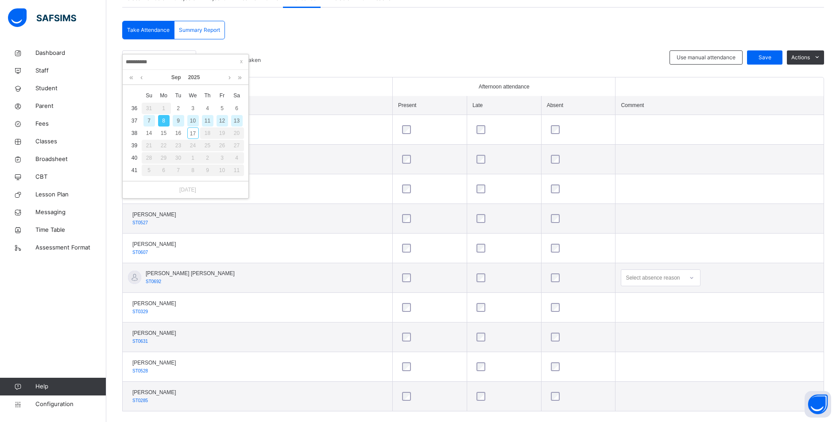
click at [178, 119] on div "9" at bounding box center [179, 121] width 12 height 12
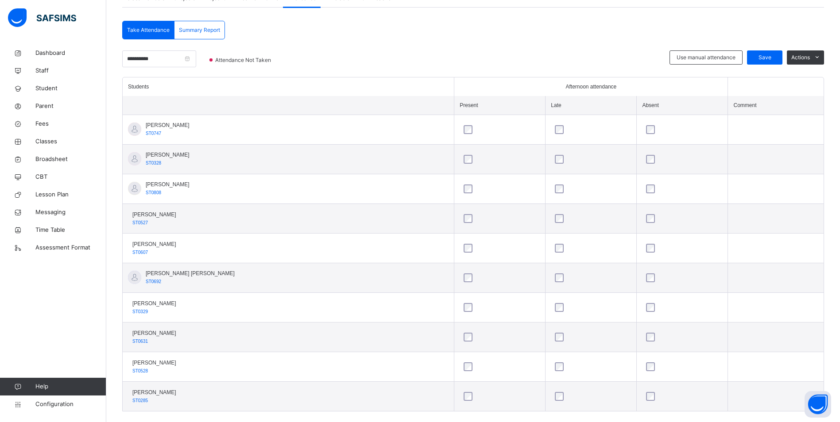
scroll to position [44, 0]
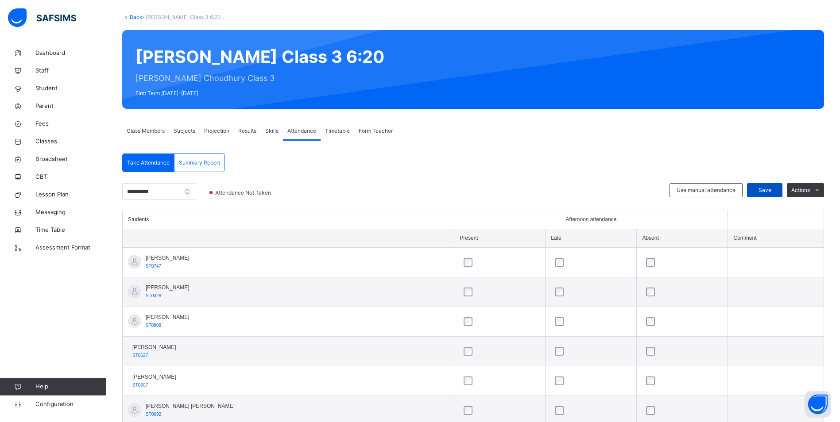
click at [774, 191] on span "Save" at bounding box center [765, 190] width 22 height 8
click at [174, 194] on input "**********" at bounding box center [159, 191] width 74 height 17
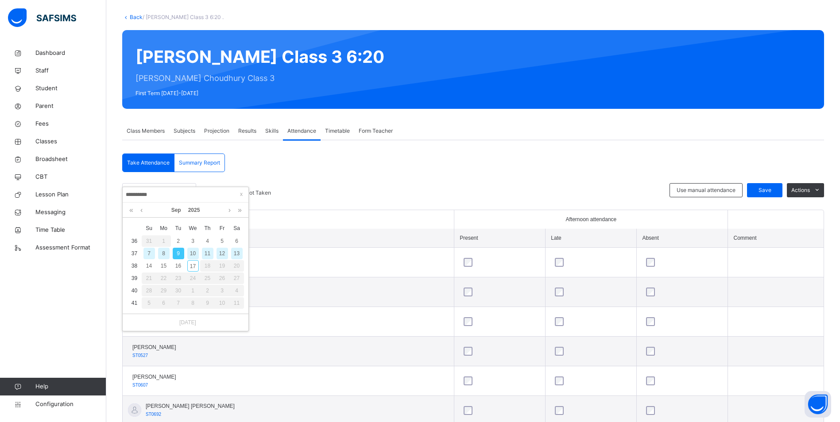
click at [177, 192] on input "**********" at bounding box center [185, 195] width 120 height 10
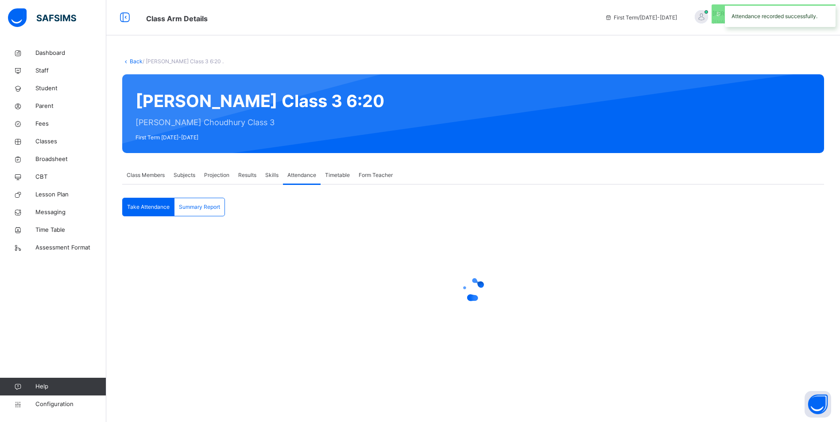
scroll to position [0, 0]
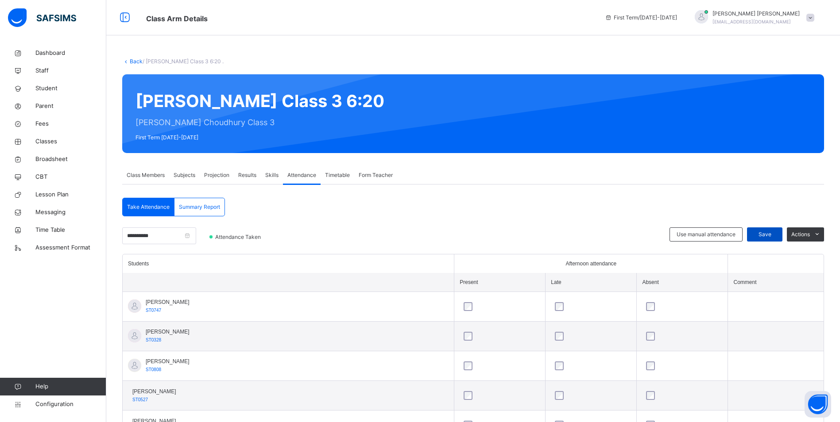
click at [768, 232] on span "Save" at bounding box center [765, 235] width 22 height 8
click at [174, 237] on input "**********" at bounding box center [159, 236] width 74 height 17
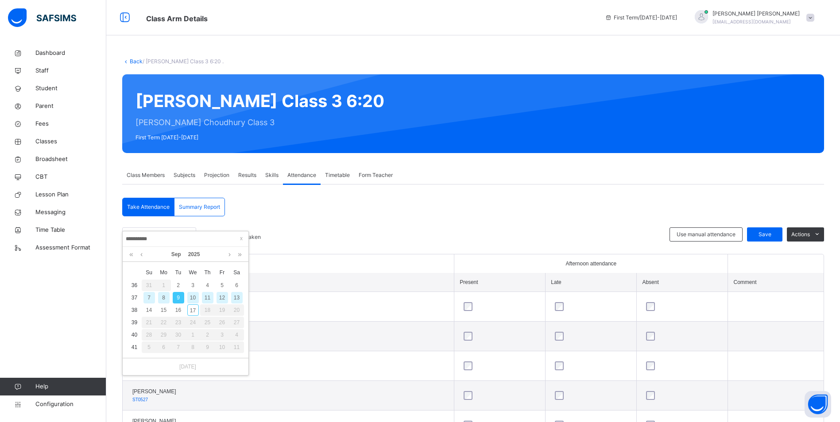
click at [193, 298] on div "10" at bounding box center [193, 298] width 12 height 12
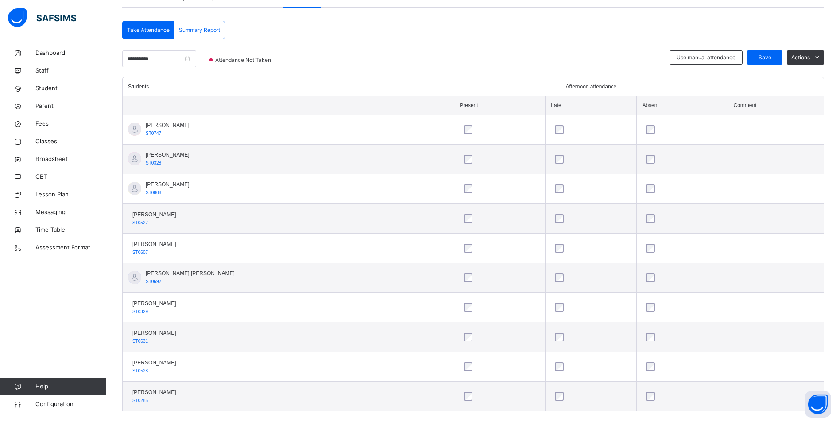
scroll to position [14, 0]
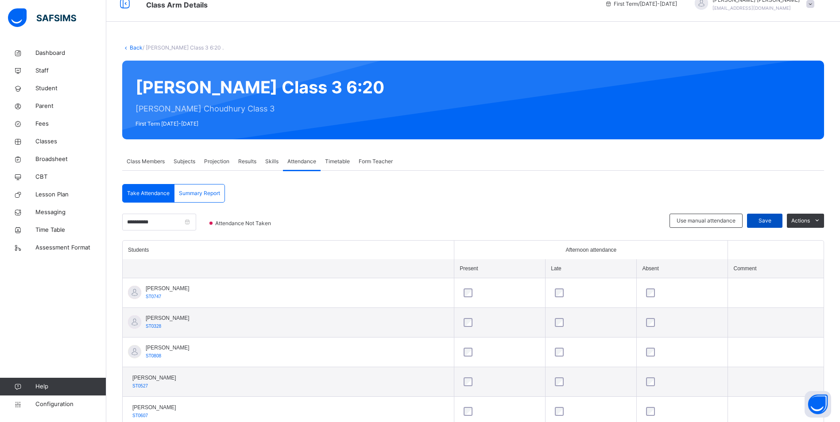
click at [769, 216] on div "Save" at bounding box center [764, 221] width 35 height 14
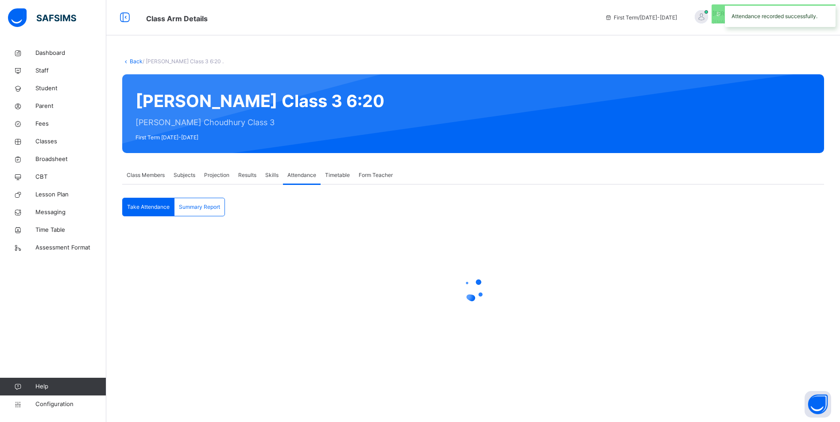
scroll to position [0, 0]
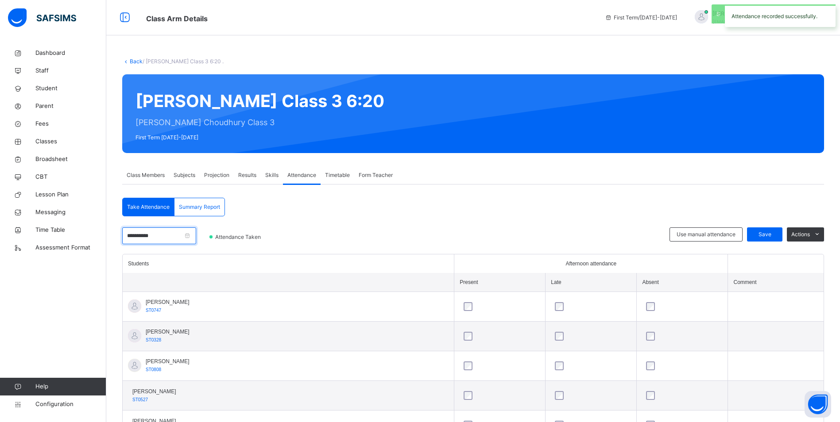
click at [171, 235] on input "**********" at bounding box center [159, 236] width 74 height 17
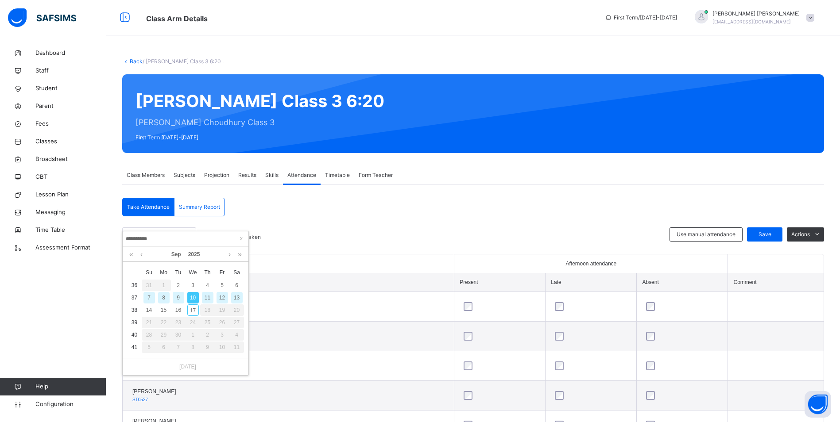
click at [209, 298] on div "11" at bounding box center [208, 298] width 12 height 12
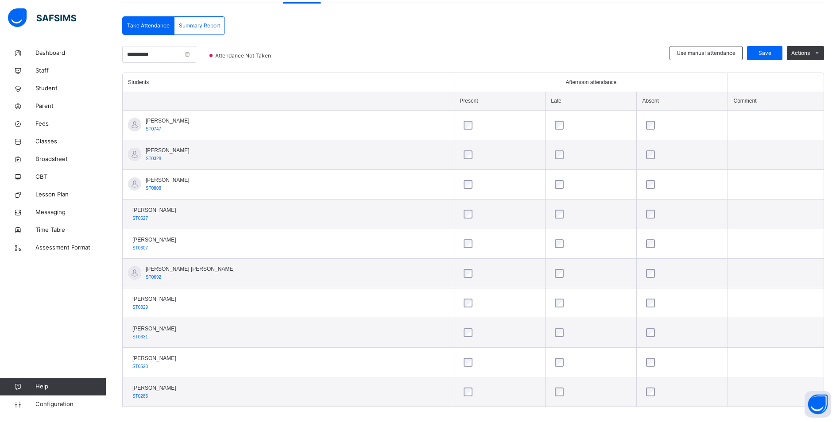
scroll to position [191, 0]
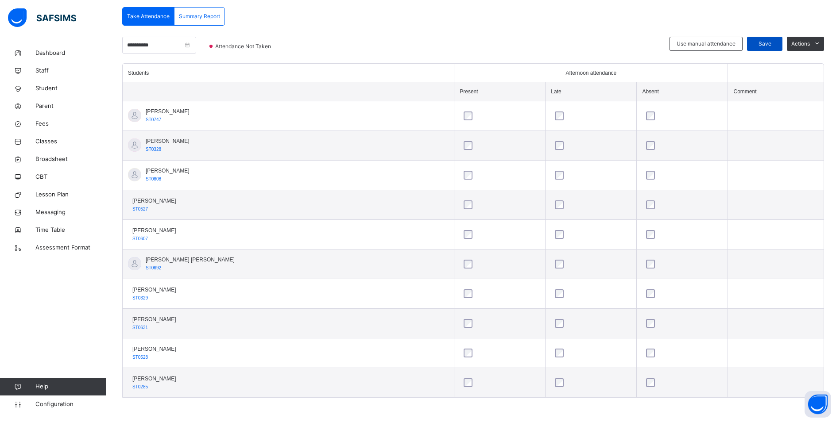
click at [768, 41] on span "Save" at bounding box center [765, 44] width 22 height 8
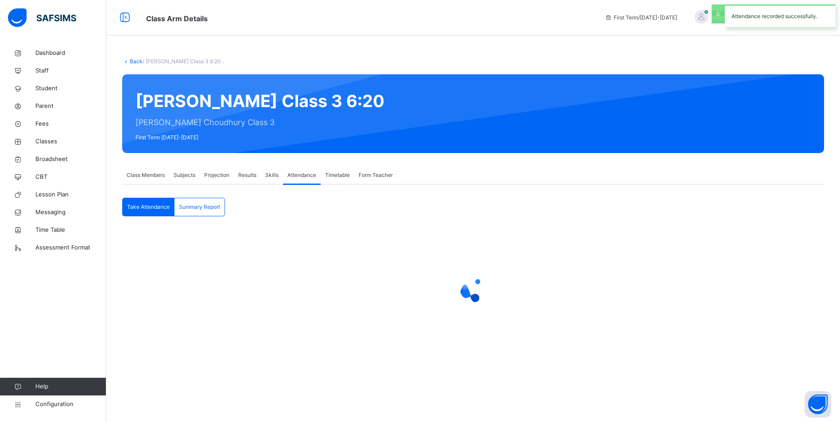
scroll to position [0, 0]
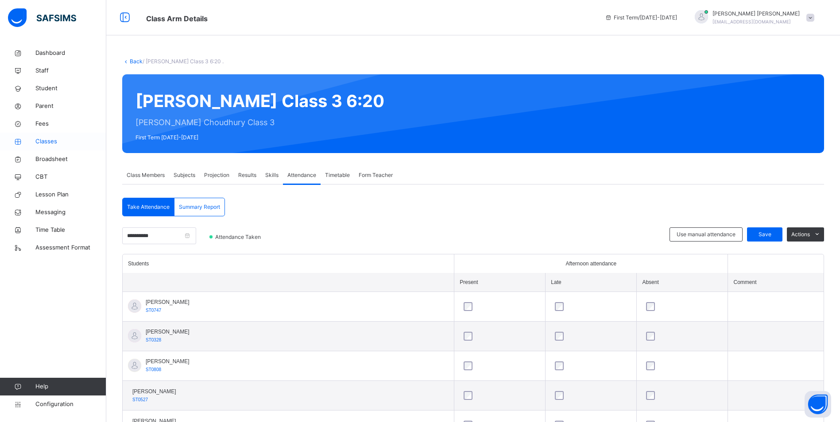
click at [48, 144] on span "Classes" at bounding box center [70, 141] width 71 height 9
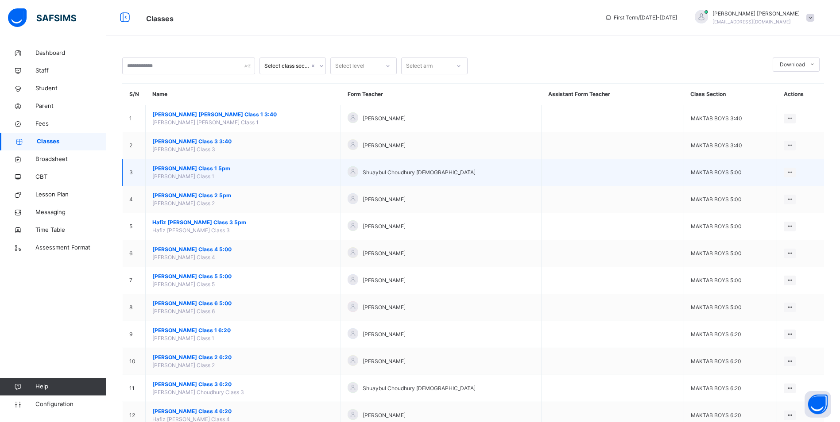
click at [233, 169] on span "[PERSON_NAME] Class 1 5pm" at bounding box center [243, 169] width 182 height 8
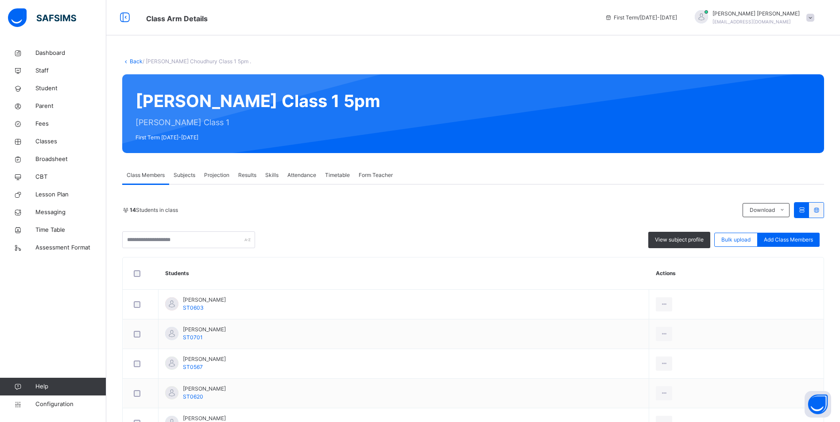
click at [303, 171] on span "Attendance" at bounding box center [301, 175] width 29 height 8
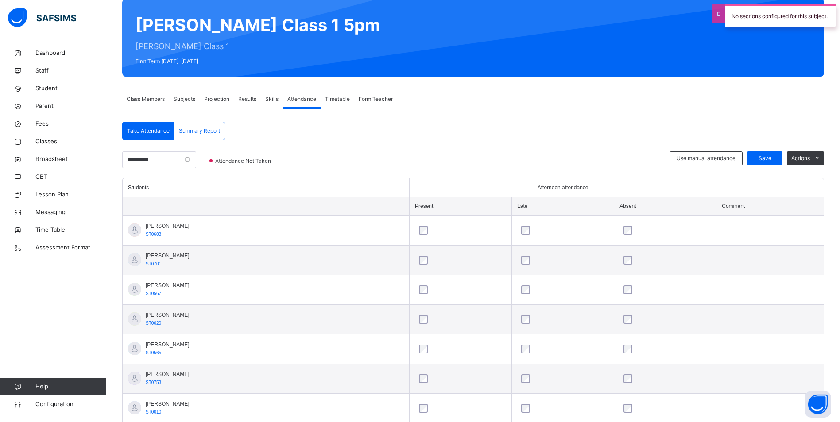
scroll to position [89, 0]
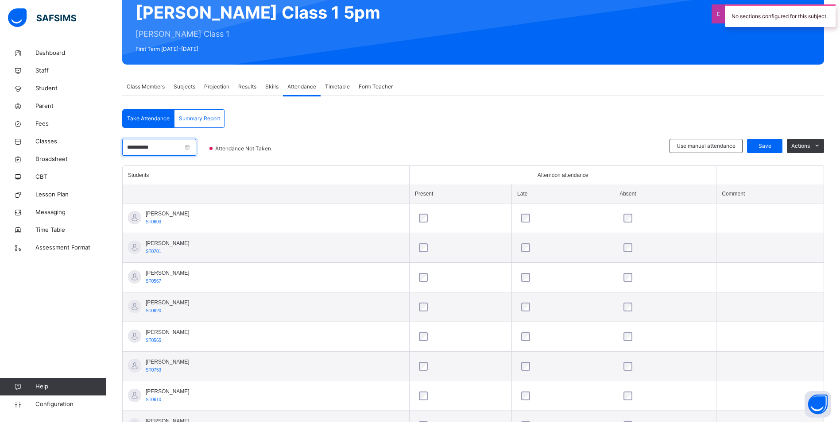
click at [166, 149] on input "**********" at bounding box center [159, 147] width 74 height 17
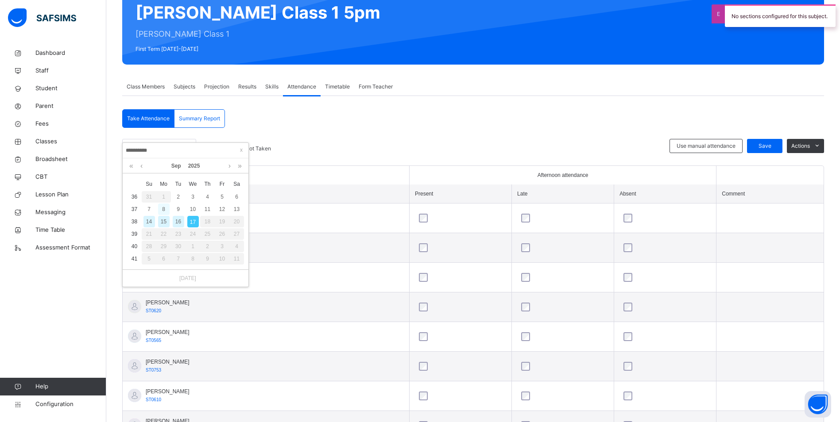
click at [163, 209] on div "8" at bounding box center [164, 210] width 12 height 12
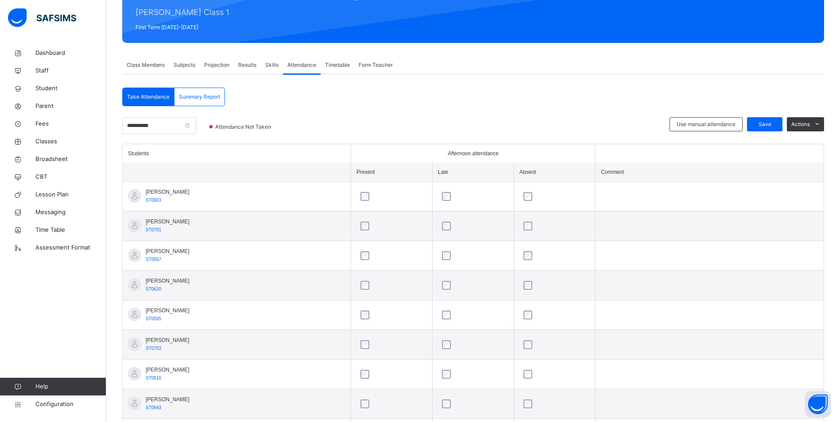
scroll to position [88, 0]
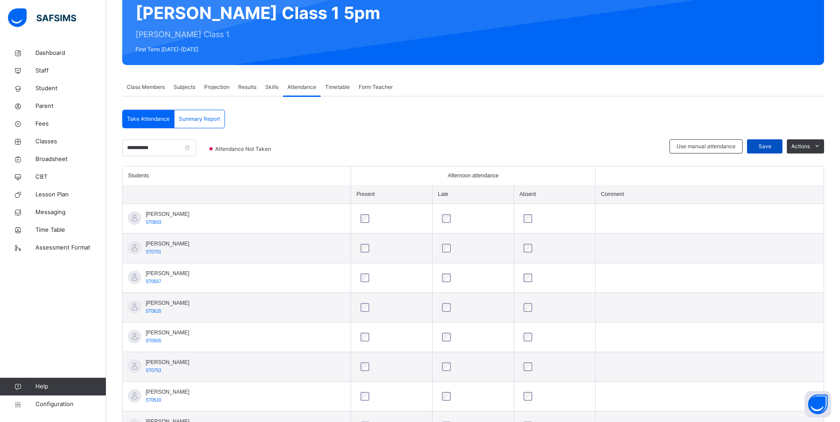
click at [764, 146] on span "Save" at bounding box center [765, 147] width 22 height 8
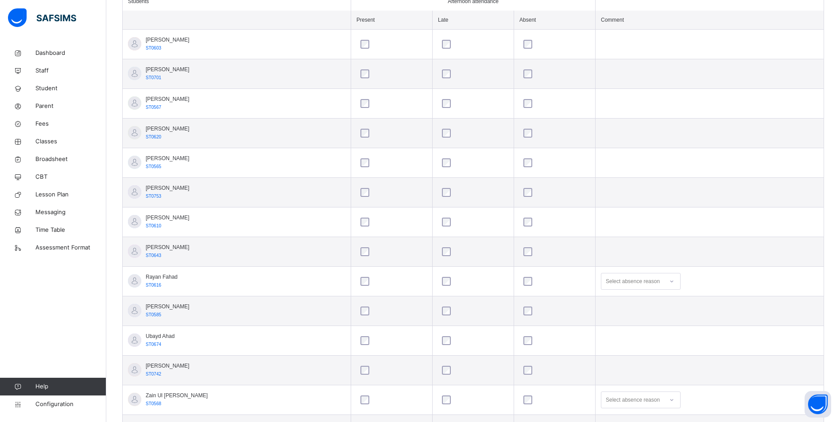
scroll to position [265, 0]
click at [391, 279] on div at bounding box center [392, 279] width 66 height 9
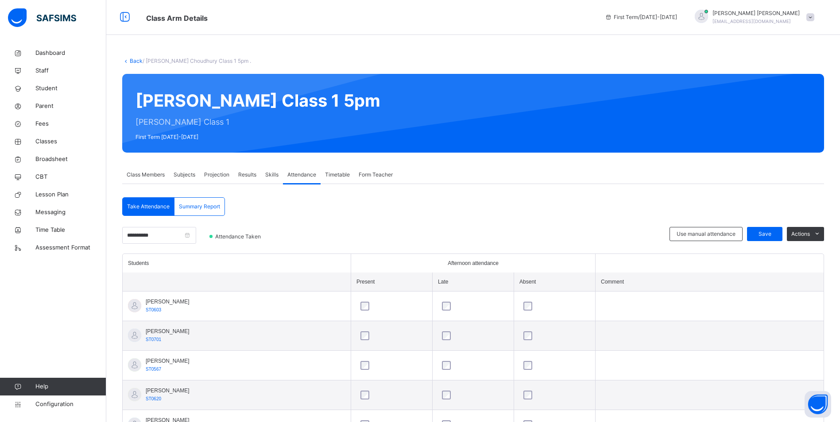
scroll to position [0, 0]
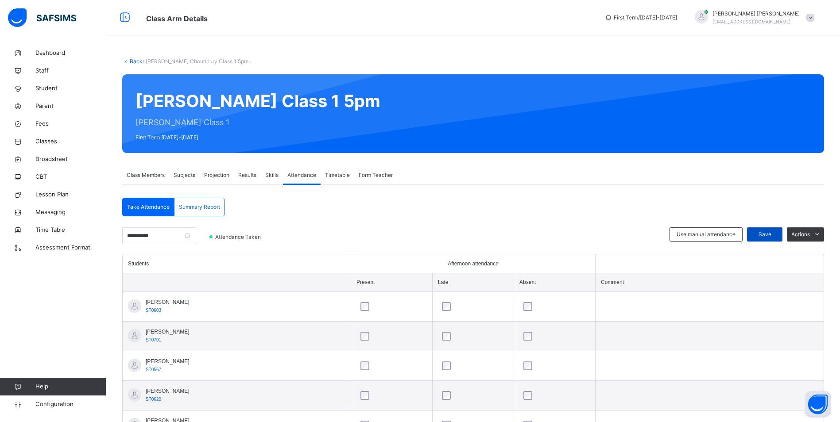
click at [772, 234] on span "Save" at bounding box center [765, 235] width 22 height 8
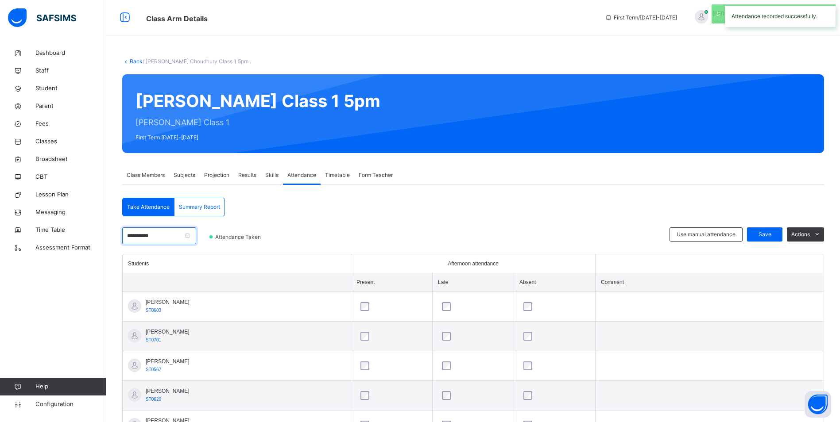
click at [168, 233] on input "**********" at bounding box center [159, 236] width 74 height 17
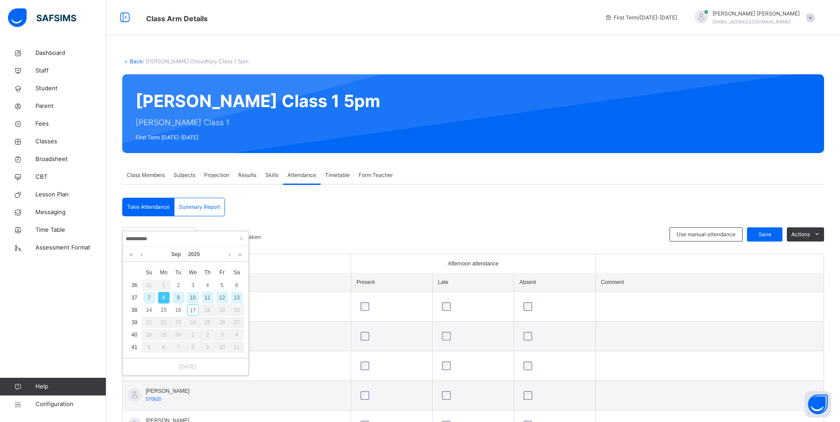
click at [181, 299] on div "9" at bounding box center [179, 298] width 12 height 12
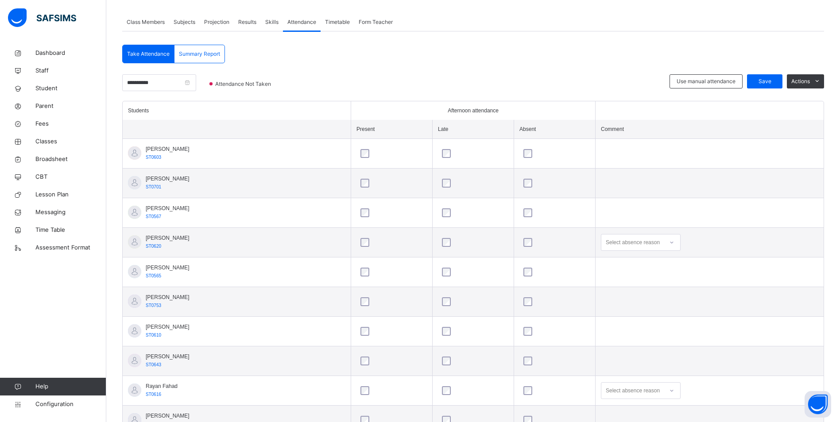
scroll to position [132, 0]
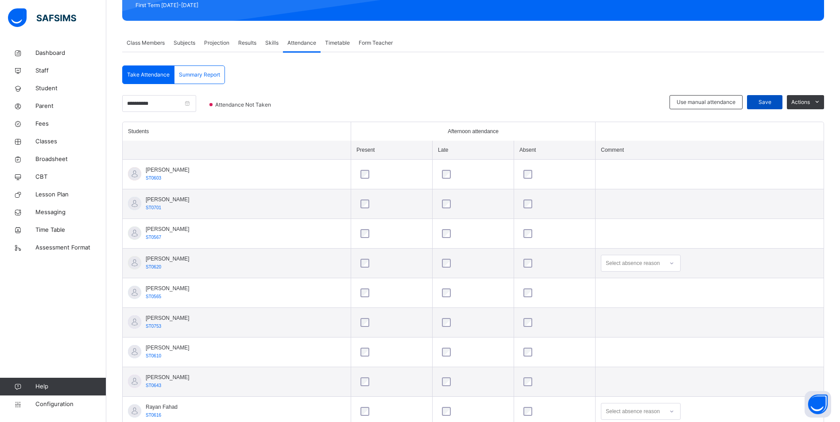
click at [770, 101] on span "Save" at bounding box center [765, 102] width 22 height 8
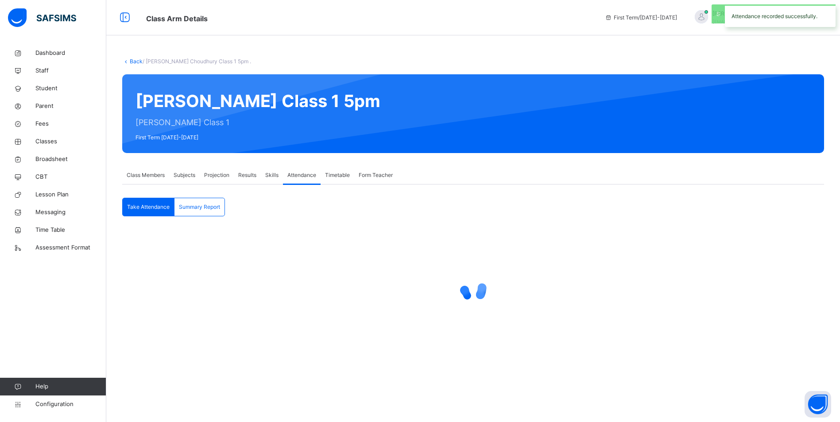
scroll to position [0, 0]
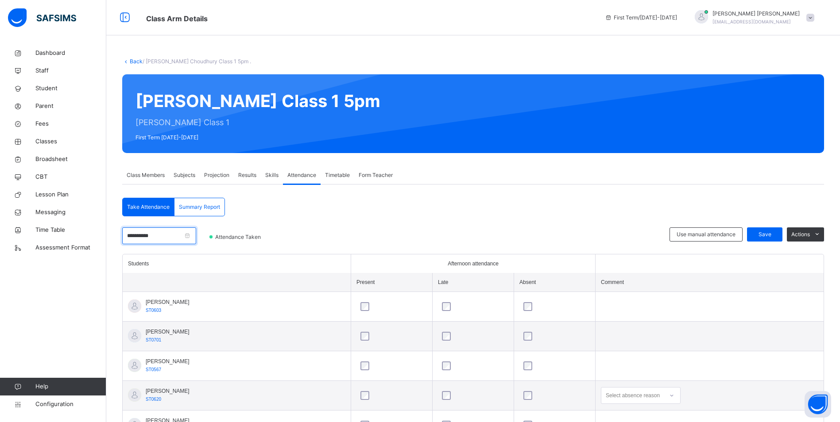
click at [171, 235] on input "**********" at bounding box center [159, 236] width 74 height 17
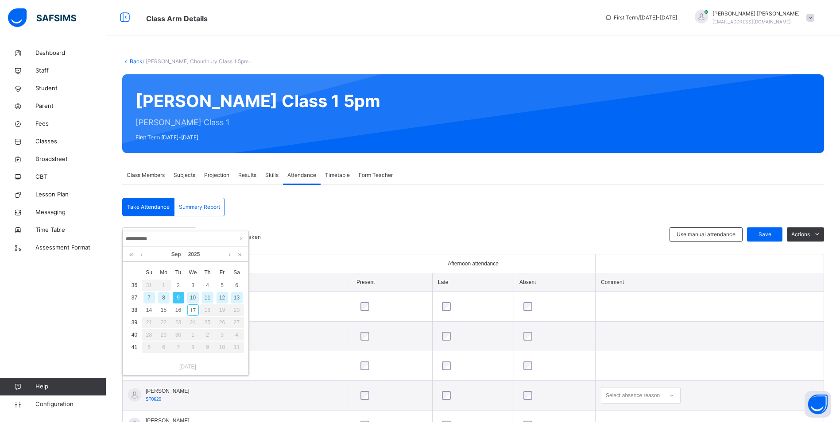
click at [193, 299] on div "10" at bounding box center [193, 298] width 12 height 12
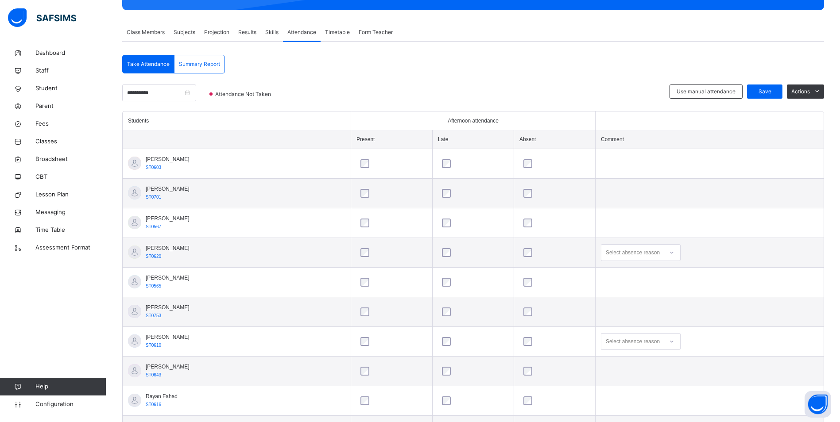
scroll to position [132, 0]
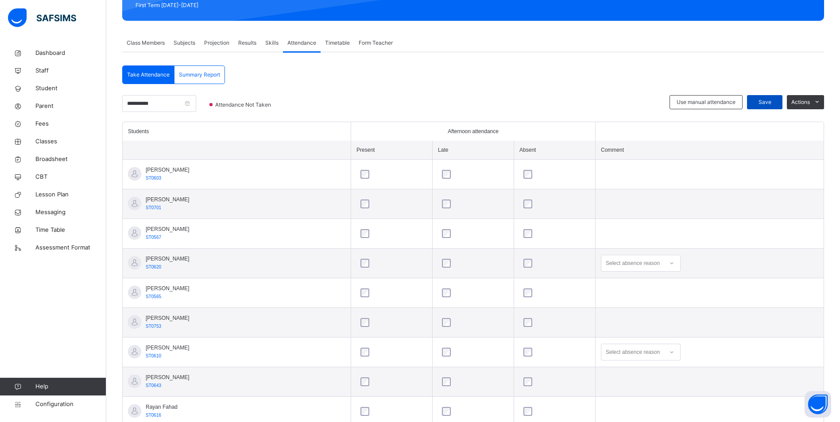
click at [775, 100] on span "Save" at bounding box center [765, 102] width 22 height 8
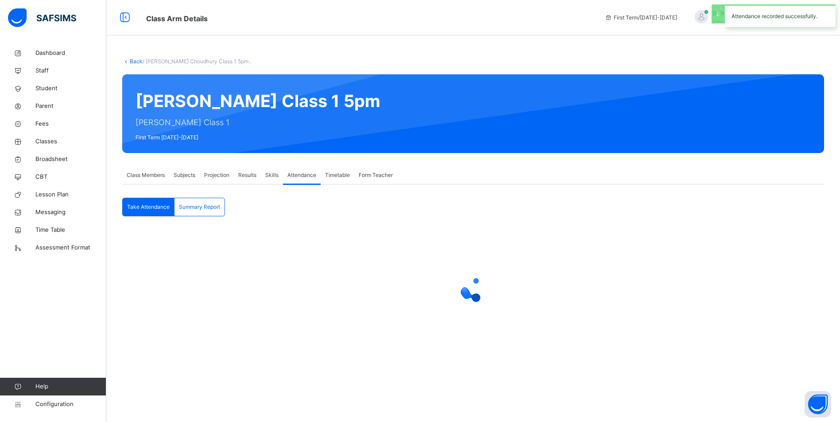
scroll to position [0, 0]
